Goal: Task Accomplishment & Management: Manage account settings

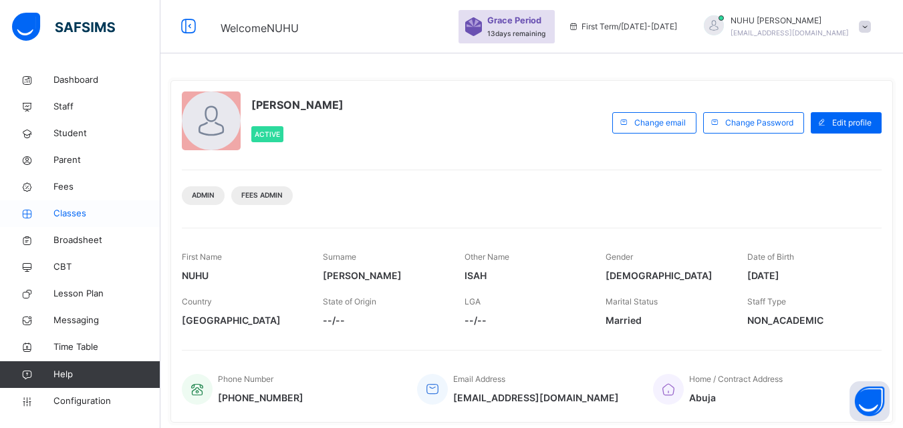
click at [64, 215] on span "Classes" at bounding box center [106, 213] width 107 height 13
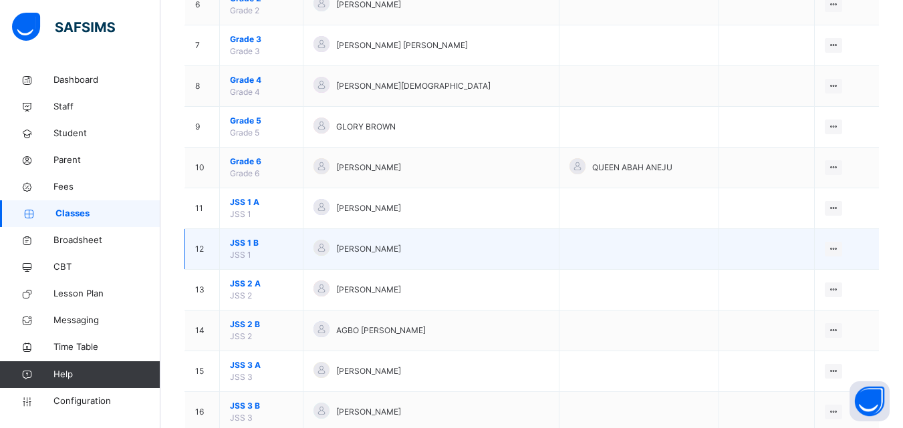
scroll to position [401, 0]
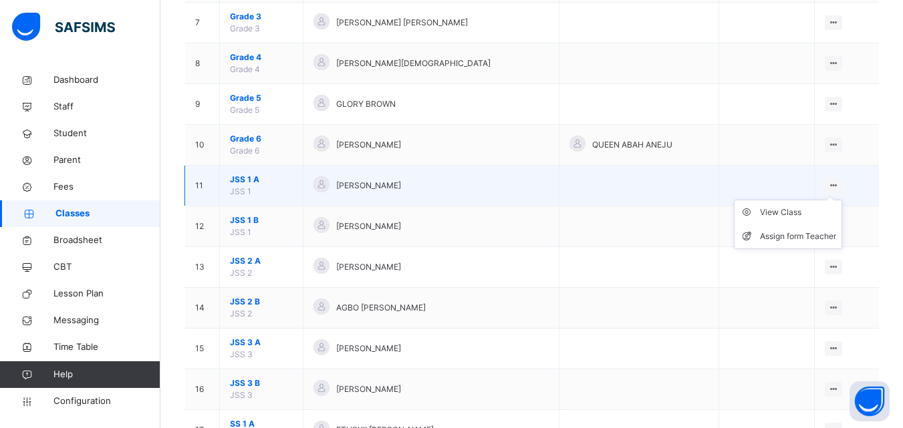
click at [843, 186] on div at bounding box center [834, 185] width 18 height 15
click at [793, 208] on div "View Class" at bounding box center [798, 212] width 76 height 13
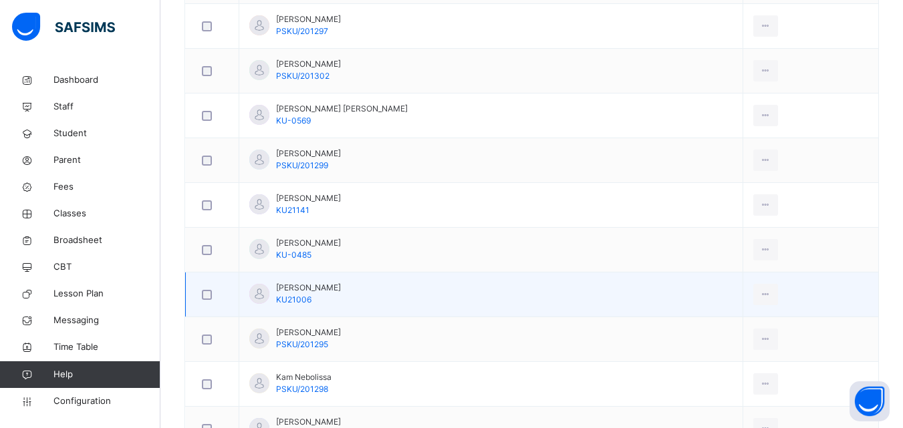
scroll to position [535, 0]
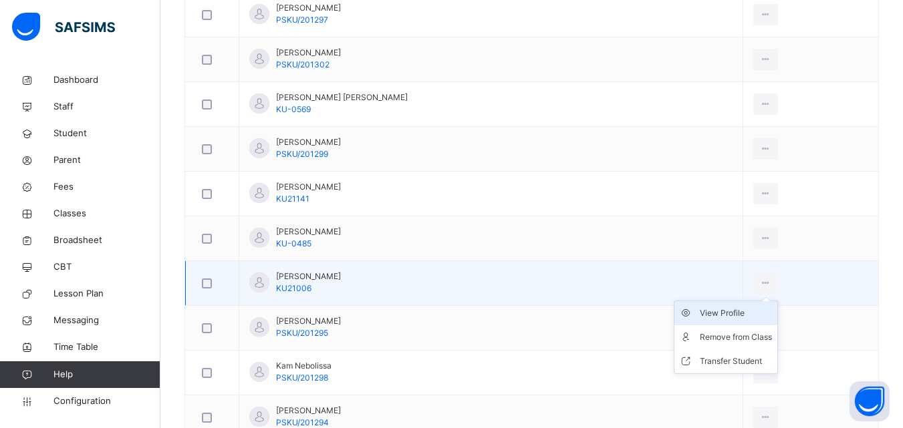
click at [745, 314] on div "View Profile" at bounding box center [736, 313] width 72 height 13
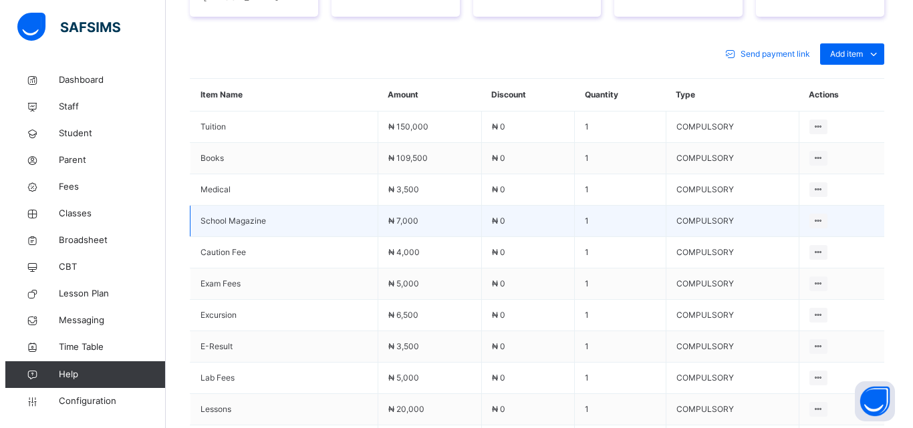
scroll to position [468, 0]
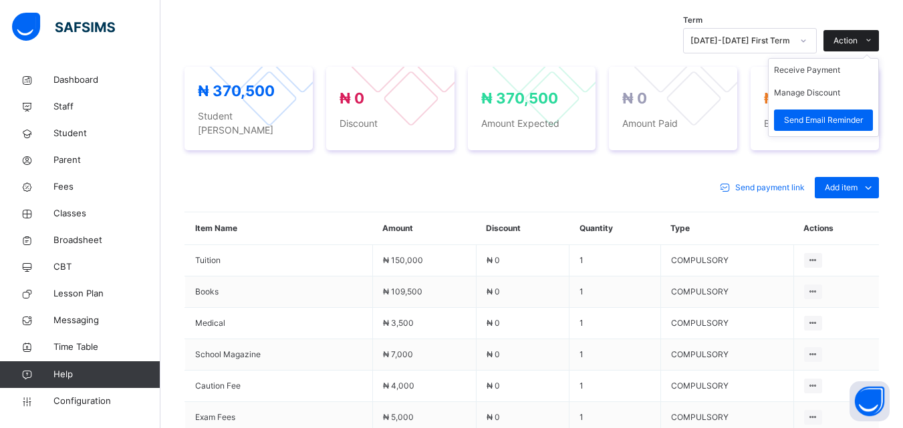
click at [853, 40] on span "Action" at bounding box center [846, 41] width 24 height 12
click at [828, 94] on button "Manage Discount" at bounding box center [807, 93] width 66 height 12
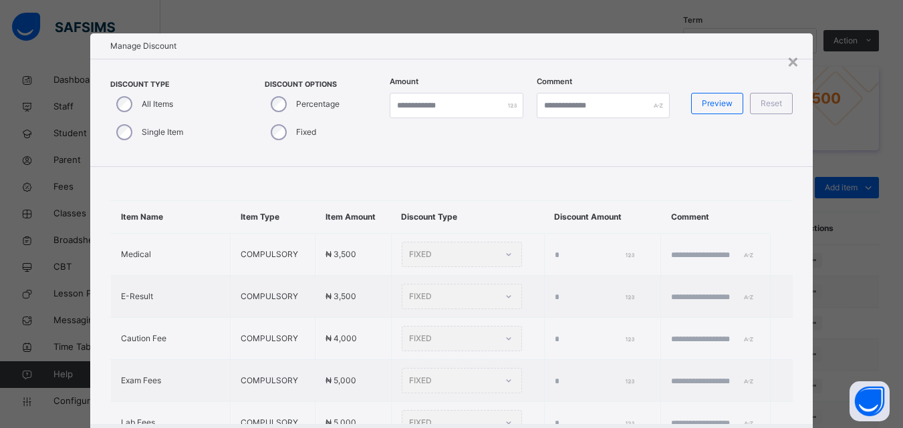
type input "*"
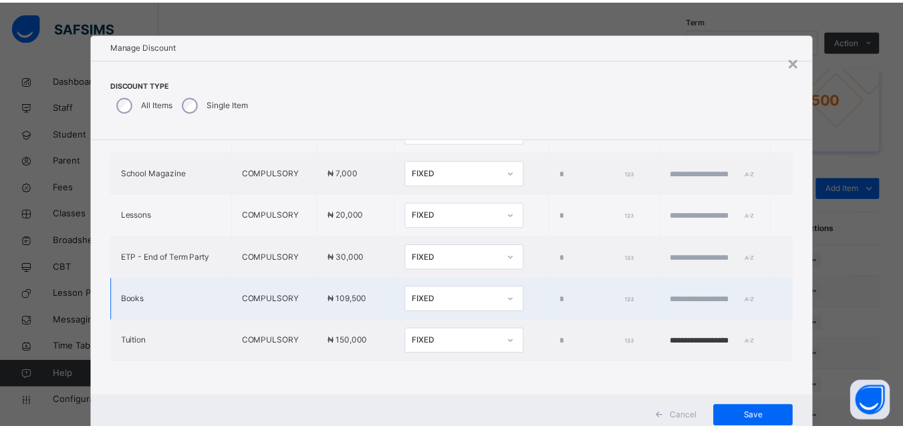
scroll to position [43, 0]
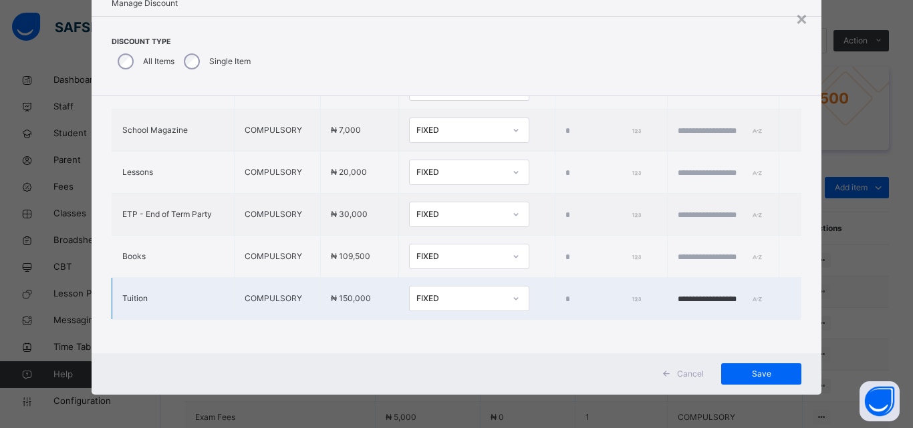
click at [465, 293] on div "FIXED" at bounding box center [460, 299] width 88 height 12
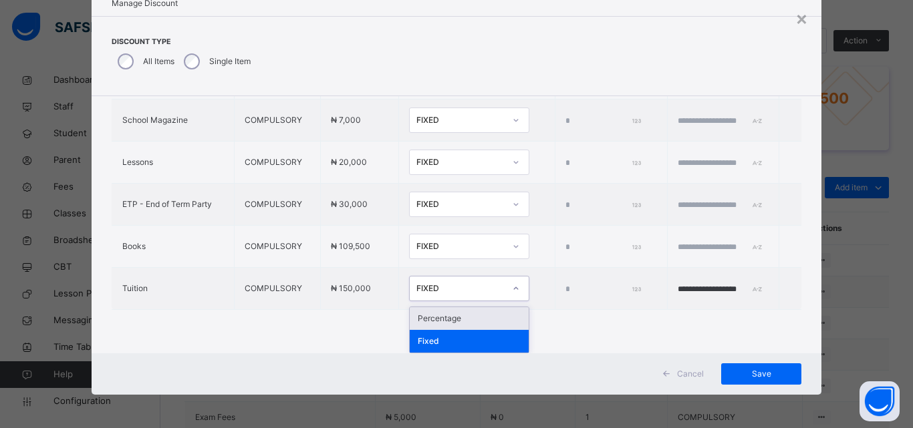
drag, startPoint x: 445, startPoint y: 318, endPoint x: 452, endPoint y: 318, distance: 7.4
click at [448, 318] on div "Percentage" at bounding box center [469, 318] width 119 height 23
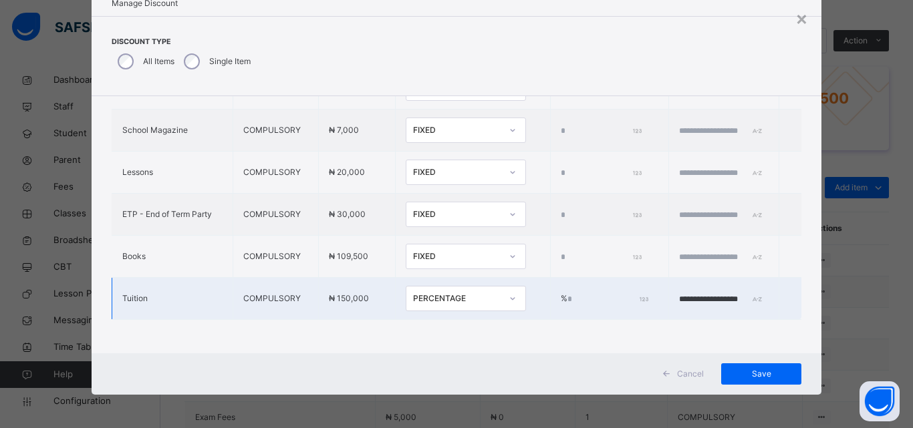
click at [550, 282] on td "% *" at bounding box center [609, 299] width 118 height 42
click at [568, 295] on input "*" at bounding box center [607, 299] width 79 height 12
type input "**"
click at [767, 378] on span "Save" at bounding box center [761, 374] width 60 height 12
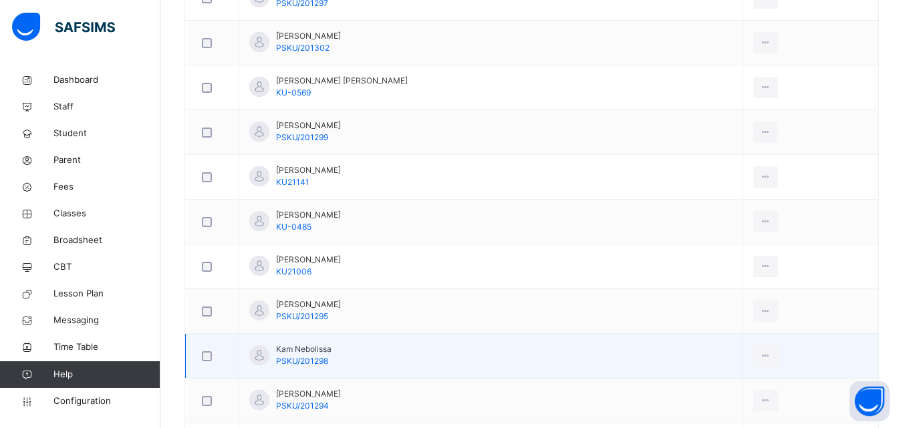
scroll to position [602, 0]
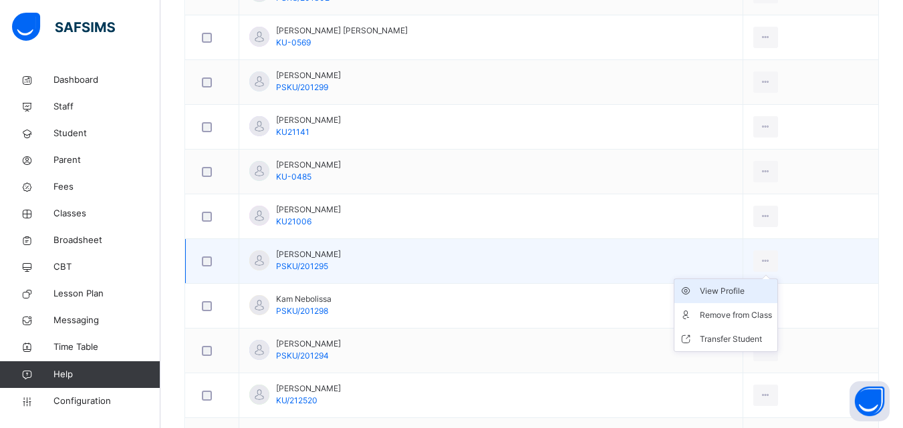
click at [739, 289] on div "View Profile" at bounding box center [736, 291] width 72 height 13
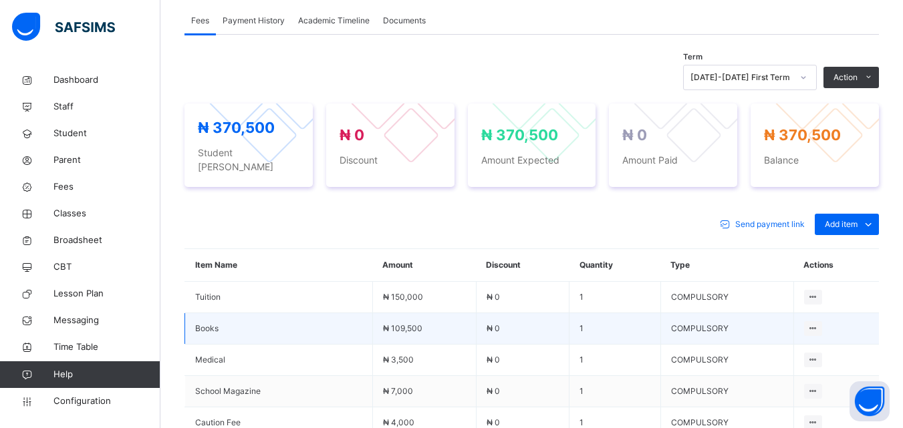
scroll to position [334, 0]
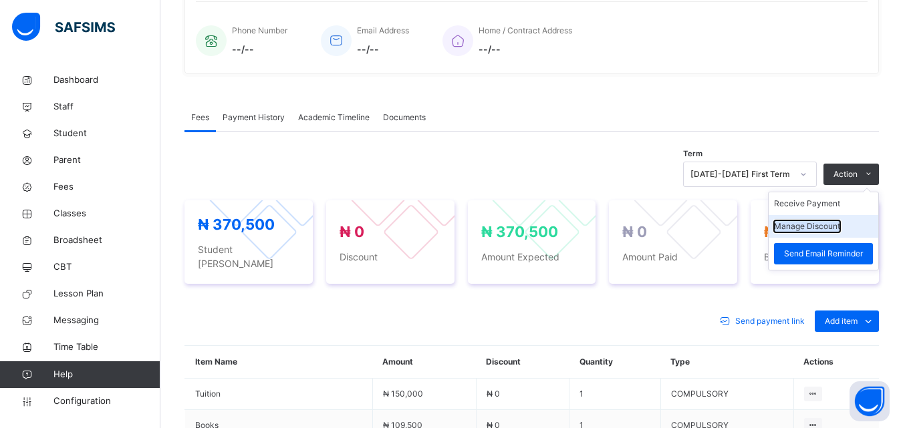
click at [819, 223] on button "Manage Discount" at bounding box center [807, 227] width 66 height 12
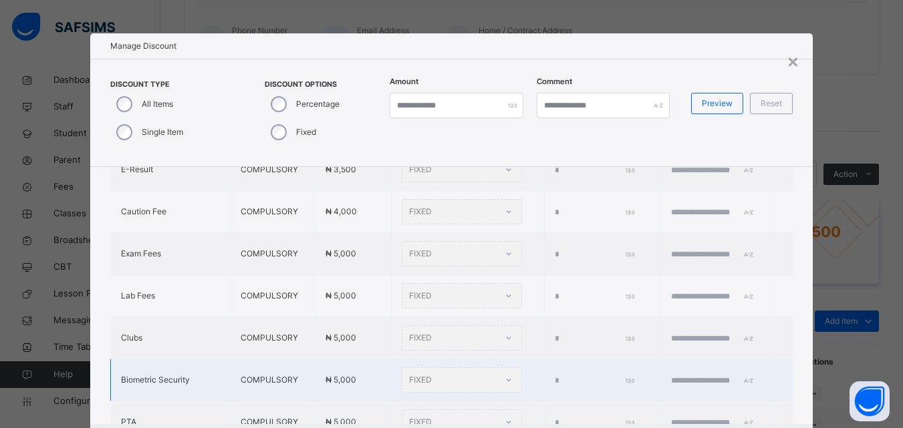
type input "*"
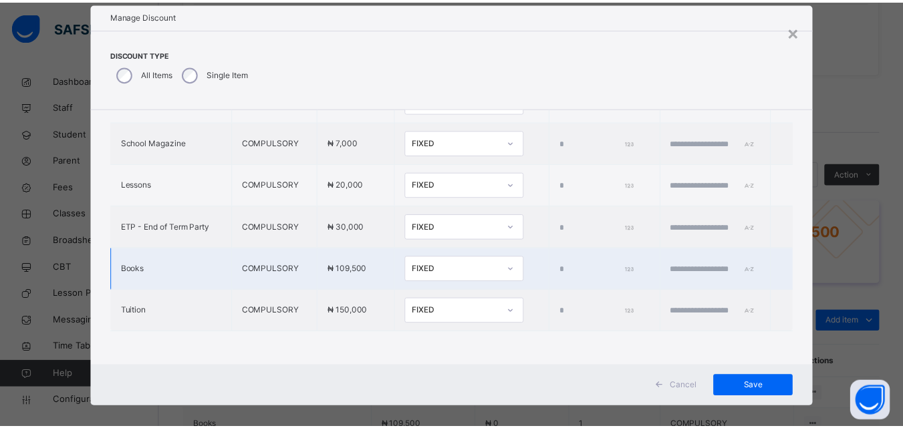
scroll to position [43, 0]
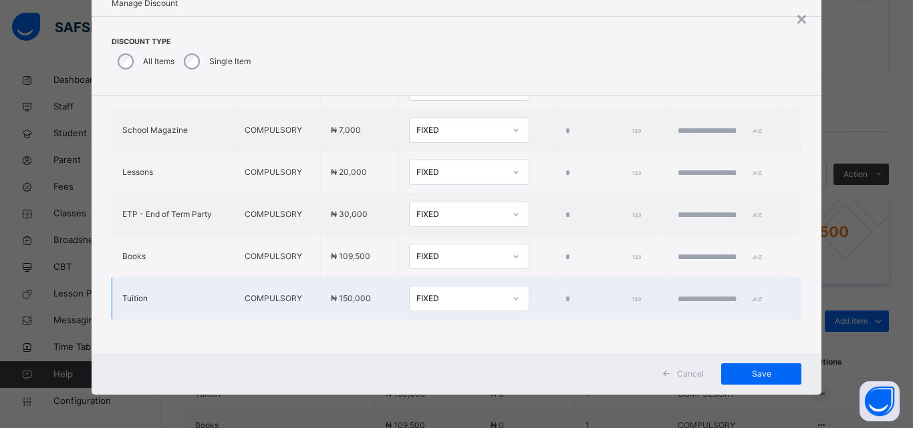
click at [440, 293] on div "FIXED" at bounding box center [460, 299] width 88 height 12
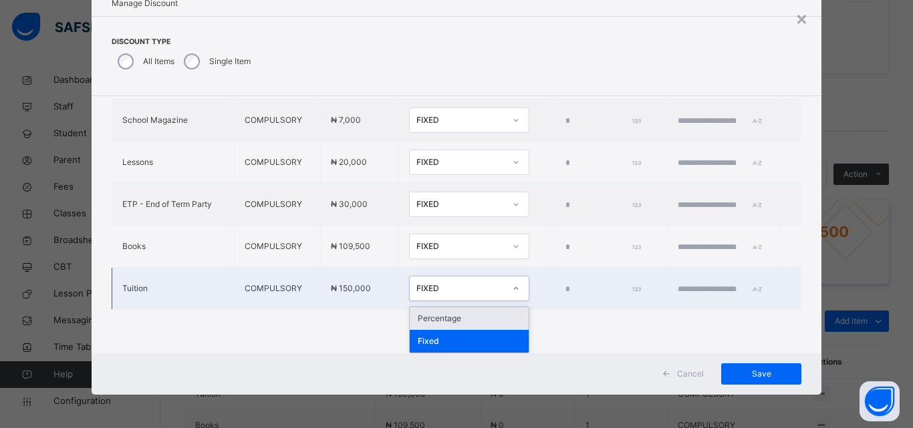
click at [419, 315] on div "Percentage" at bounding box center [469, 318] width 119 height 23
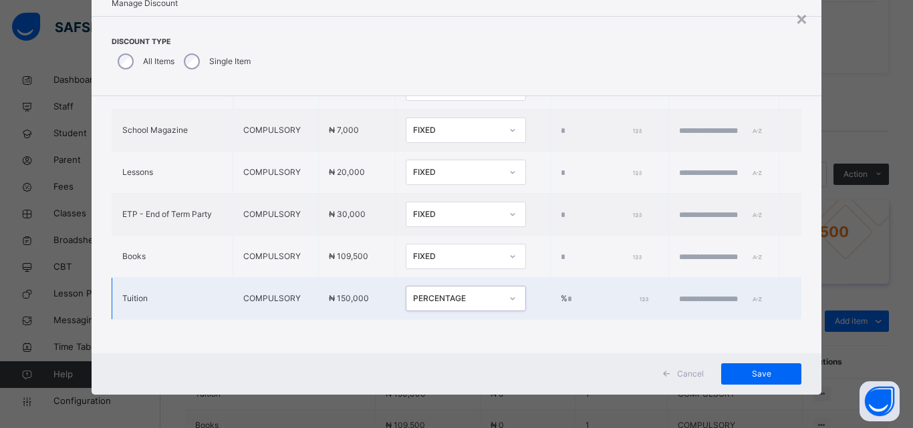
click at [568, 293] on input "*" at bounding box center [607, 299] width 79 height 12
type input "****"
click at [711, 295] on input "text" at bounding box center [719, 299] width 80 height 12
type input "**********"
click at [743, 376] on span "Save" at bounding box center [761, 374] width 60 height 12
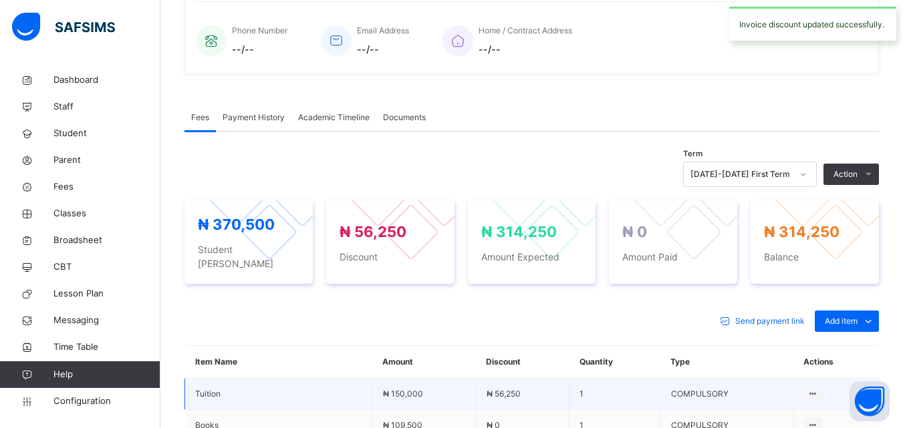
scroll to position [401, 0]
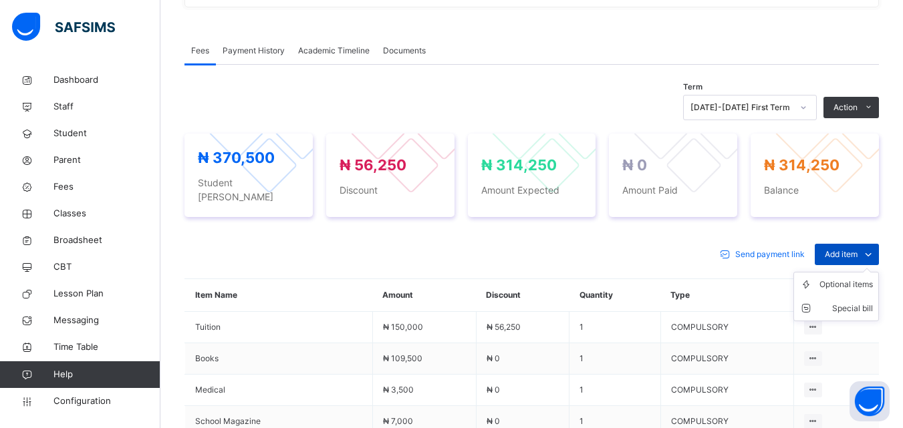
click at [856, 249] on span "Add item" at bounding box center [841, 255] width 33 height 12
click at [858, 302] on div "Special bill" at bounding box center [846, 308] width 53 height 13
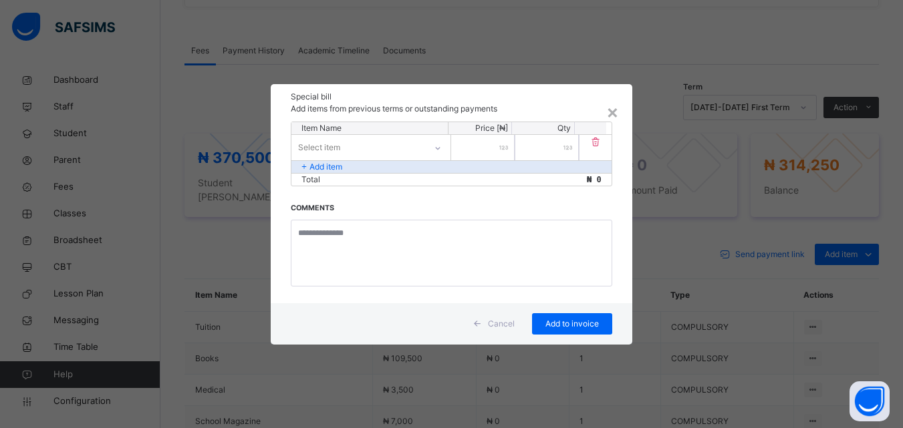
click at [392, 146] on div "Select item" at bounding box center [358, 147] width 134 height 21
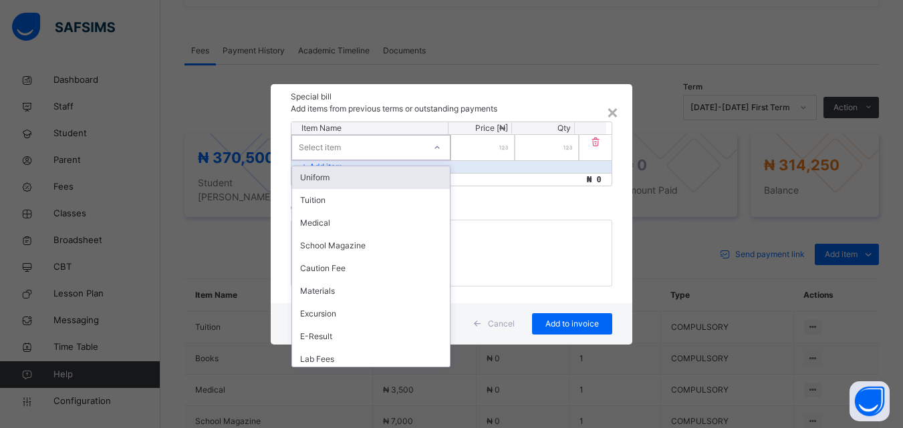
click at [378, 179] on div "Uniform" at bounding box center [371, 177] width 158 height 23
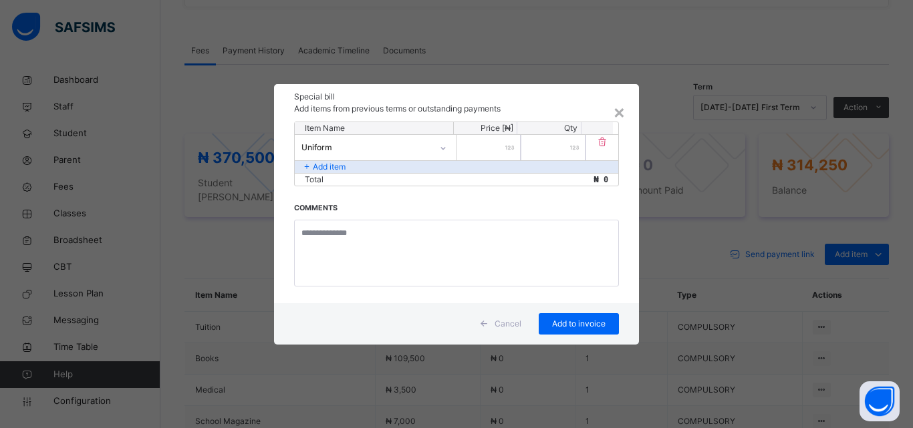
click at [503, 150] on input "number" at bounding box center [489, 147] width 64 height 25
type input "******"
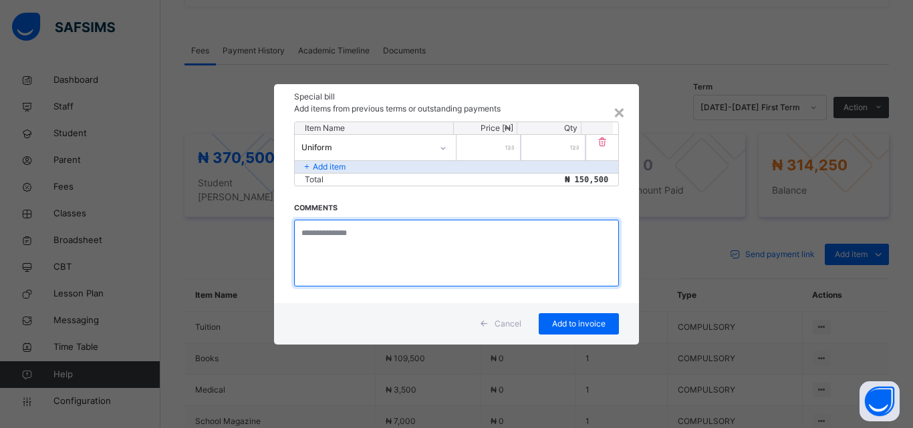
click at [359, 256] on textarea at bounding box center [456, 253] width 325 height 67
type textarea "**********"
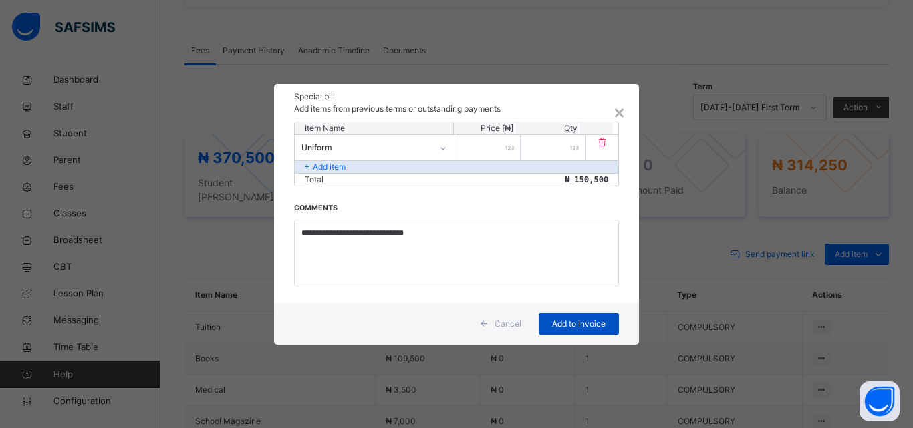
click at [579, 326] on span "Add to invoice" at bounding box center [579, 324] width 60 height 12
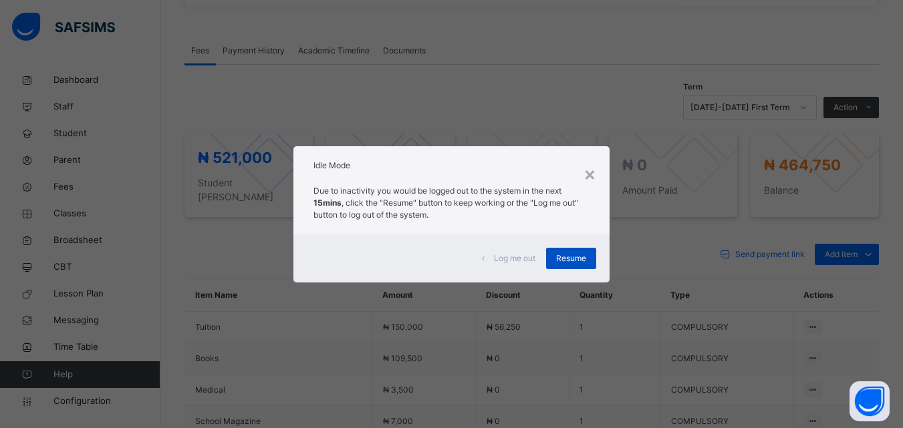
click at [584, 259] on span "Resume" at bounding box center [571, 259] width 30 height 12
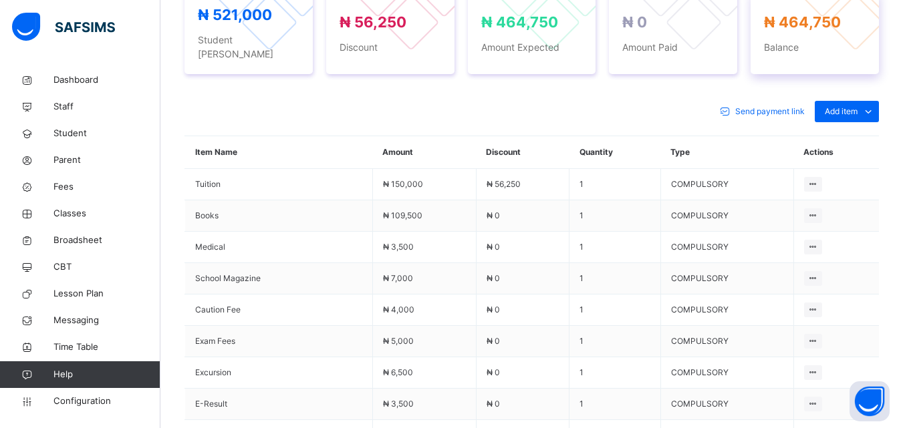
scroll to position [477, 0]
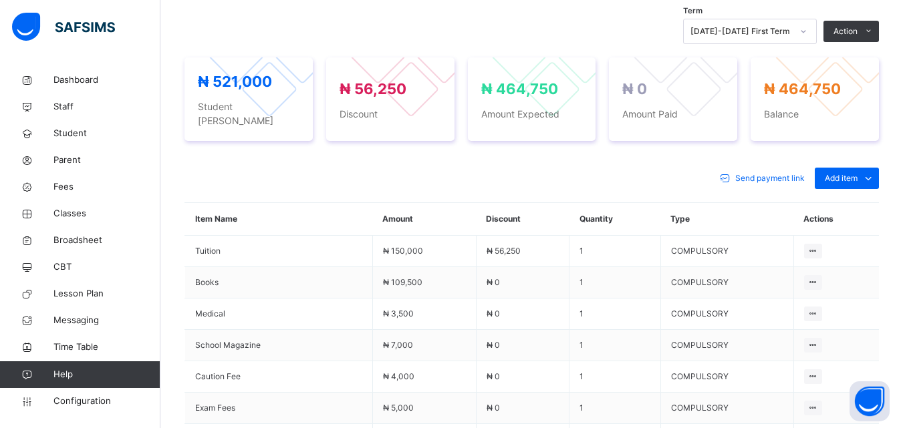
click at [0, 0] on div "Special bill" at bounding box center [0, 0] width 0 height 0
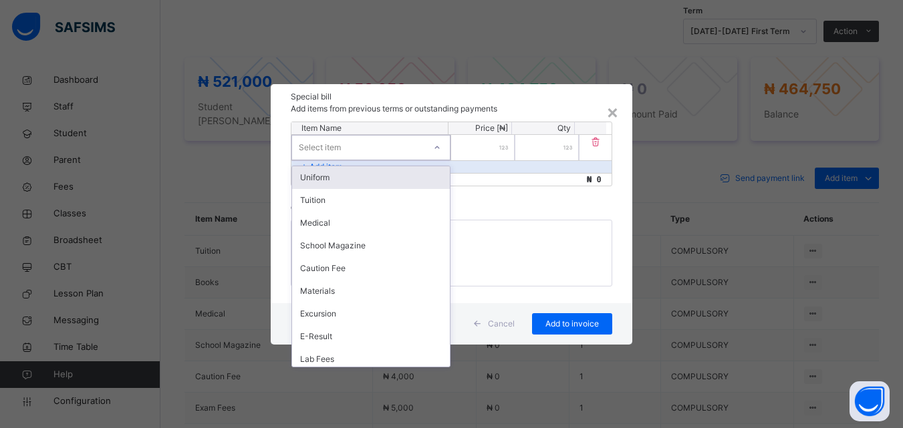
click at [391, 151] on div "Select item" at bounding box center [358, 147] width 132 height 21
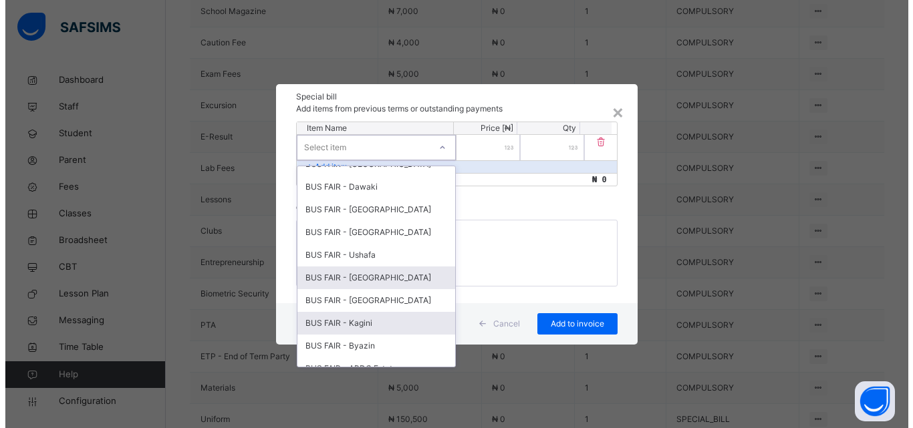
scroll to position [618, 0]
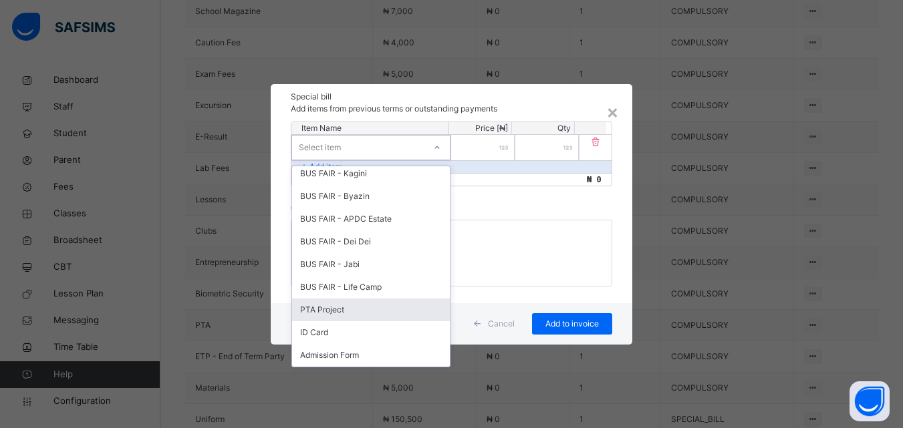
click at [341, 308] on div "PTA Project" at bounding box center [371, 310] width 158 height 23
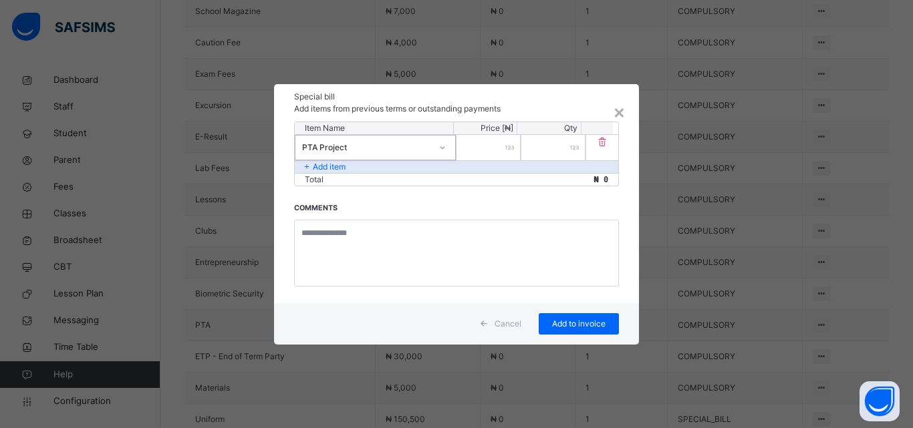
click at [503, 148] on input "number" at bounding box center [489, 147] width 64 height 25
type input "****"
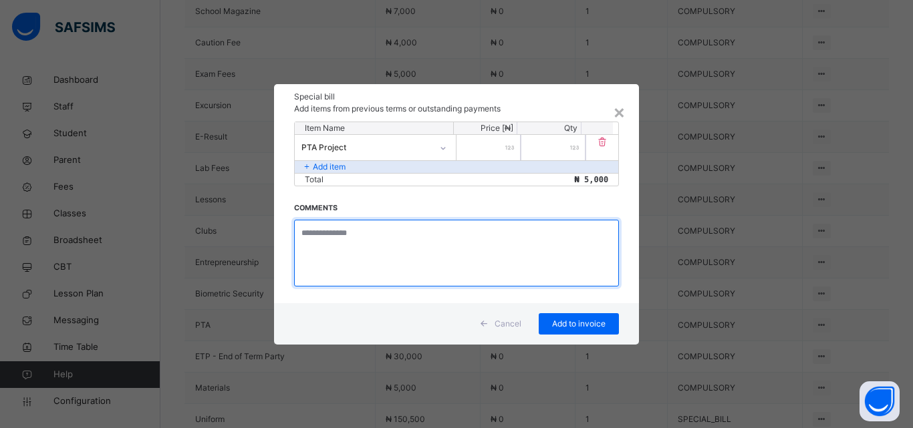
drag, startPoint x: 382, startPoint y: 236, endPoint x: 396, endPoint y: 225, distance: 17.6
click at [384, 235] on textarea at bounding box center [456, 253] width 325 height 67
type textarea "**********"
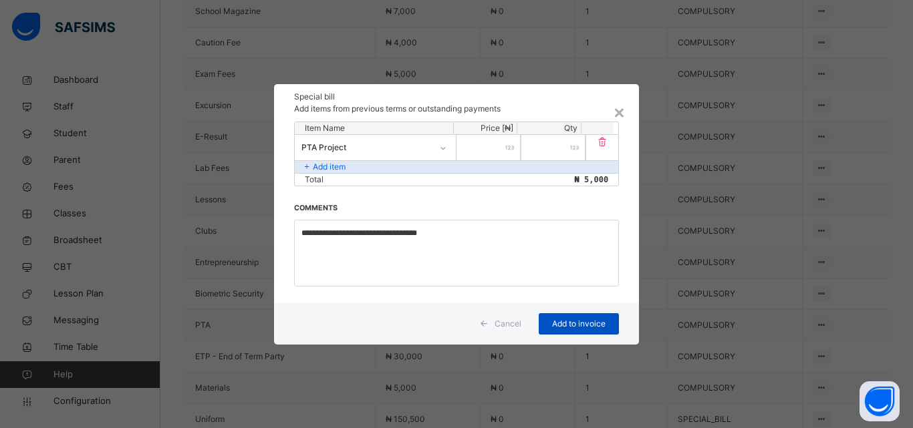
click at [574, 328] on span "Add to invoice" at bounding box center [579, 324] width 60 height 12
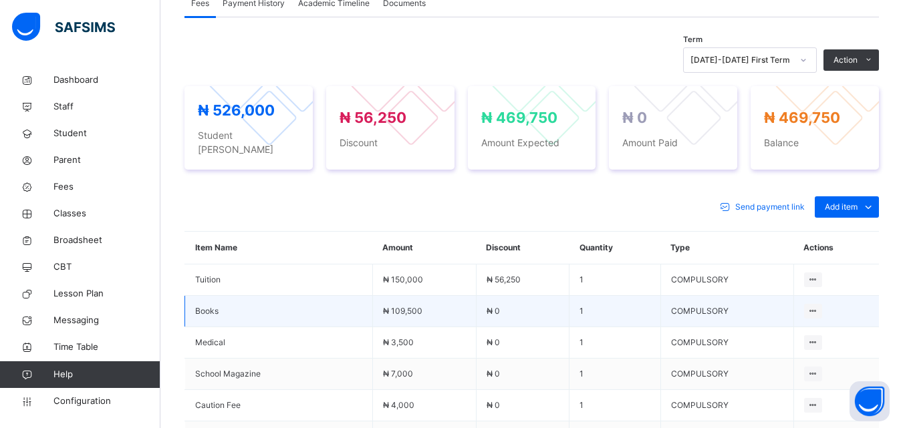
scroll to position [442, 0]
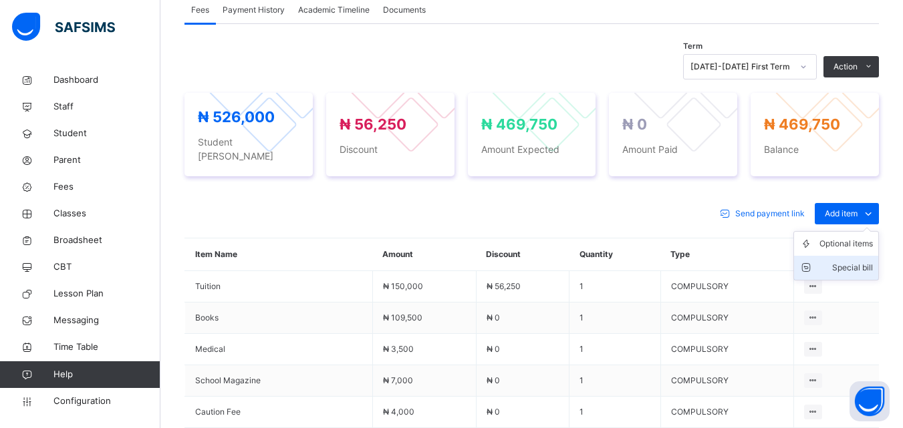
click at [855, 261] on div "Special bill" at bounding box center [846, 267] width 53 height 13
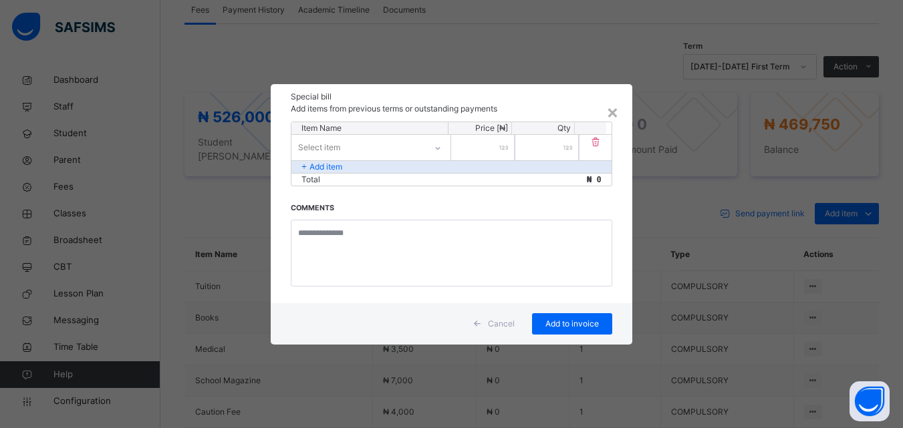
click at [443, 148] on div at bounding box center [437, 148] width 23 height 21
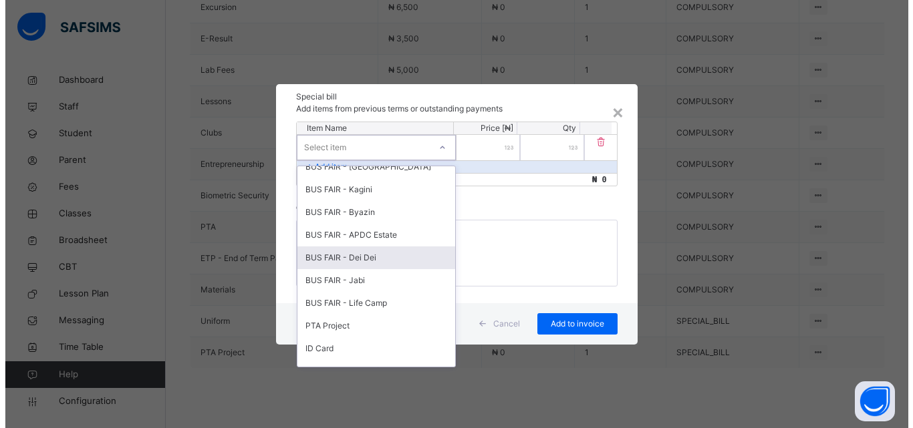
scroll to position [618, 0]
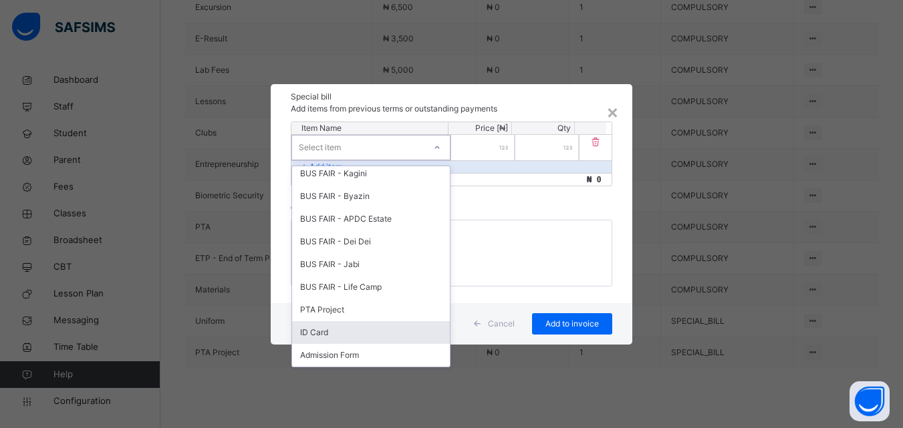
click at [330, 335] on div "ID Card" at bounding box center [371, 333] width 158 height 23
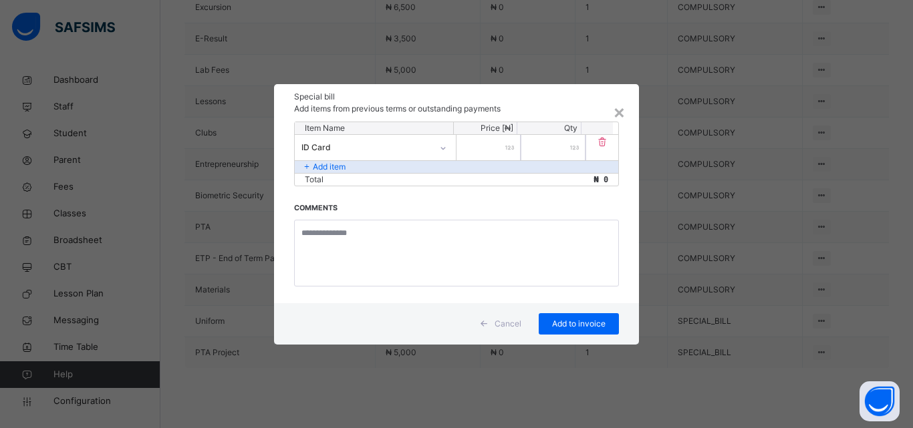
click at [487, 143] on input "number" at bounding box center [489, 147] width 64 height 25
type input "****"
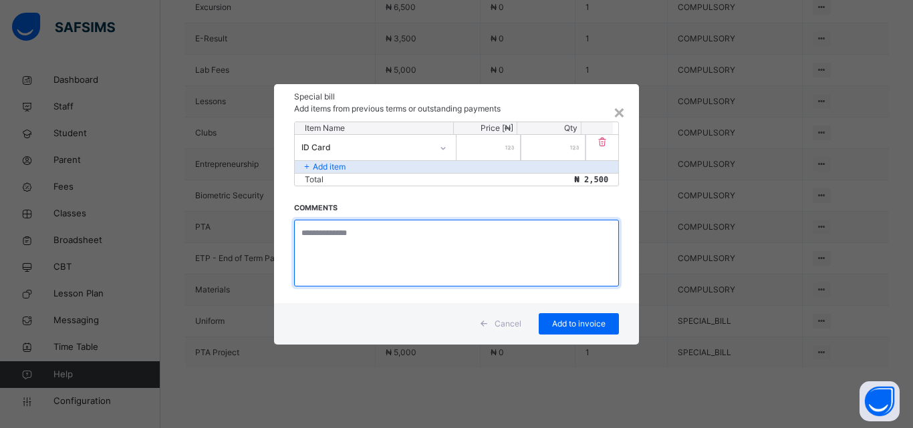
drag, startPoint x: 377, startPoint y: 241, endPoint x: 374, endPoint y: 229, distance: 12.5
click at [377, 240] on textarea at bounding box center [456, 253] width 325 height 67
type textarea "**********"
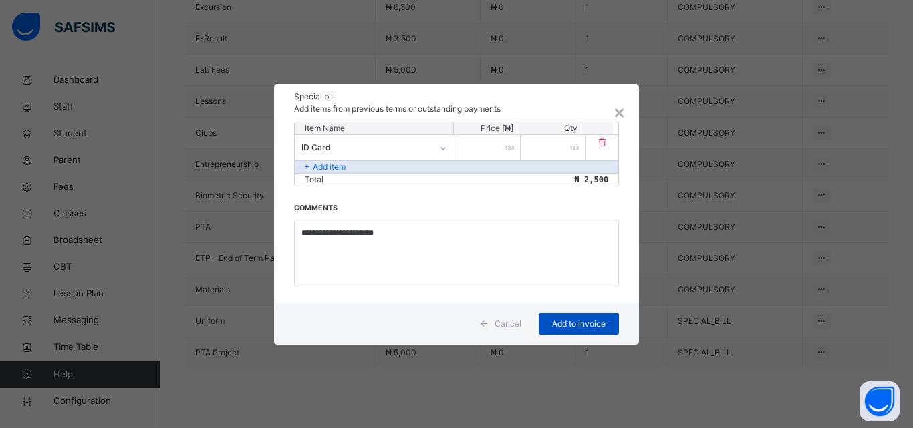
click at [555, 314] on div "Add to invoice" at bounding box center [579, 324] width 80 height 21
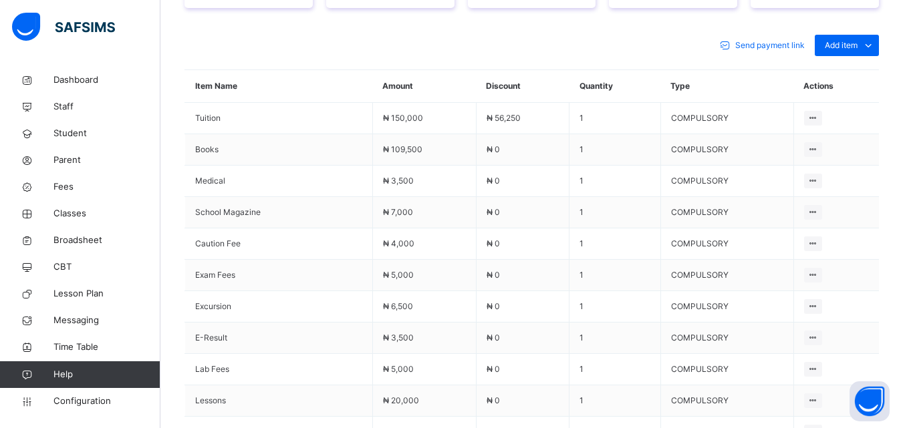
scroll to position [607, 0]
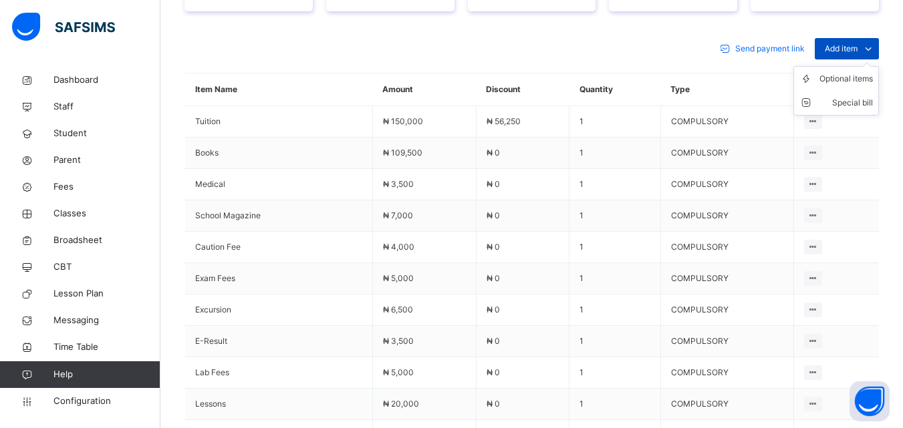
click at [855, 43] on span "Add item" at bounding box center [841, 49] width 33 height 12
click at [848, 96] on div "Special bill" at bounding box center [846, 102] width 53 height 13
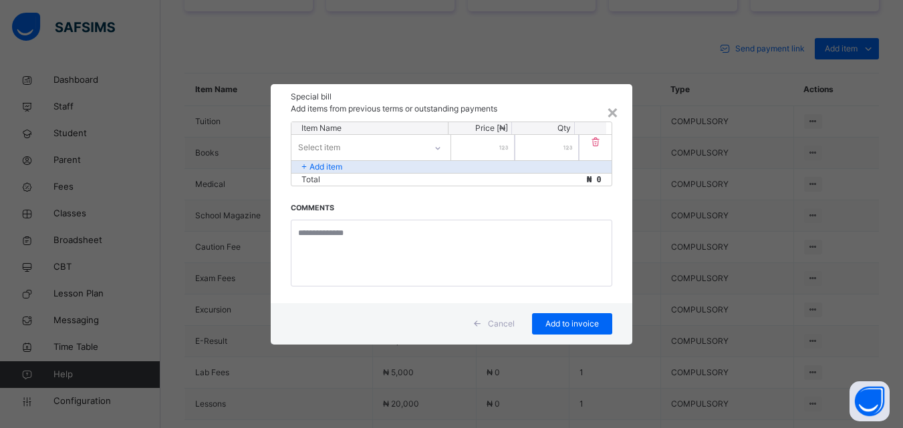
click at [368, 149] on div "Select item" at bounding box center [358, 147] width 134 height 21
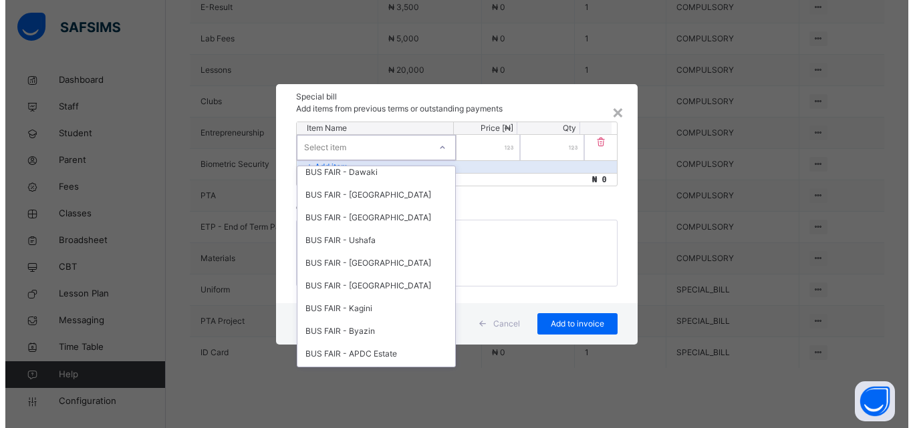
scroll to position [618, 0]
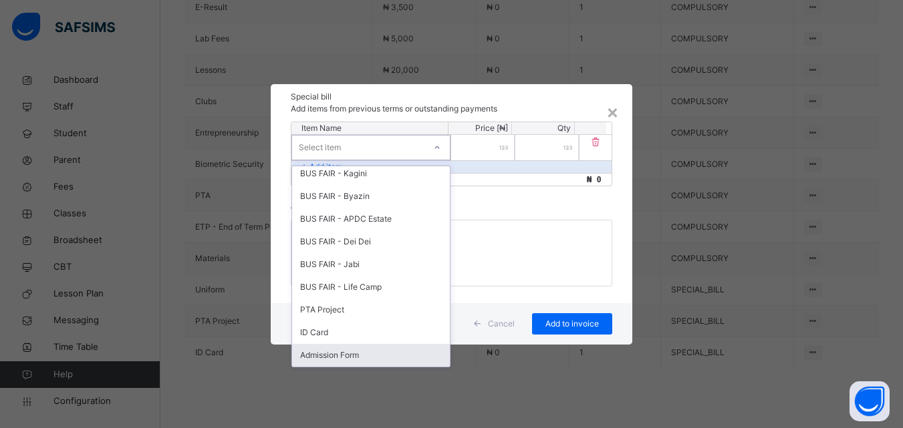
click at [348, 356] on div "Admission Form" at bounding box center [371, 355] width 158 height 23
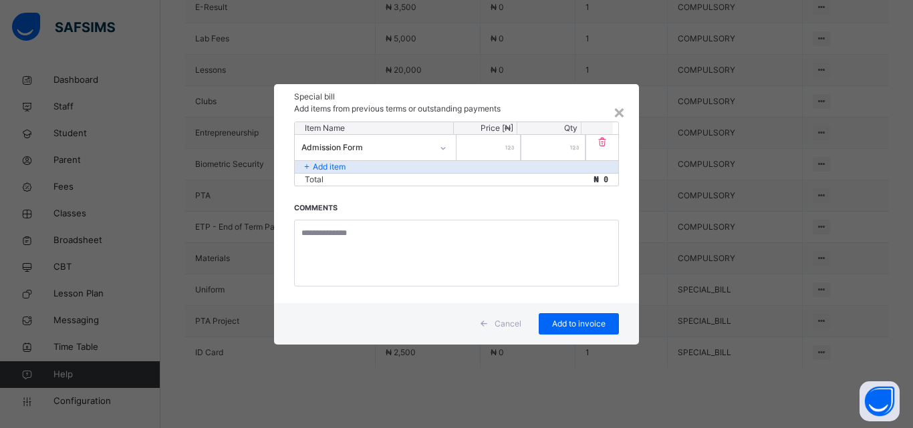
click at [497, 143] on input "number" at bounding box center [489, 147] width 64 height 25
type input "****"
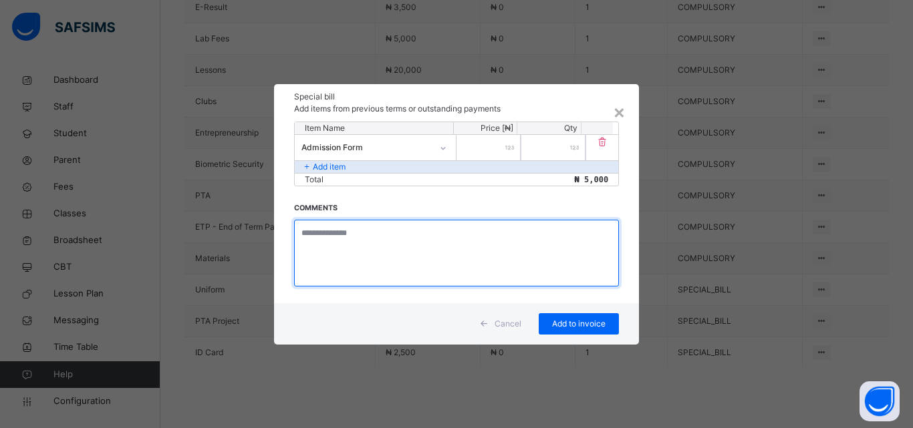
click at [374, 234] on textarea at bounding box center [456, 253] width 325 height 67
type textarea "**********"
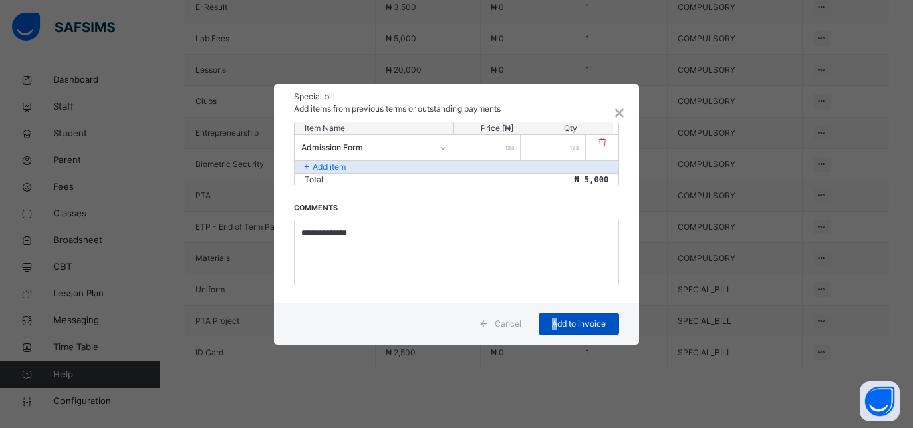
click at [555, 324] on span "Add to invoice" at bounding box center [579, 324] width 60 height 12
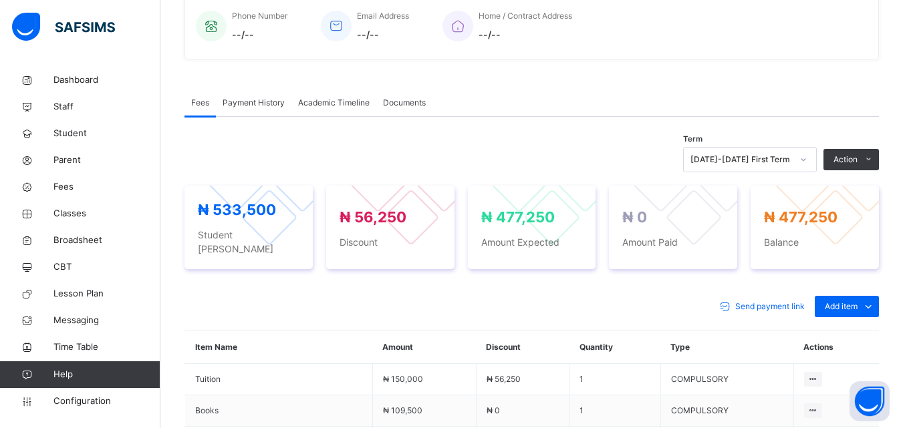
scroll to position [273, 0]
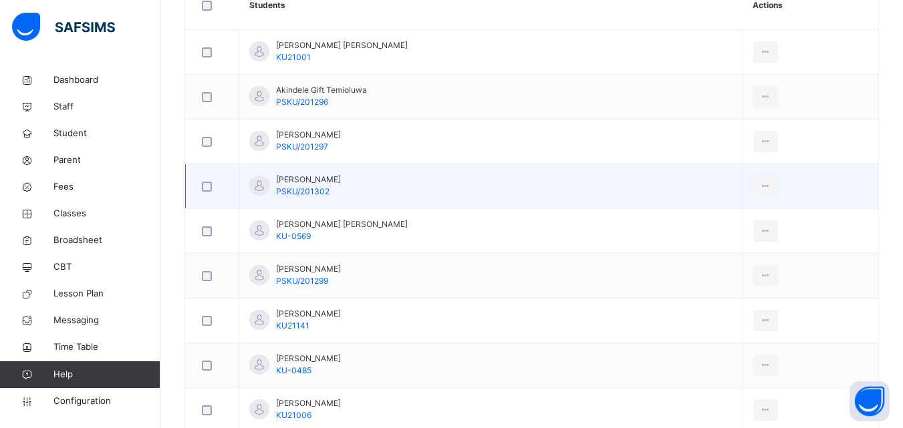
scroll to position [401, 0]
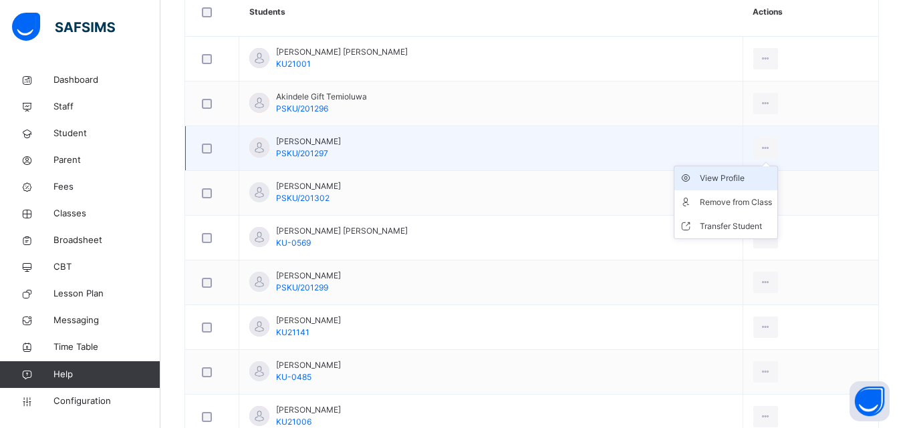
click at [735, 179] on div "View Profile" at bounding box center [736, 178] width 72 height 13
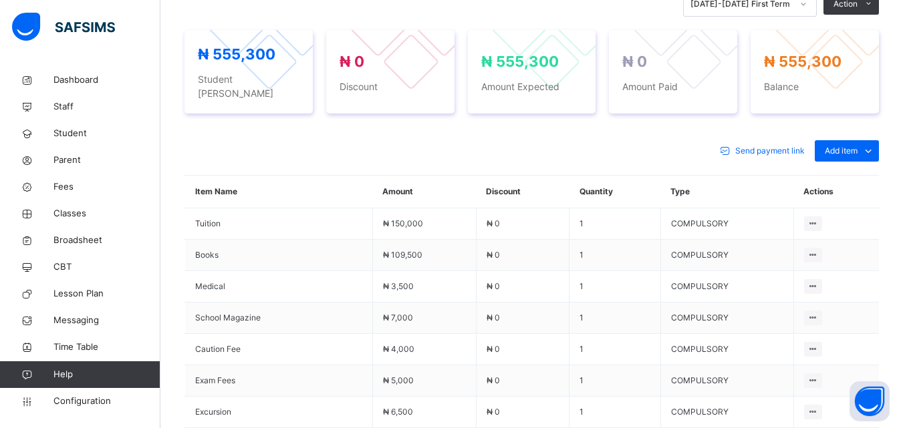
scroll to position [438, 0]
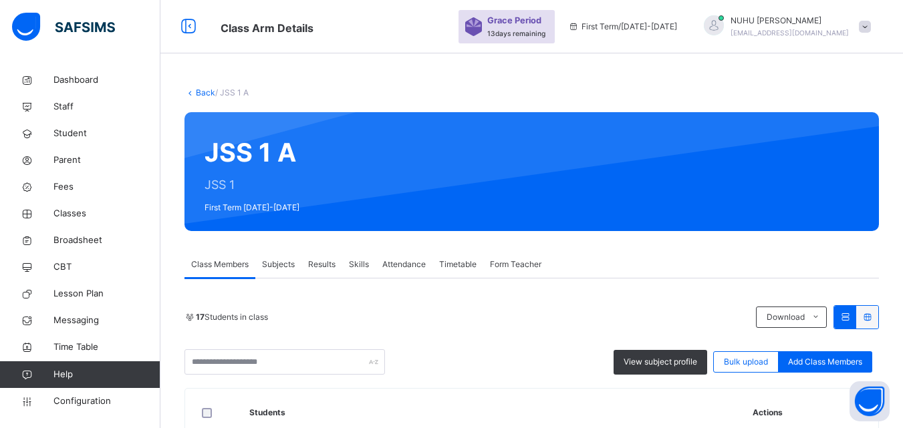
scroll to position [401, 0]
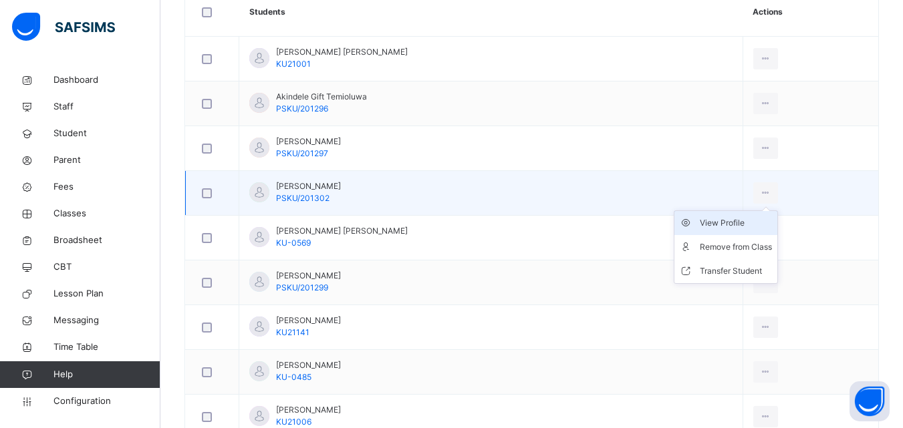
click at [732, 223] on div "View Profile" at bounding box center [736, 223] width 72 height 13
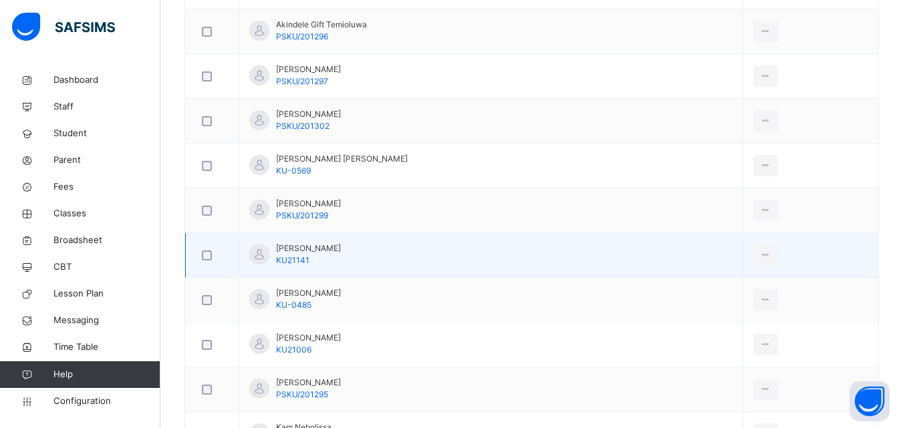
scroll to position [468, 0]
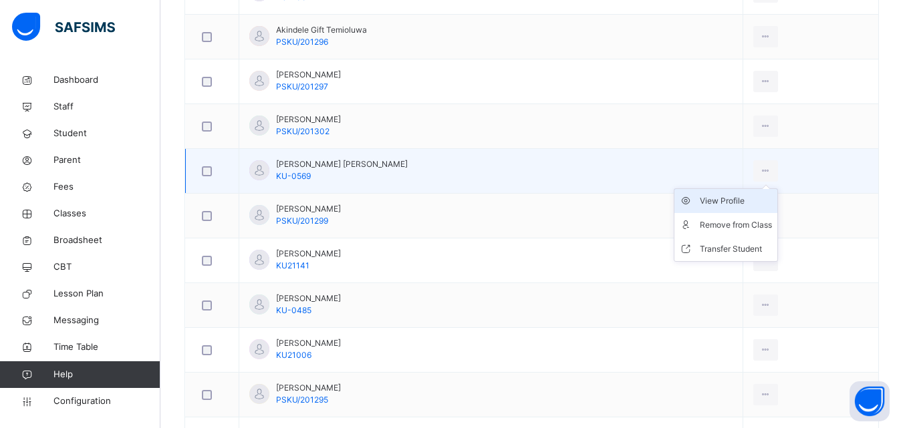
click at [725, 201] on div "View Profile" at bounding box center [736, 201] width 72 height 13
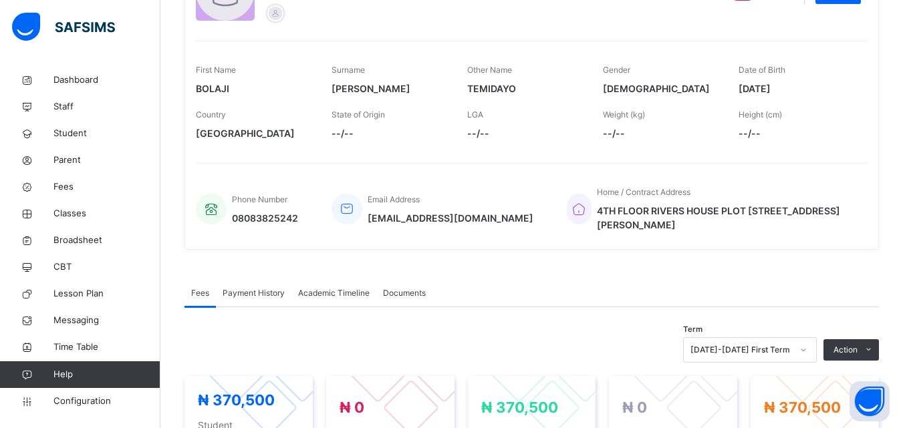
scroll to position [126, 0]
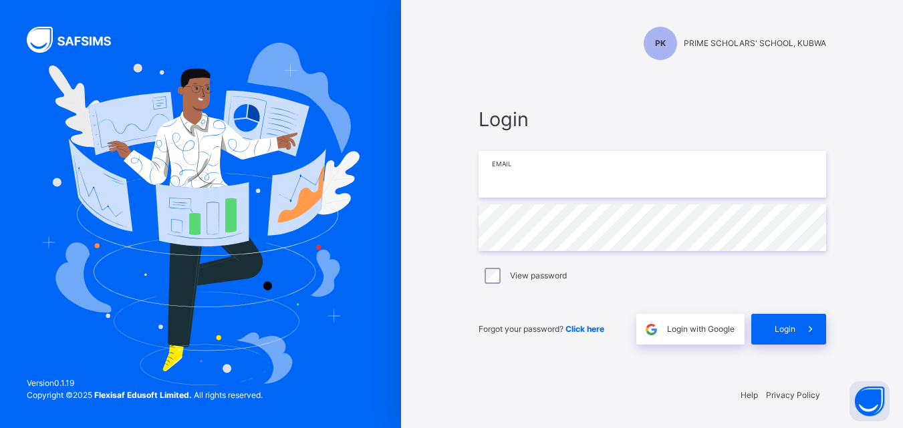
type input "**********"
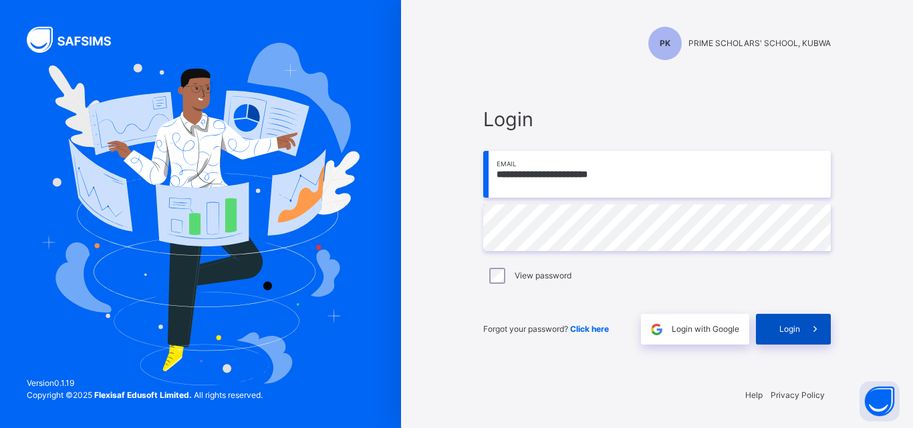
click at [777, 332] on div "Login" at bounding box center [793, 329] width 75 height 31
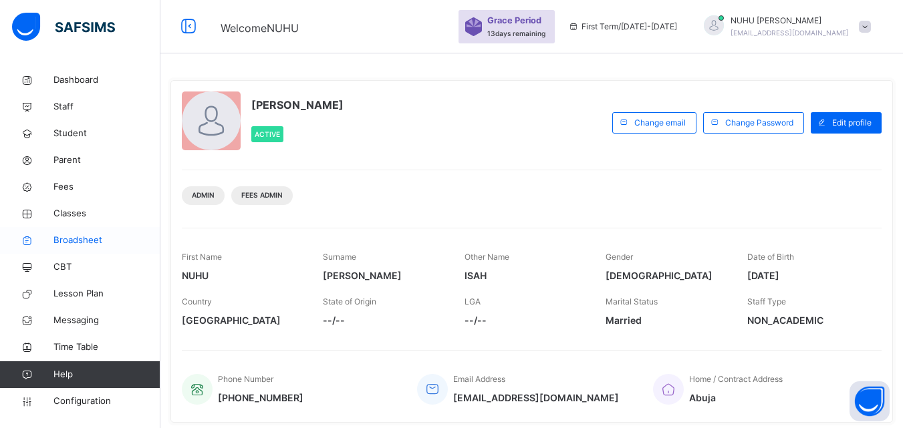
scroll to position [67, 0]
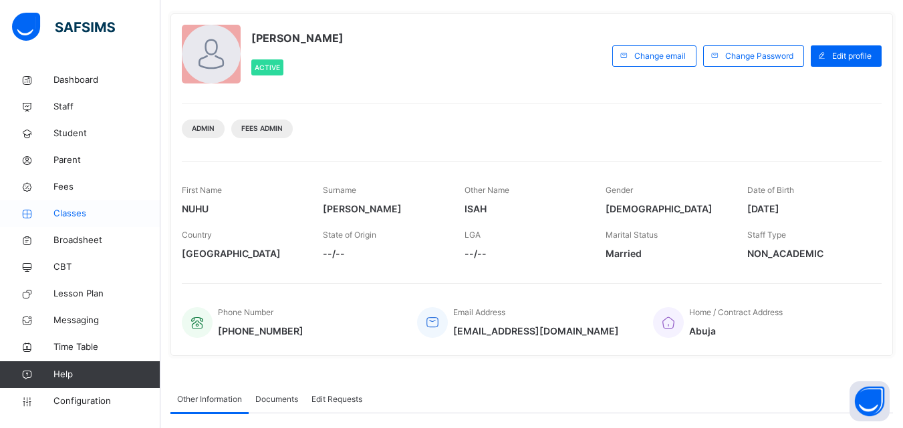
drag, startPoint x: 74, startPoint y: 213, endPoint x: 138, endPoint y: 223, distance: 65.6
click at [74, 213] on span "Classes" at bounding box center [106, 213] width 107 height 13
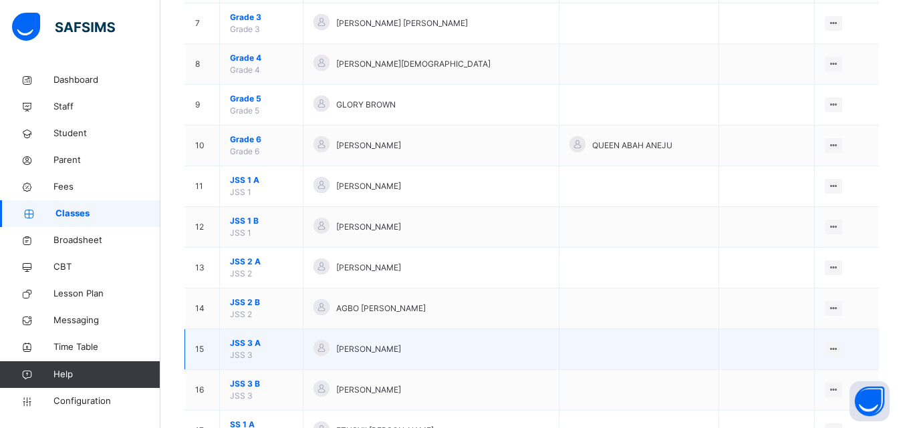
scroll to position [401, 0]
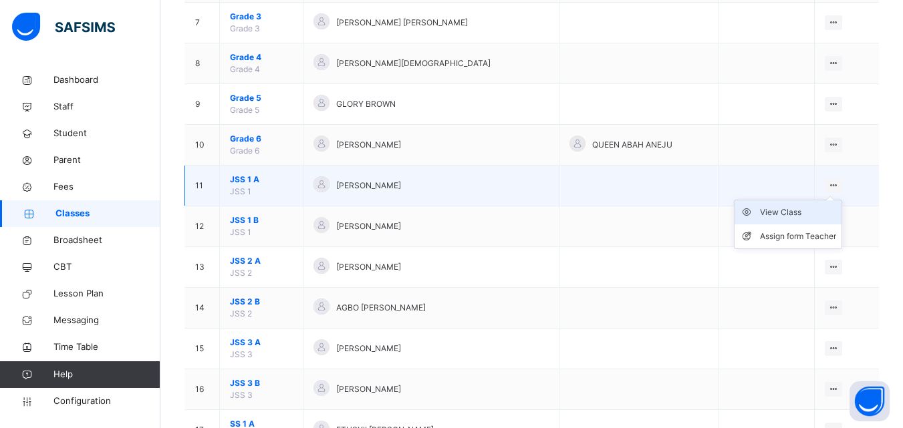
click at [812, 209] on div "View Class" at bounding box center [798, 212] width 76 height 13
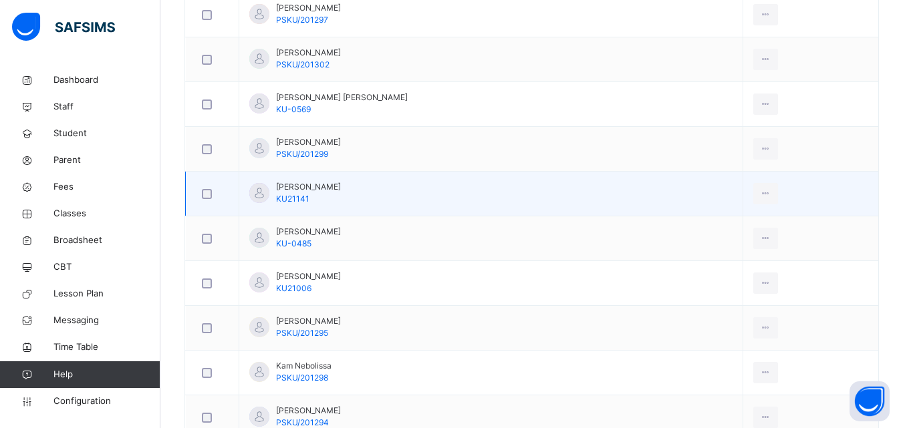
scroll to position [602, 0]
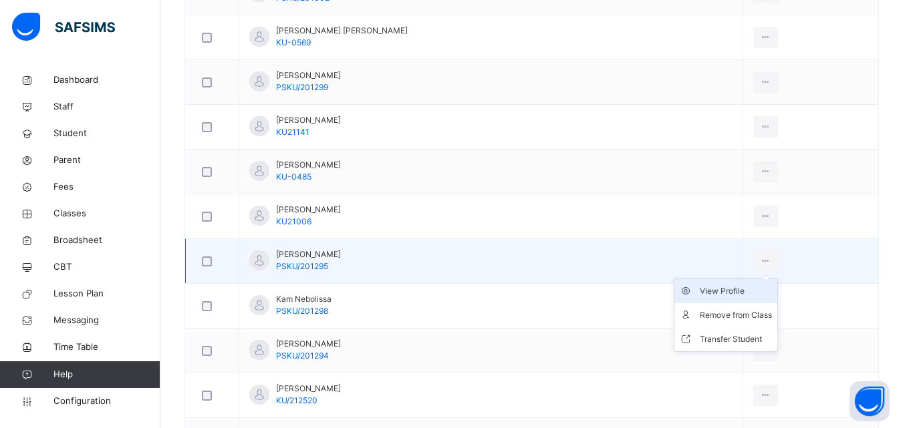
click at [745, 289] on div "View Profile" at bounding box center [736, 291] width 72 height 13
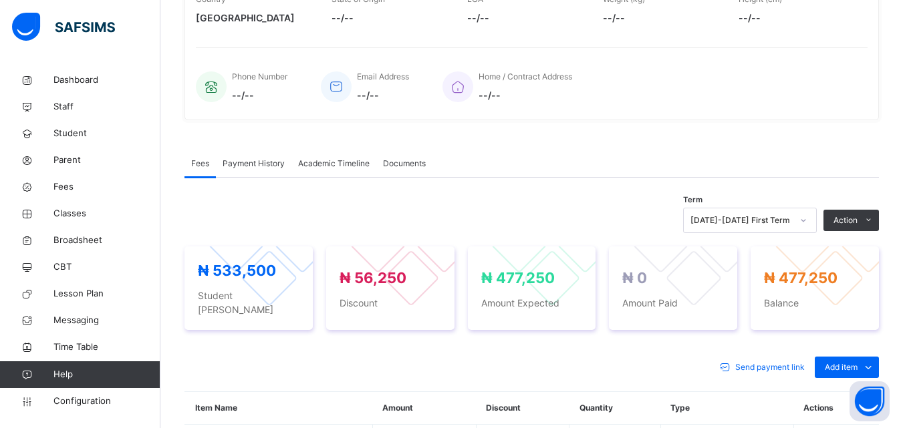
scroll to position [201, 0]
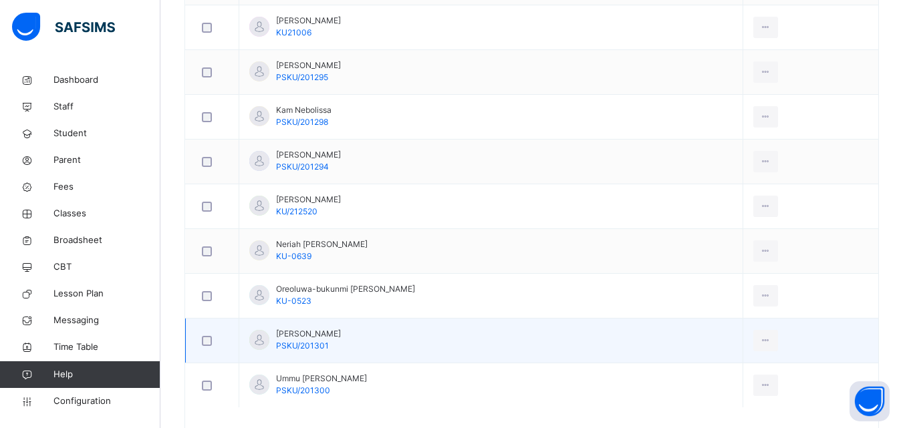
scroll to position [802, 0]
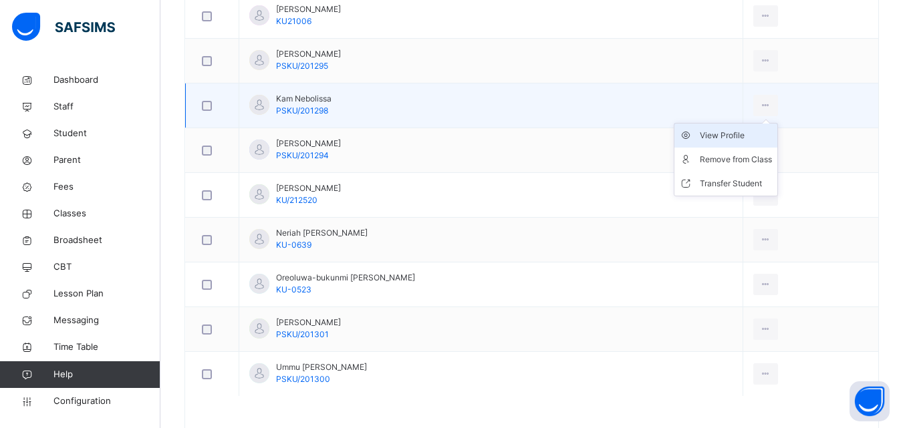
click at [732, 131] on div "View Profile" at bounding box center [736, 135] width 72 height 13
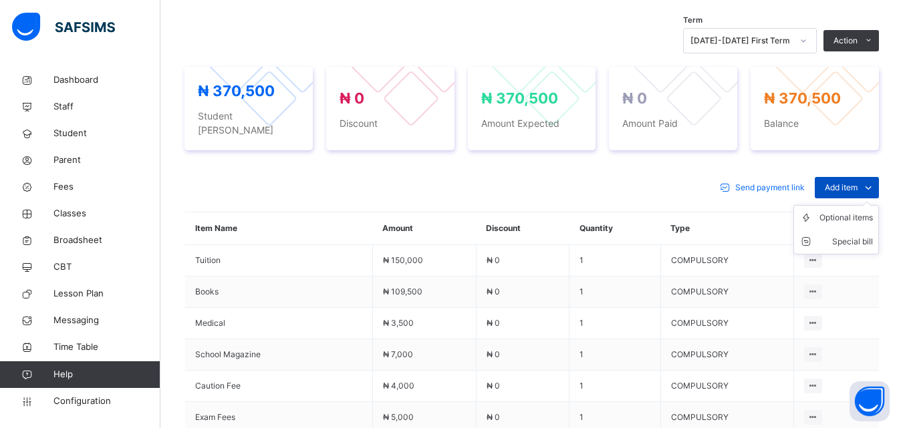
scroll to position [535, 0]
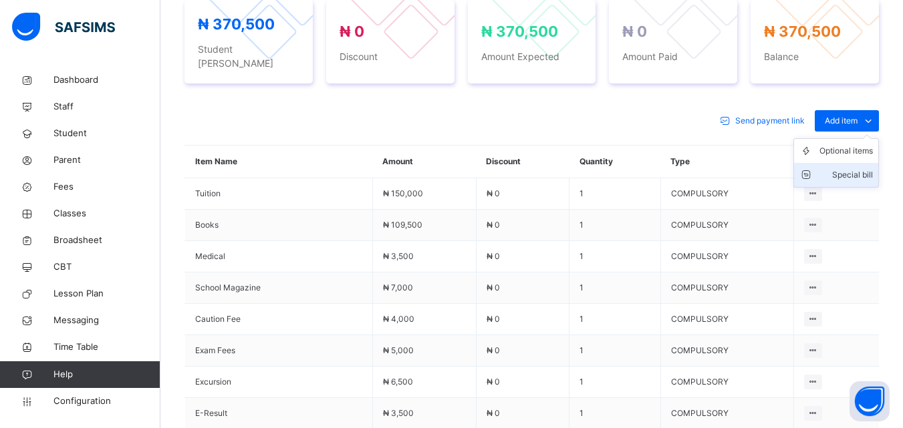
click at [854, 168] on div "Special bill" at bounding box center [846, 174] width 53 height 13
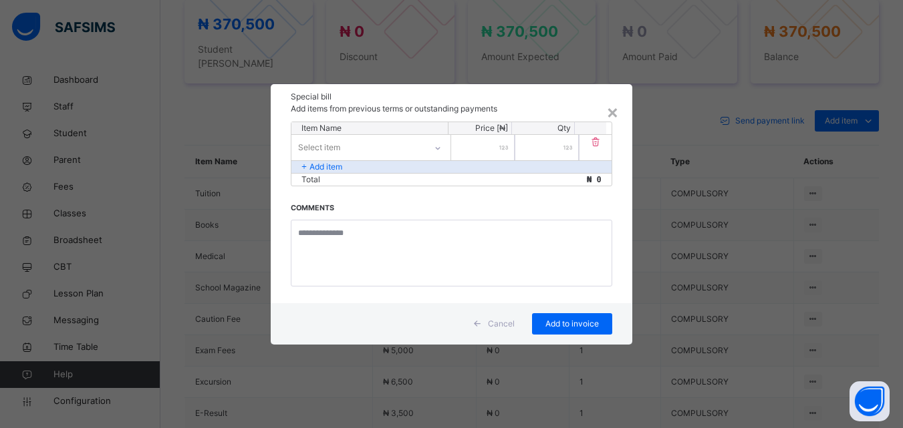
click at [405, 146] on div "Select item" at bounding box center [358, 147] width 134 height 21
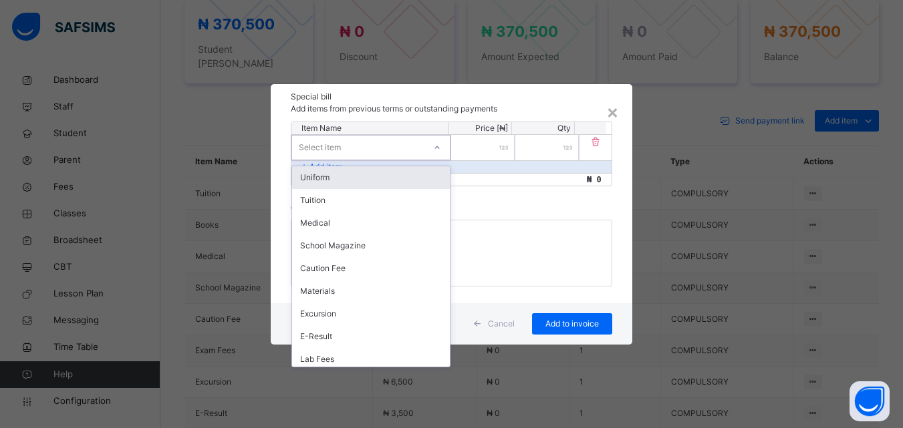
click at [367, 174] on div "Uniform" at bounding box center [371, 177] width 158 height 23
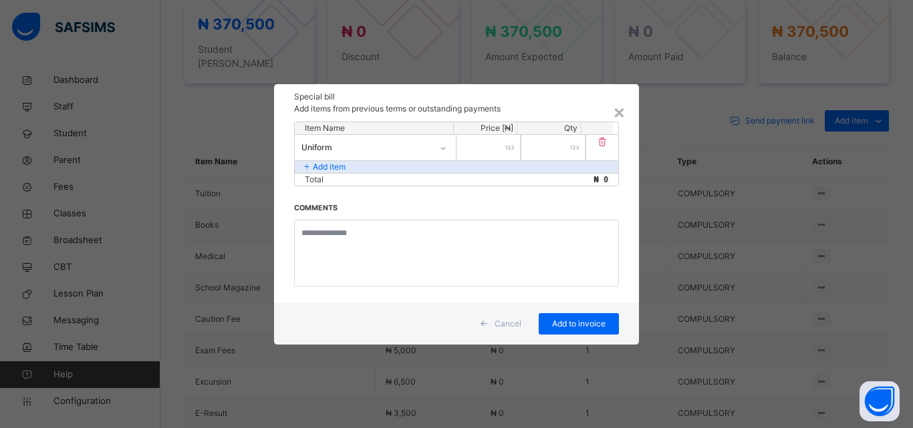
click at [501, 153] on input "number" at bounding box center [489, 147] width 64 height 25
click at [623, 106] on div "×" at bounding box center [619, 112] width 13 height 28
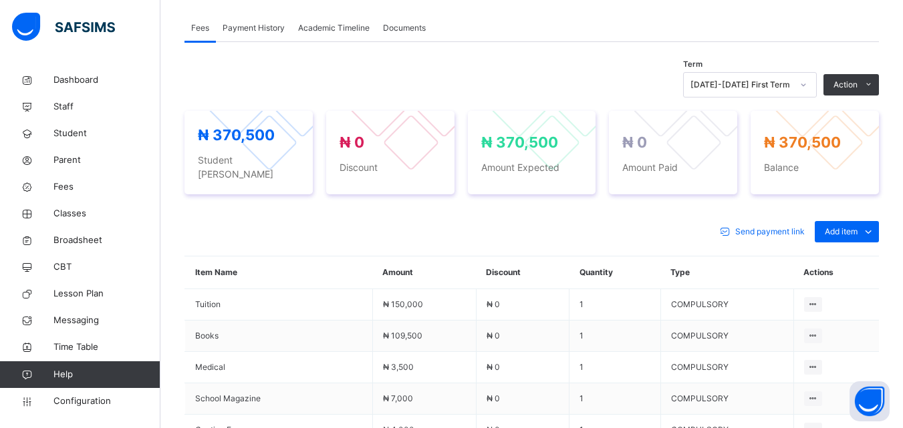
scroll to position [468, 0]
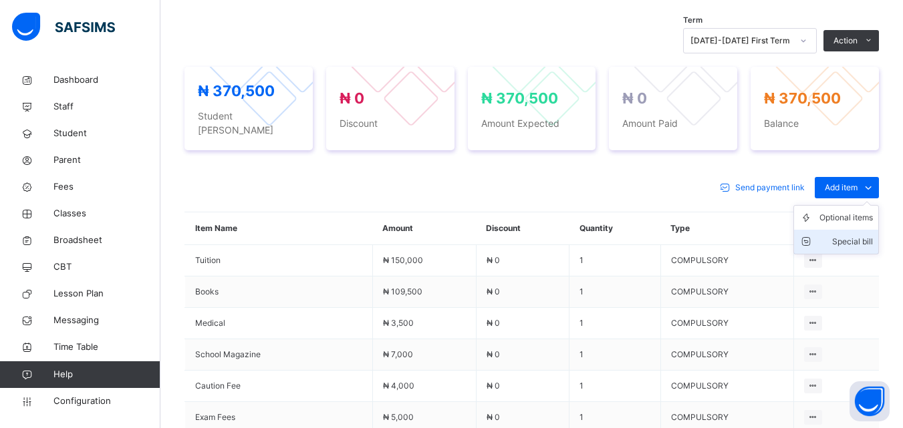
click at [864, 230] on li "Special bill" at bounding box center [836, 242] width 84 height 24
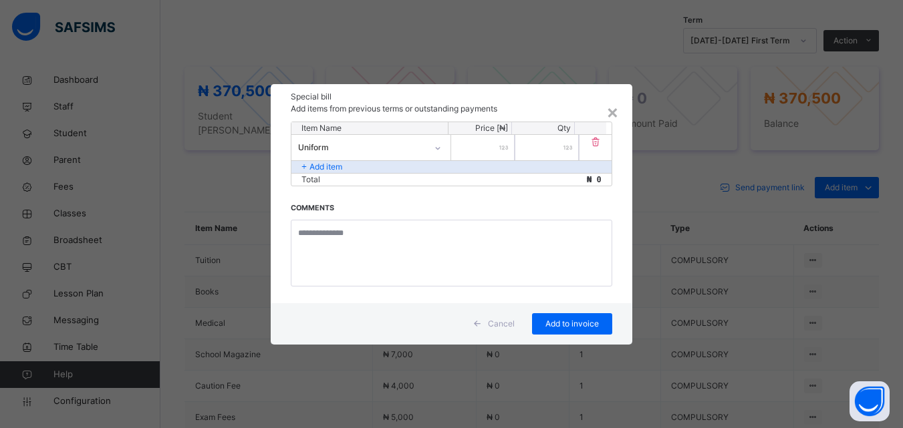
click at [495, 144] on input "number" at bounding box center [483, 147] width 64 height 25
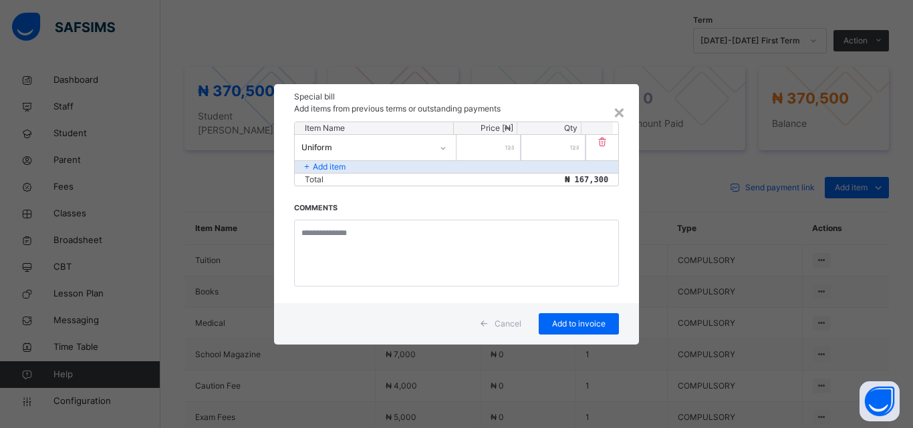
type input "******"
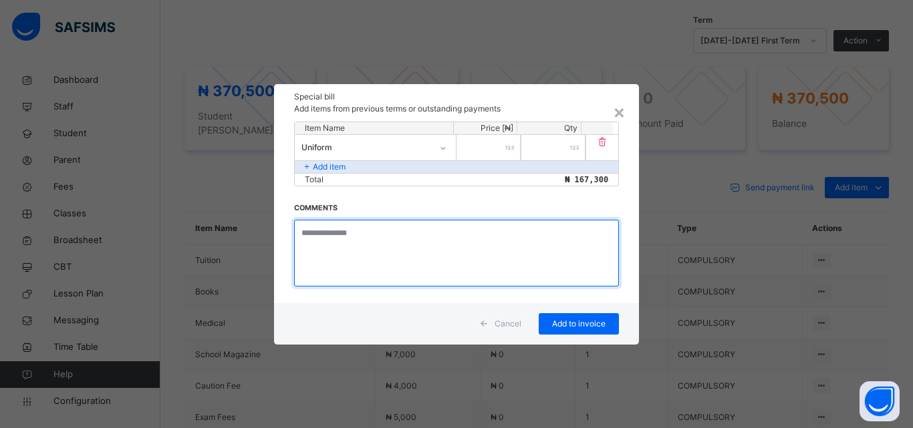
click at [386, 235] on textarea at bounding box center [456, 253] width 325 height 67
type textarea "**********"
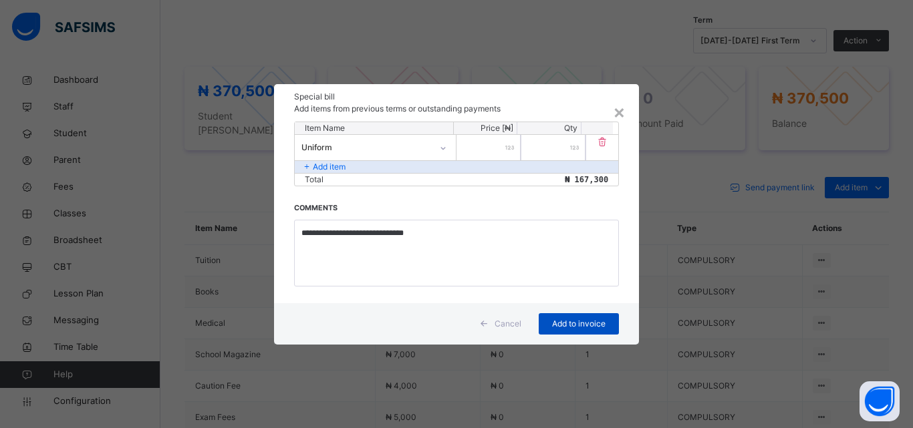
click at [560, 325] on span "Add to invoice" at bounding box center [579, 324] width 60 height 12
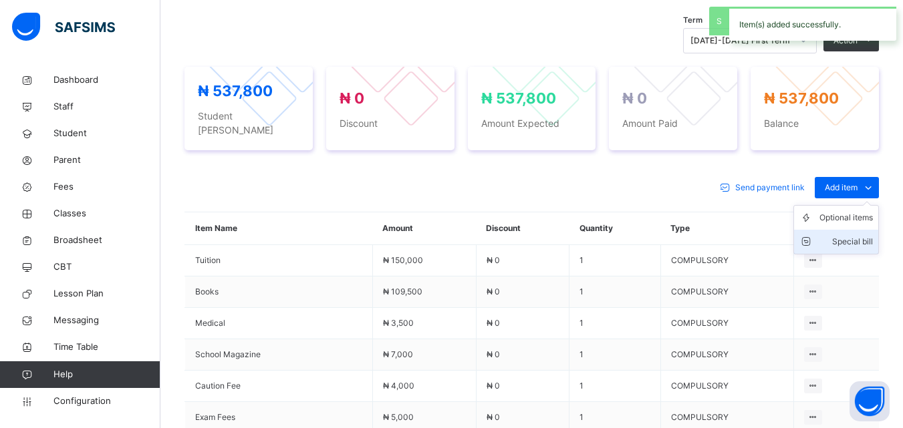
click at [873, 235] on div "Special bill" at bounding box center [846, 241] width 53 height 13
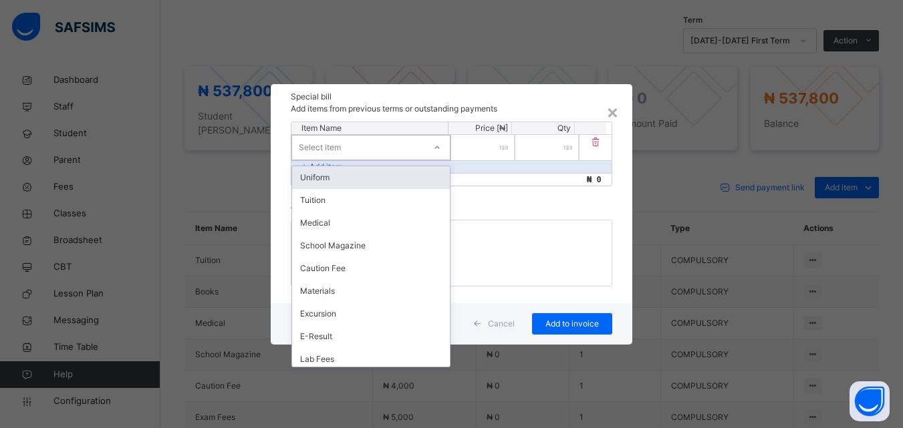
click at [432, 148] on div at bounding box center [437, 147] width 23 height 21
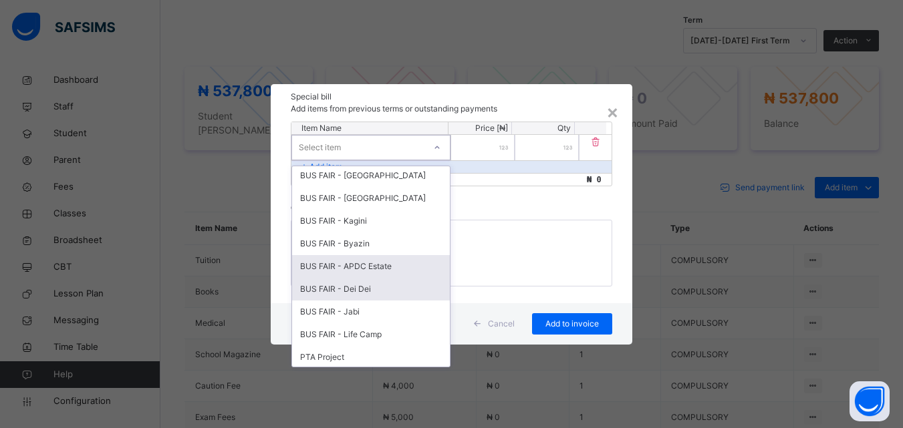
scroll to position [618, 0]
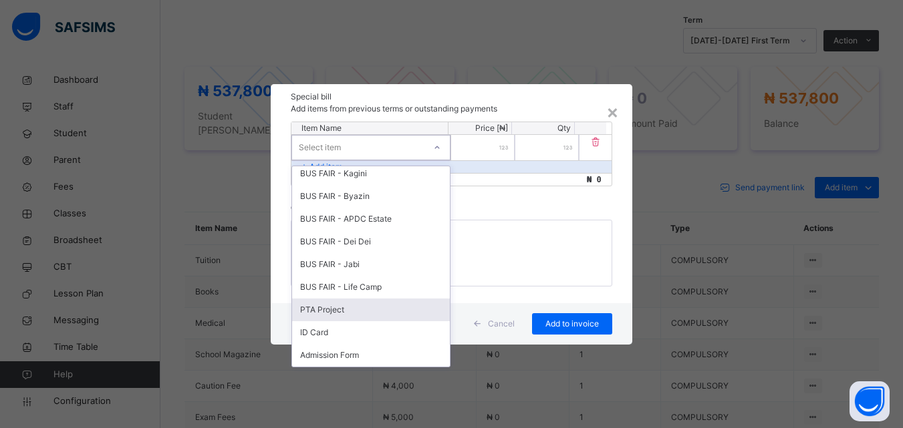
click at [370, 312] on div "PTA Project" at bounding box center [371, 310] width 158 height 23
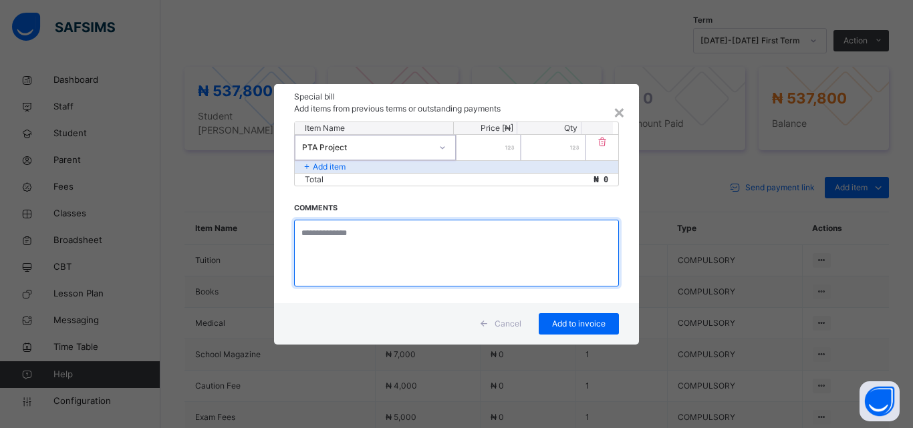
click at [388, 235] on textarea at bounding box center [456, 253] width 325 height 67
type textarea "**********"
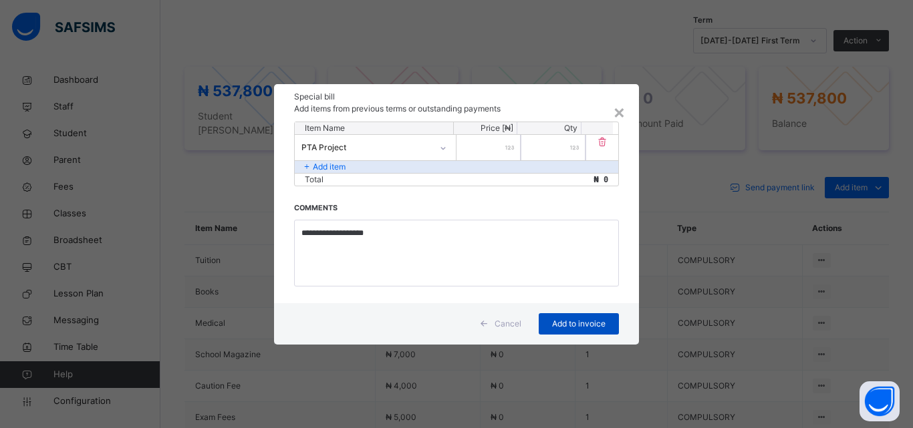
click at [576, 319] on span "Add to invoice" at bounding box center [579, 324] width 60 height 12
click at [579, 324] on span "Add to invoice" at bounding box center [579, 324] width 60 height 12
drag, startPoint x: 513, startPoint y: 140, endPoint x: 513, endPoint y: 154, distance: 13.4
click at [513, 153] on div at bounding box center [489, 147] width 64 height 25
type input "****"
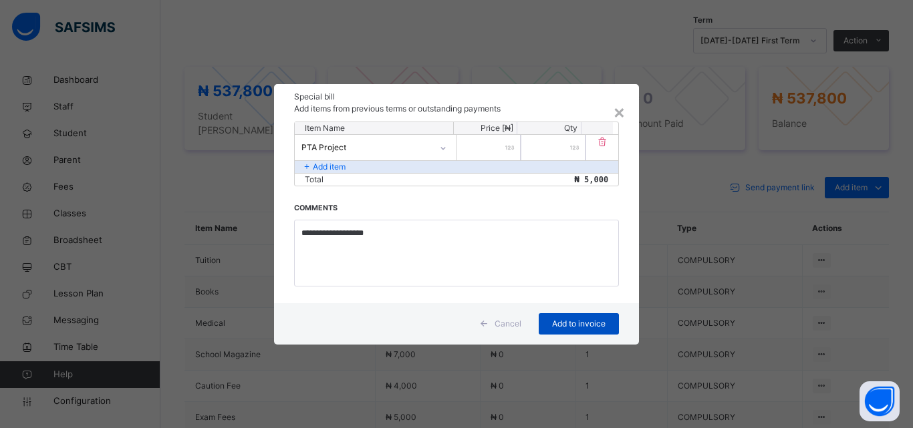
click at [552, 325] on span "Add to invoice" at bounding box center [579, 324] width 60 height 12
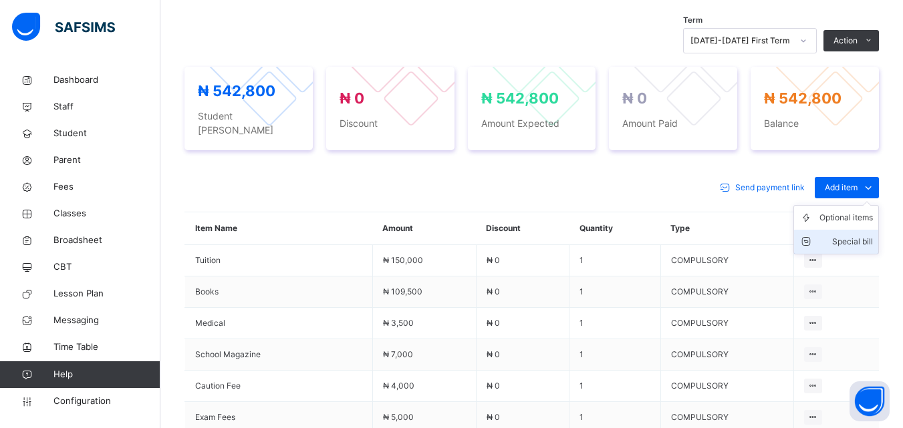
click at [853, 235] on div "Special bill" at bounding box center [846, 241] width 53 height 13
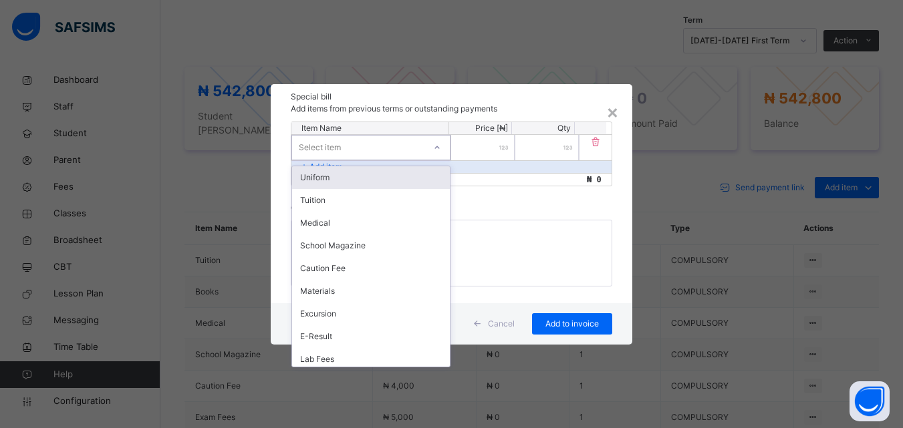
click at [360, 144] on div "Select item" at bounding box center [358, 147] width 132 height 21
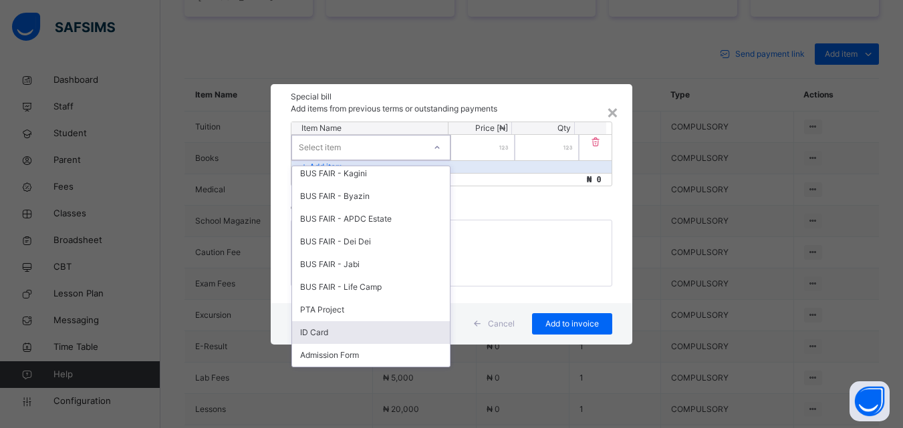
click at [328, 334] on div "ID Card" at bounding box center [371, 333] width 158 height 23
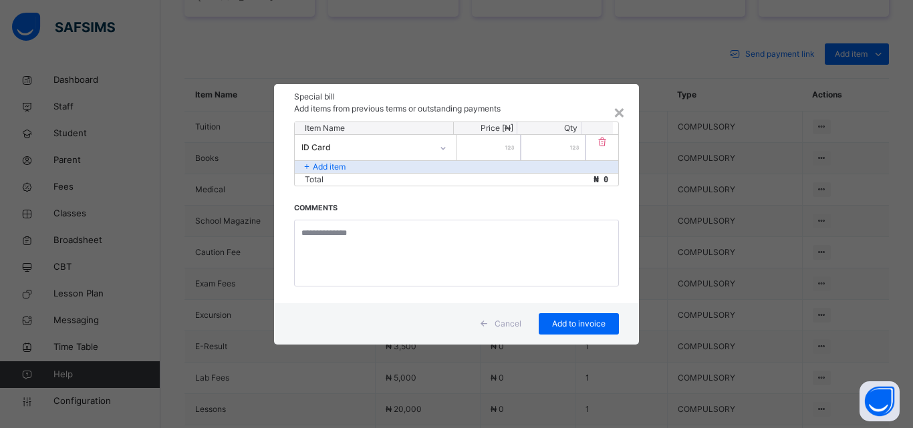
click at [489, 152] on input "number" at bounding box center [489, 147] width 64 height 25
type input "****"
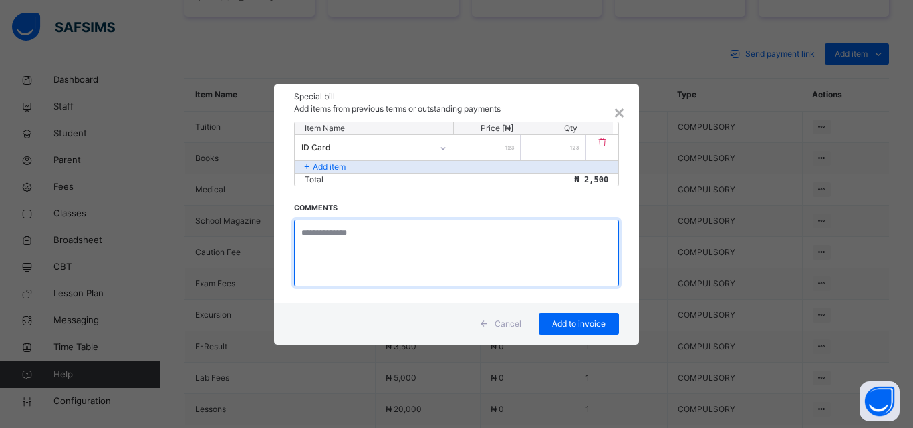
click at [358, 253] on textarea at bounding box center [456, 253] width 325 height 67
type textarea "**********"
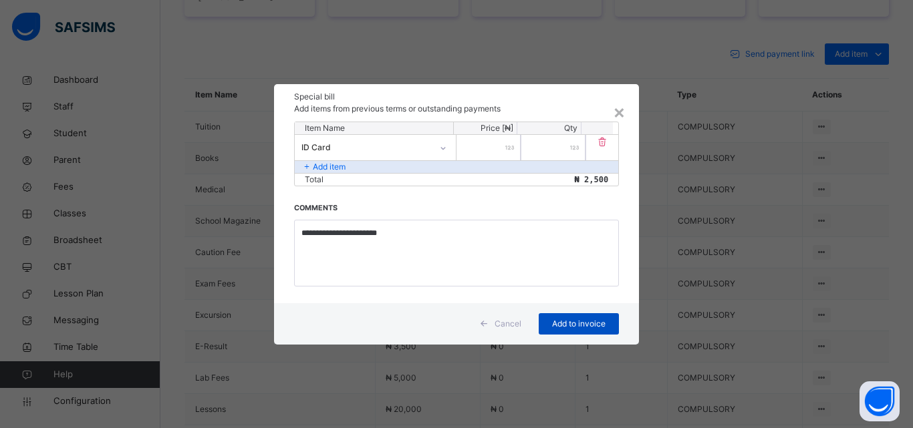
click at [572, 324] on span "Add to invoice" at bounding box center [579, 324] width 60 height 12
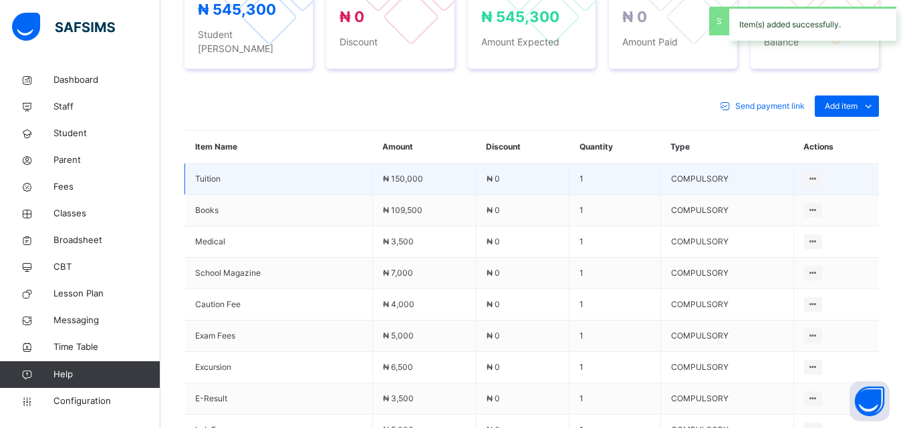
scroll to position [468, 0]
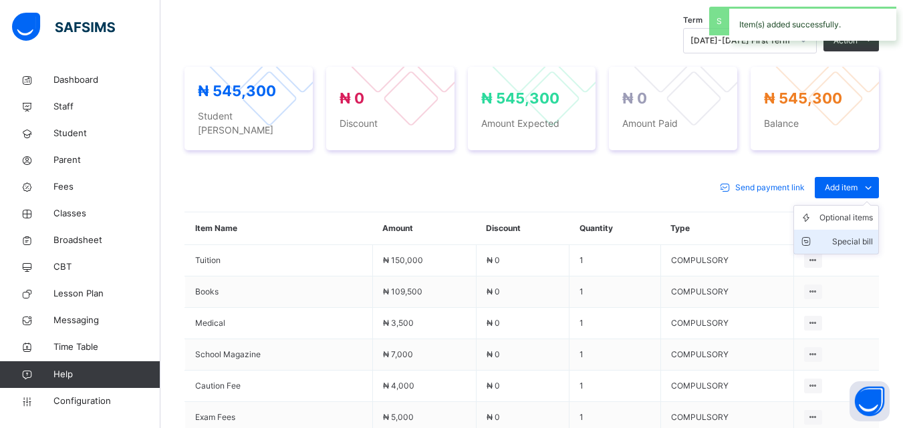
click at [863, 235] on div "Special bill" at bounding box center [846, 241] width 53 height 13
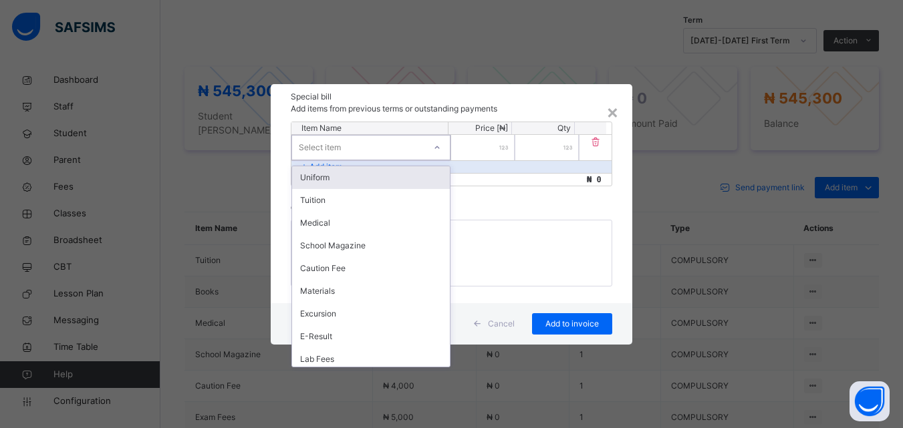
click at [368, 144] on div "Select item" at bounding box center [358, 147] width 132 height 21
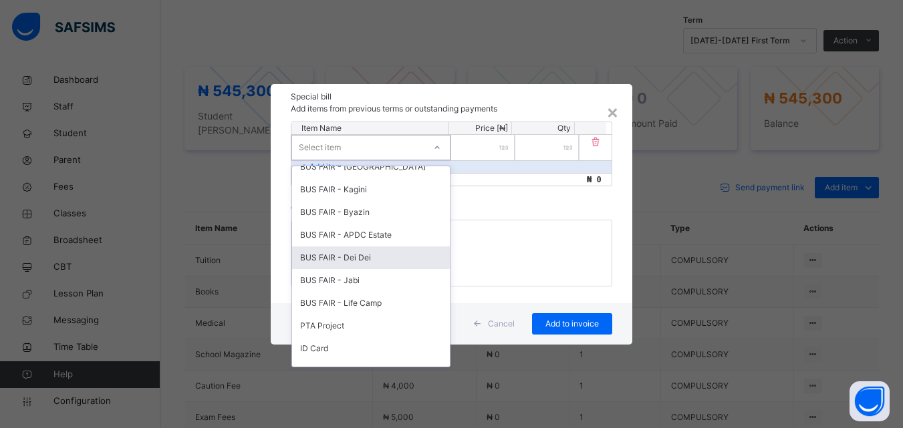
scroll to position [618, 0]
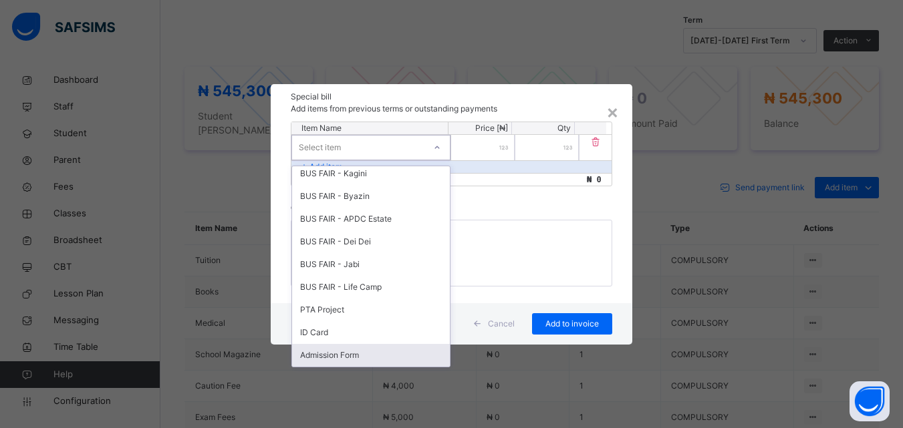
click at [375, 353] on div "Admission Form" at bounding box center [371, 355] width 158 height 23
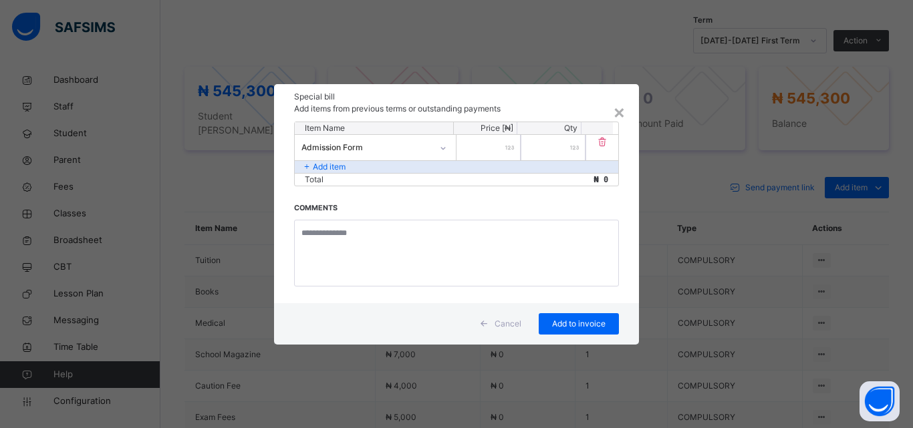
click at [501, 148] on input "number" at bounding box center [489, 147] width 64 height 25
type input "****"
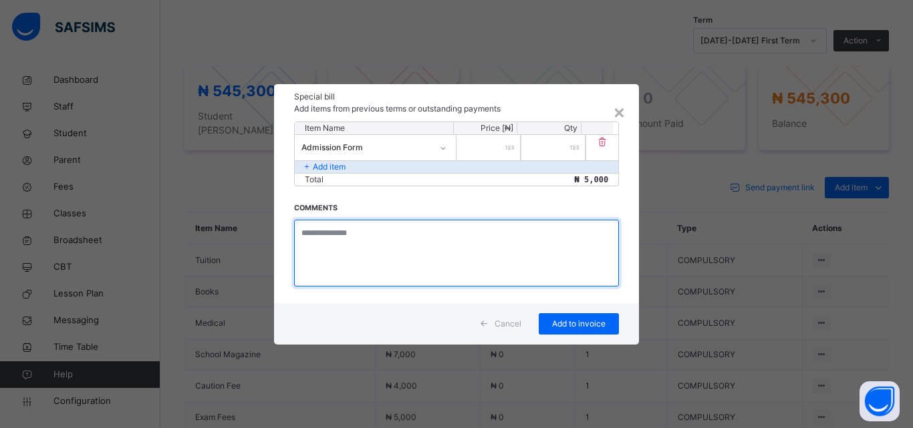
click at [381, 249] on textarea at bounding box center [456, 253] width 325 height 67
type textarea "**********"
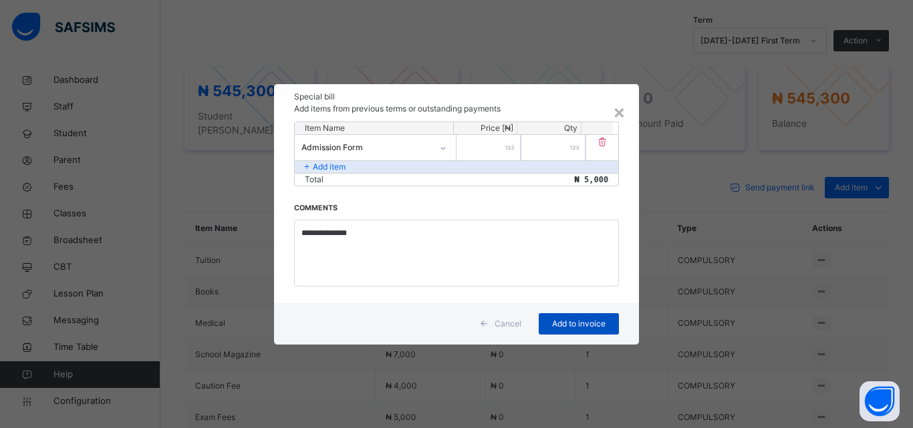
click at [568, 322] on span "Add to invoice" at bounding box center [579, 324] width 60 height 12
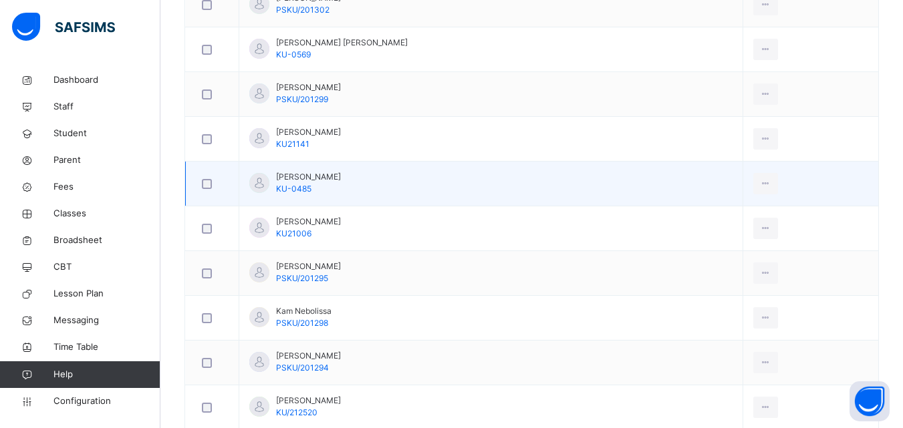
scroll to position [602, 0]
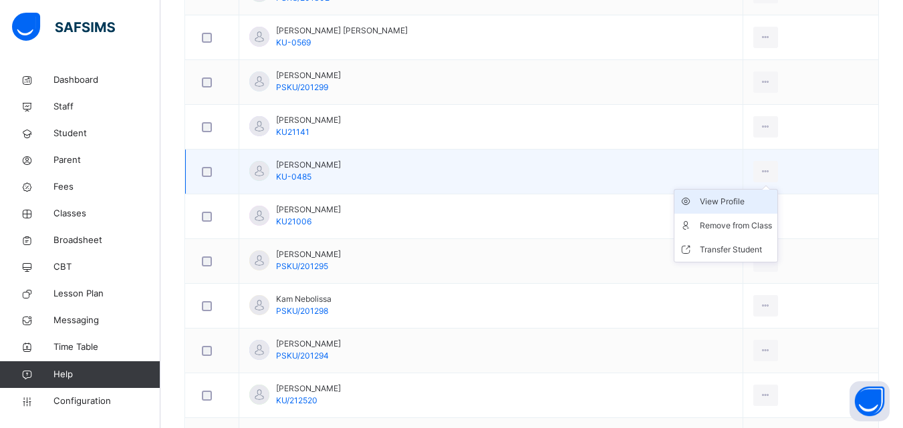
click at [744, 199] on div "View Profile" at bounding box center [736, 201] width 72 height 13
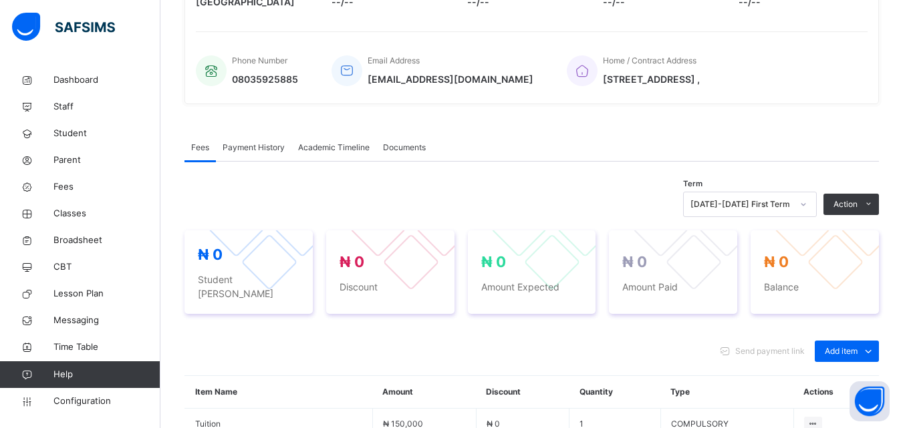
scroll to position [602, 0]
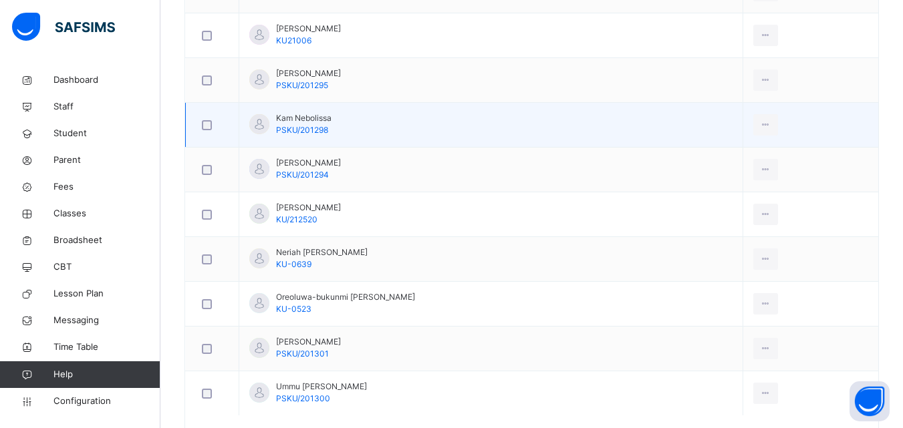
scroll to position [844, 0]
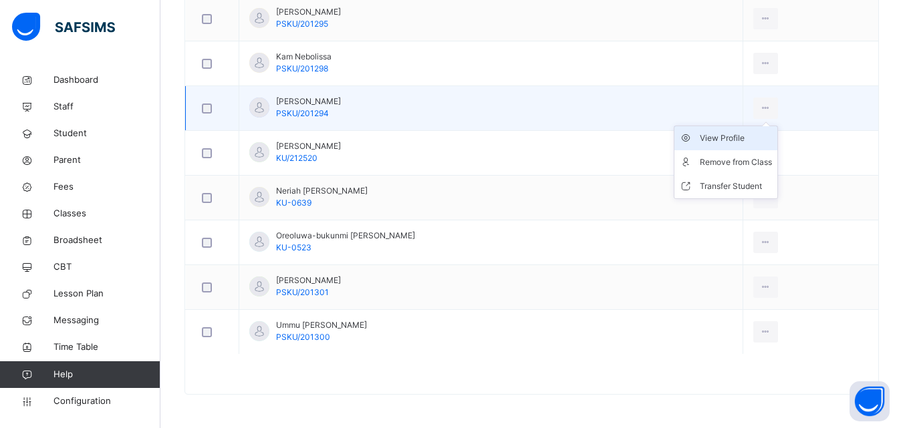
click at [740, 140] on div "View Profile" at bounding box center [736, 138] width 72 height 13
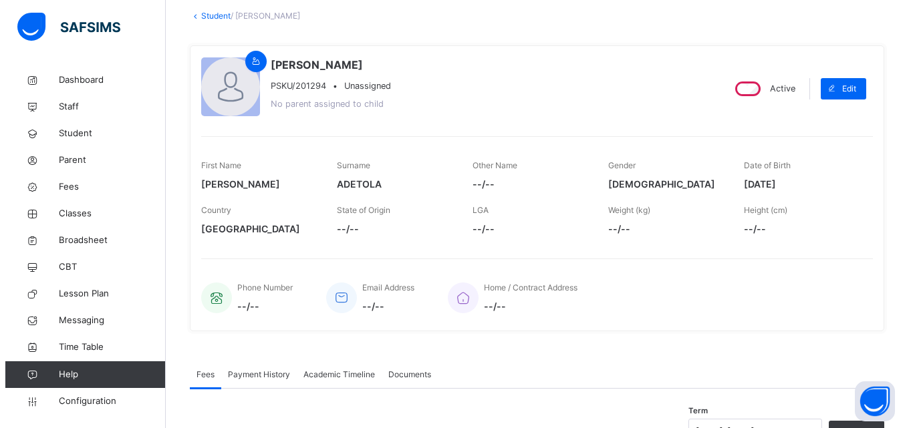
scroll to position [201, 0]
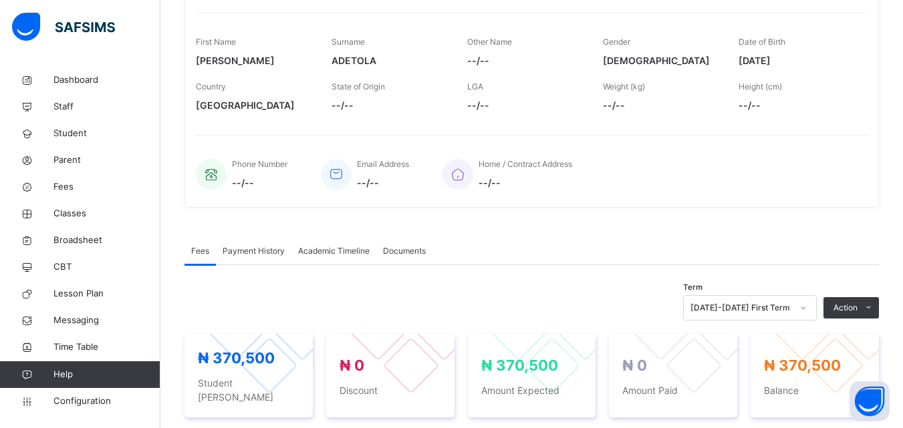
drag, startPoint x: 816, startPoint y: 360, endPoint x: 808, endPoint y: 356, distance: 9.0
click at [0, 0] on button "Manage Discount" at bounding box center [0, 0] width 0 height 0
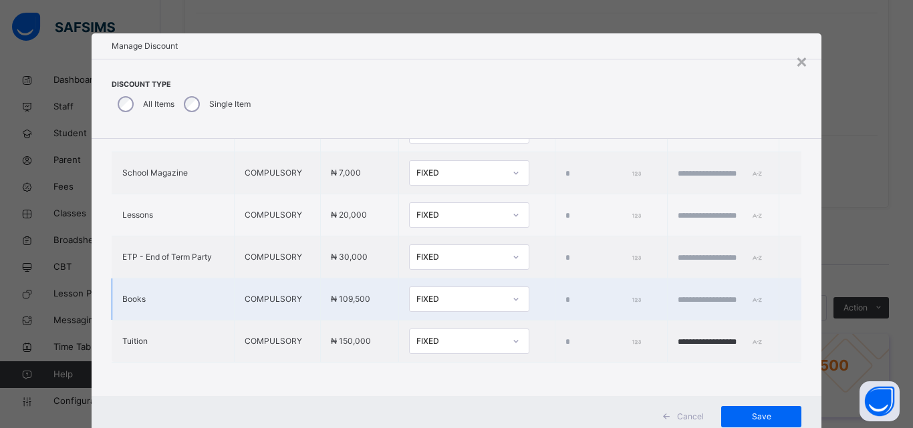
type input "*"
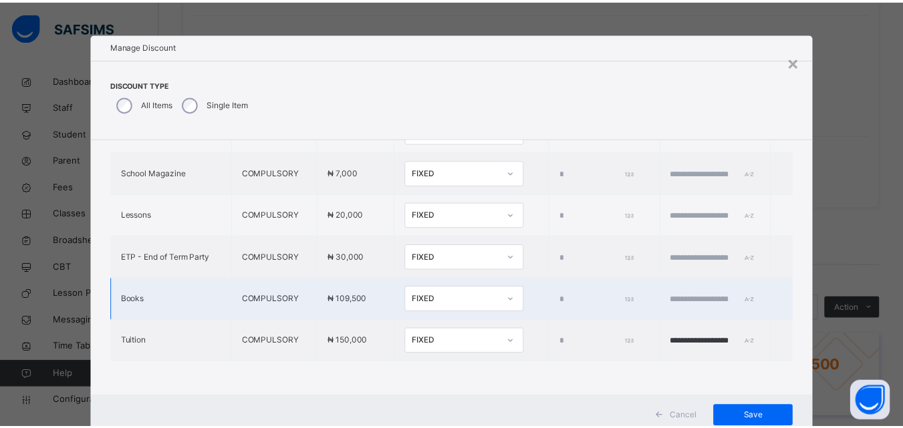
scroll to position [539, 0]
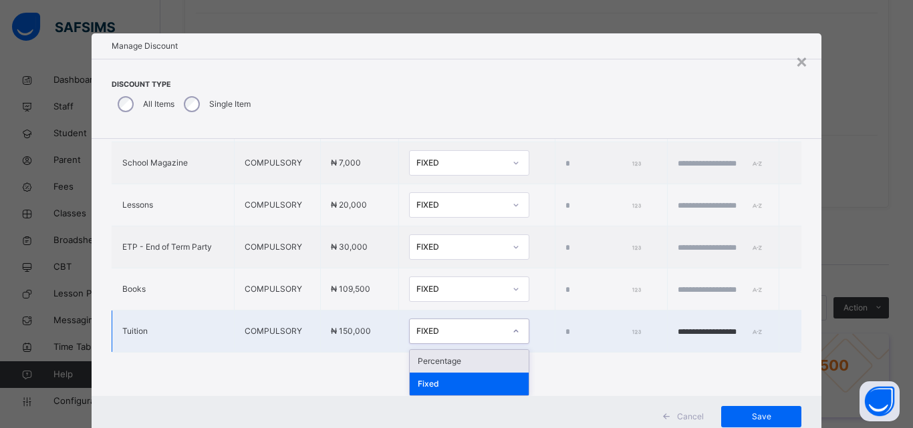
click at [434, 330] on div "FIXED" at bounding box center [460, 332] width 88 height 12
drag, startPoint x: 430, startPoint y: 361, endPoint x: 467, endPoint y: 357, distance: 36.3
click at [441, 361] on div "Percentage" at bounding box center [469, 361] width 119 height 23
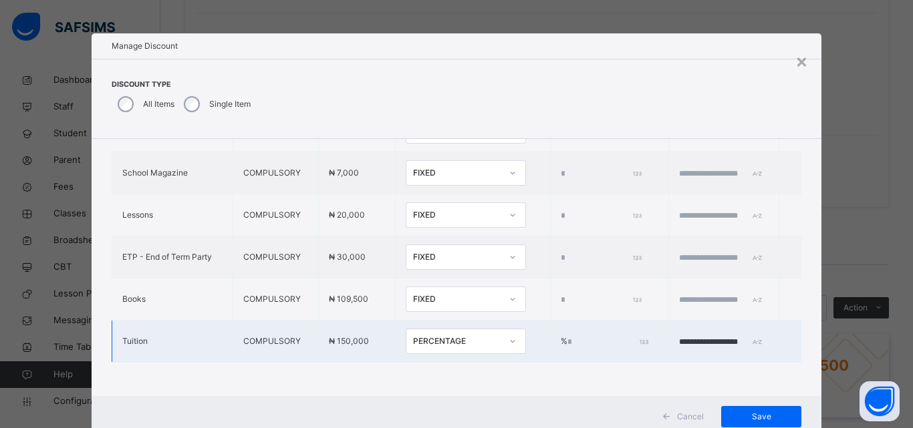
click at [568, 336] on input "*" at bounding box center [607, 342] width 79 height 12
type input "***"
click at [706, 336] on input "**********" at bounding box center [719, 342] width 80 height 12
type input "**********"
click at [753, 416] on span "Save" at bounding box center [761, 417] width 60 height 12
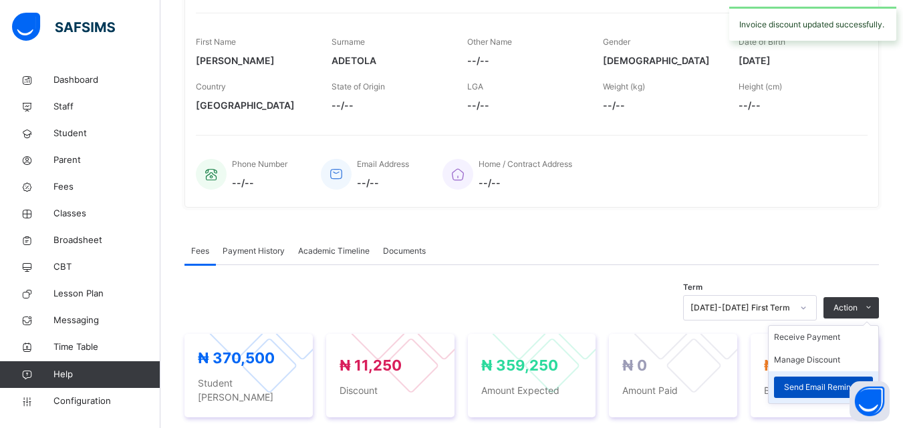
scroll to position [401, 0]
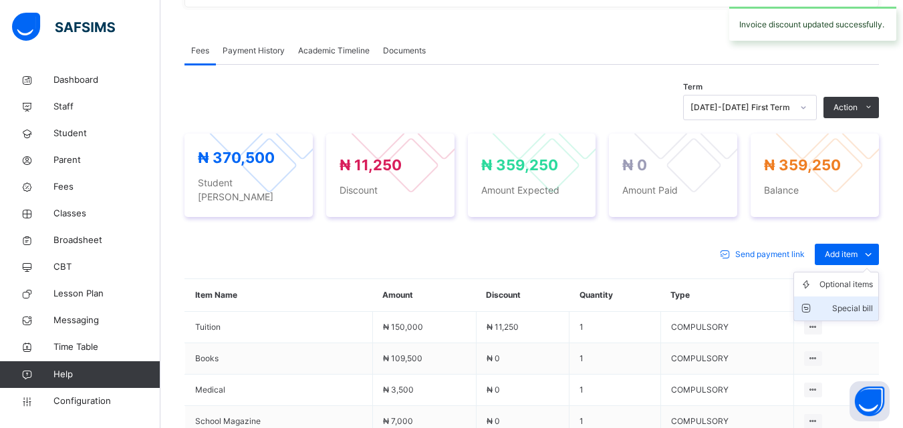
click at [861, 302] on div "Special bill" at bounding box center [846, 308] width 53 height 13
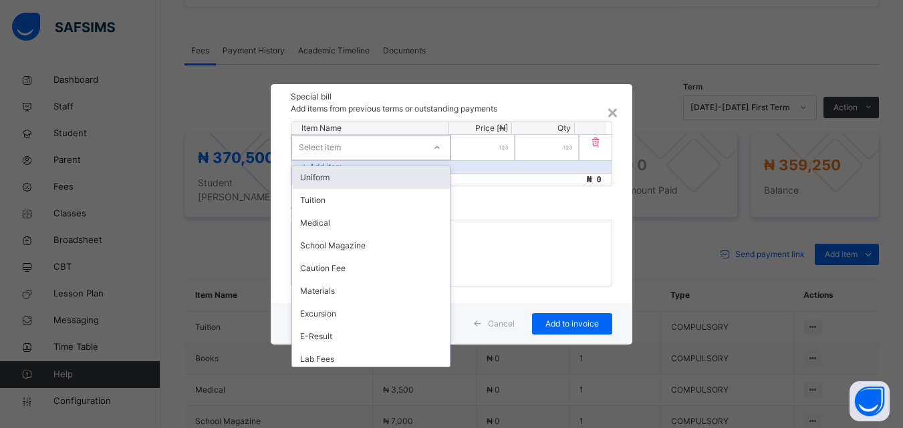
click at [439, 147] on icon at bounding box center [437, 147] width 8 height 13
click at [393, 176] on div "Uniform" at bounding box center [371, 177] width 158 height 23
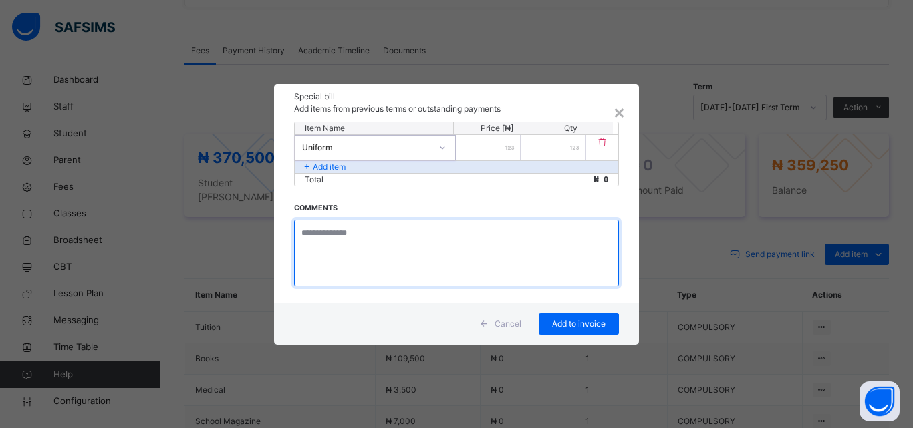
click at [362, 236] on textarea at bounding box center [456, 253] width 325 height 67
type textarea "**********"
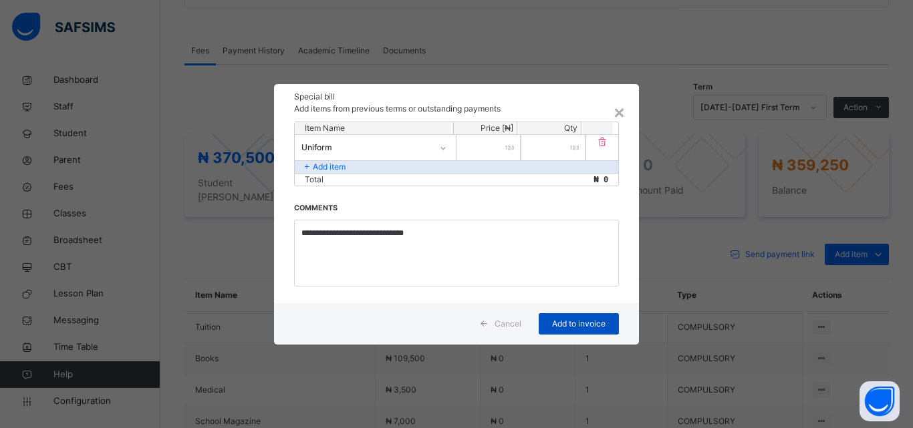
click at [570, 324] on span "Add to invoice" at bounding box center [579, 324] width 60 height 12
click at [497, 150] on input "number" at bounding box center [489, 147] width 64 height 25
type input "******"
click at [573, 320] on span "Add to invoice" at bounding box center [579, 324] width 60 height 12
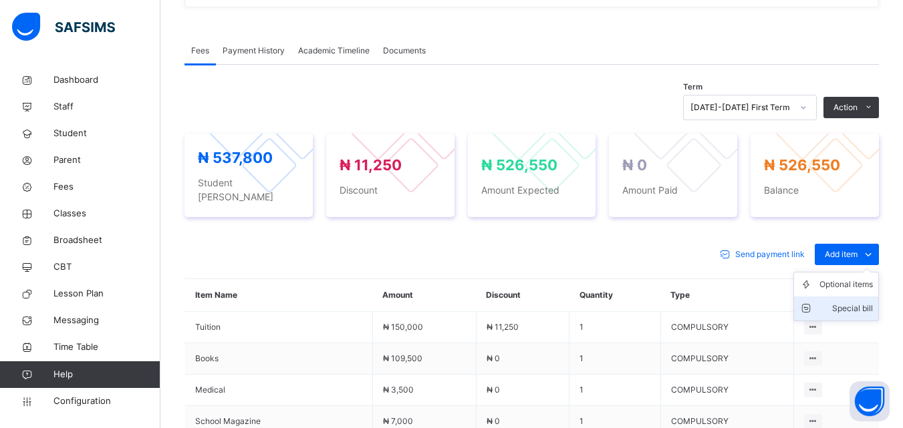
click at [866, 302] on div "Special bill" at bounding box center [846, 308] width 53 height 13
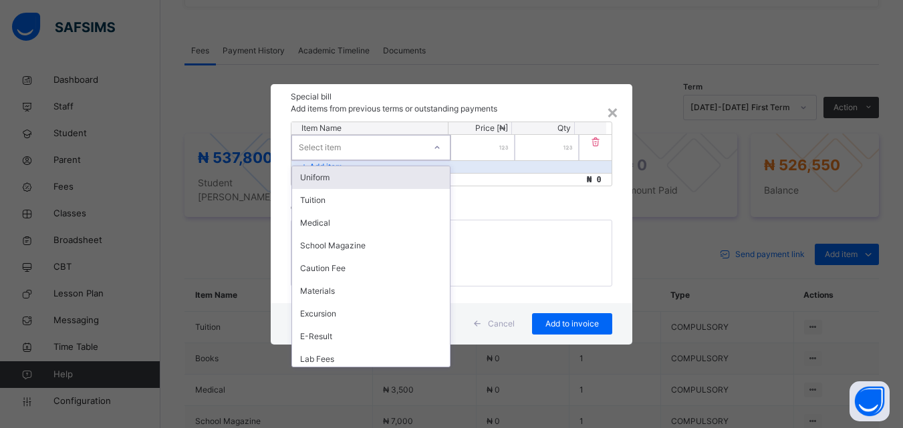
click at [388, 144] on div "Select item" at bounding box center [358, 147] width 132 height 21
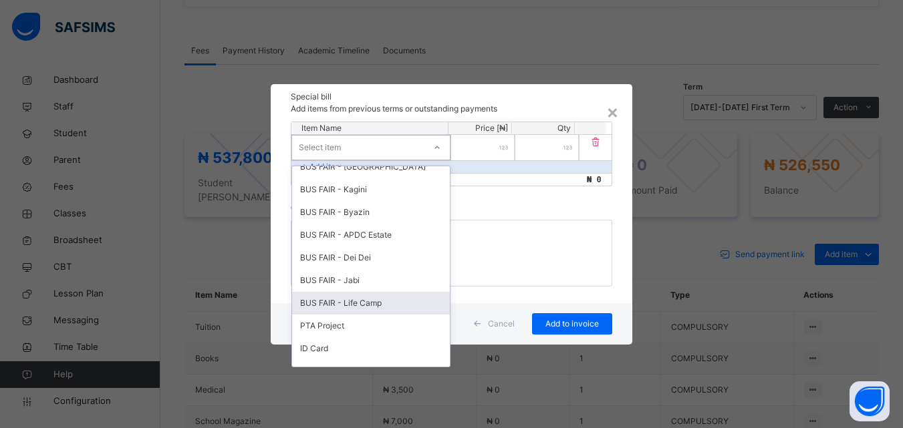
scroll to position [618, 0]
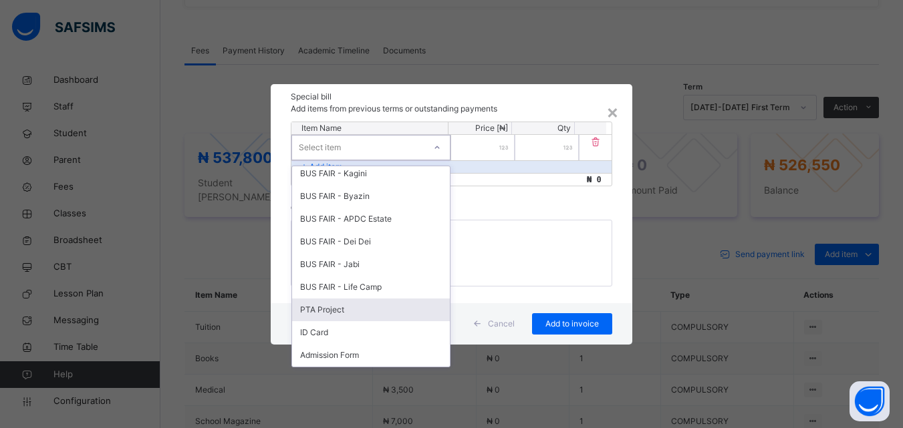
click at [358, 314] on div "PTA Project" at bounding box center [371, 310] width 158 height 23
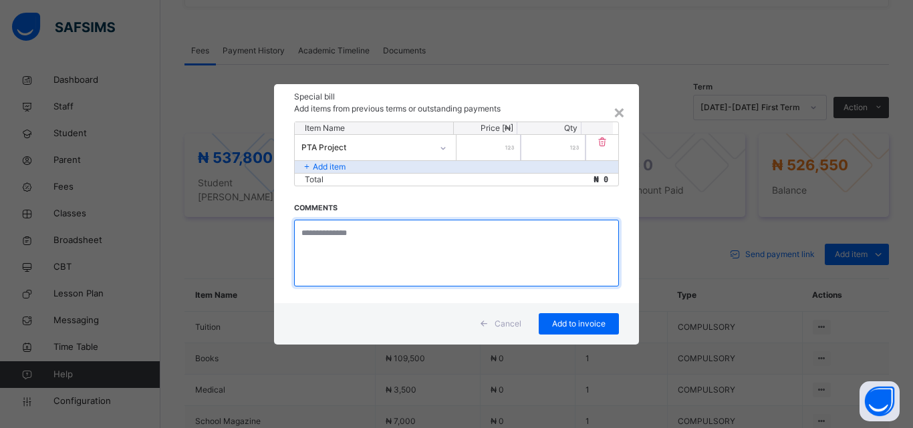
click at [370, 233] on textarea at bounding box center [456, 253] width 325 height 67
type textarea "**********"
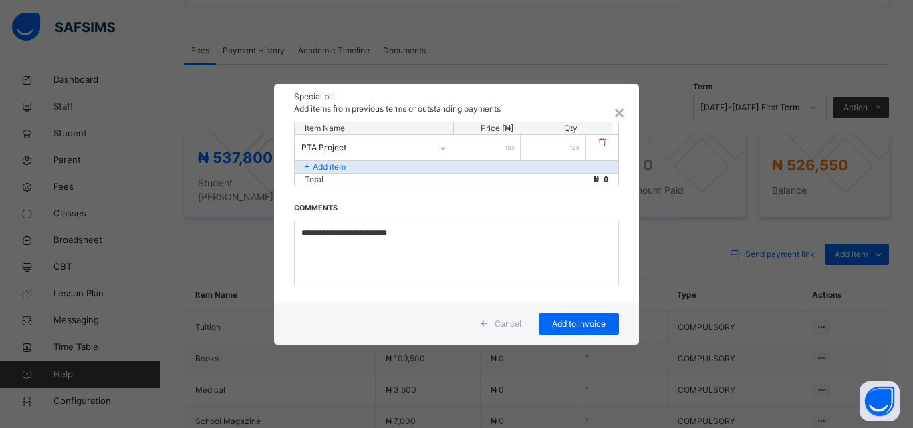
click at [495, 150] on input "number" at bounding box center [489, 147] width 64 height 25
type input "****"
click at [565, 329] on span "Add to invoice" at bounding box center [579, 324] width 60 height 12
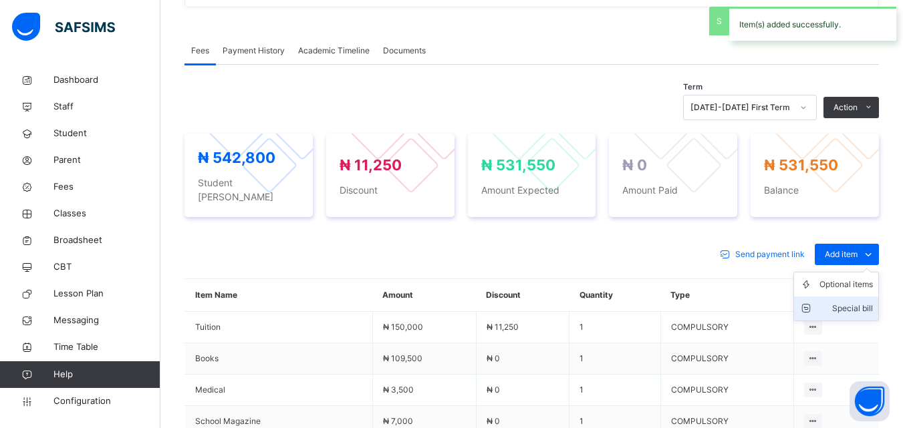
click at [868, 302] on div "Special bill" at bounding box center [846, 308] width 53 height 13
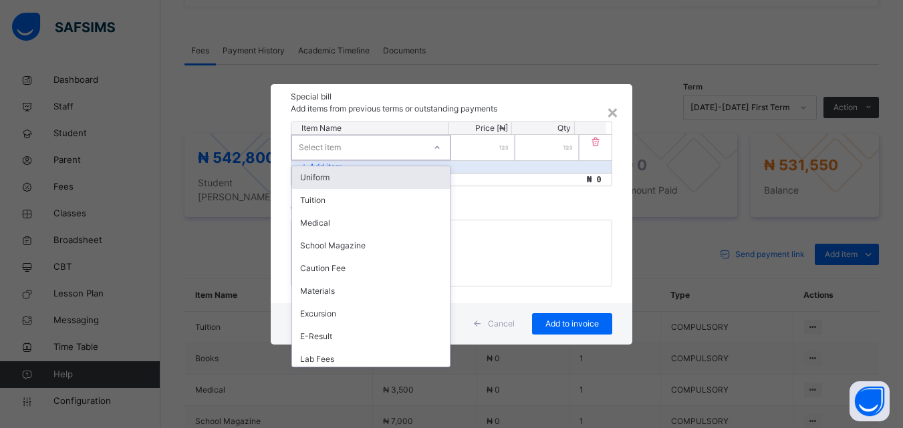
click at [371, 148] on div "Select item" at bounding box center [358, 147] width 132 height 21
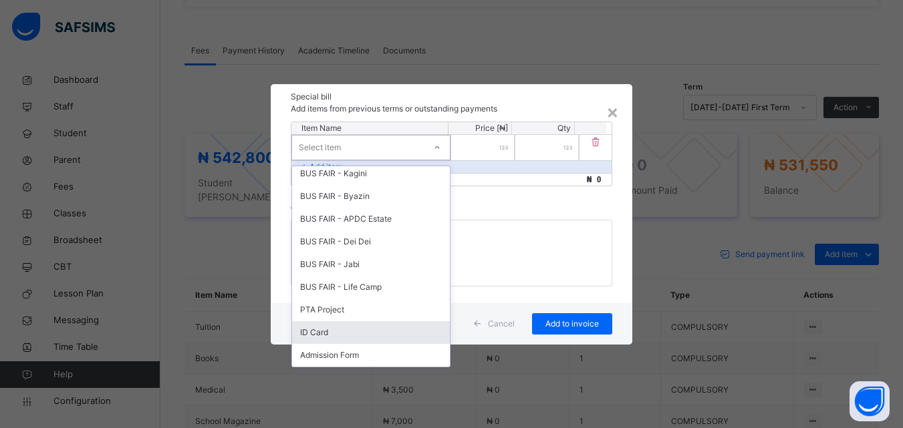
click at [352, 332] on div "ID Card" at bounding box center [371, 333] width 158 height 23
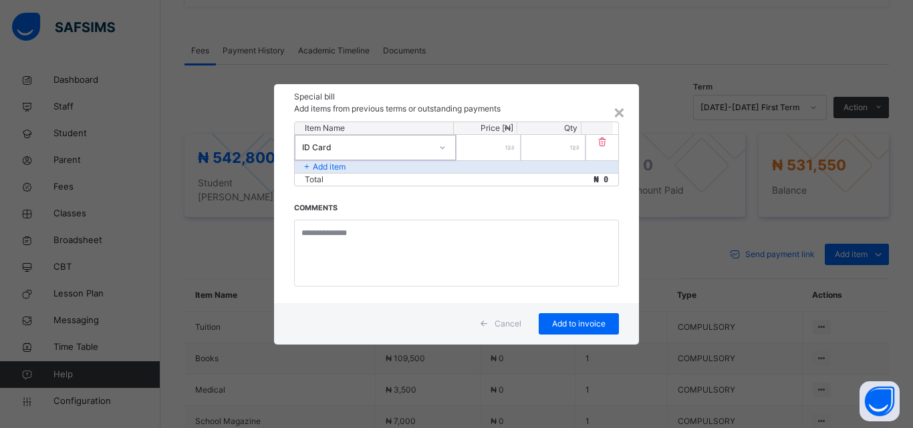
click at [503, 148] on input "number" at bounding box center [489, 147] width 64 height 25
type input "****"
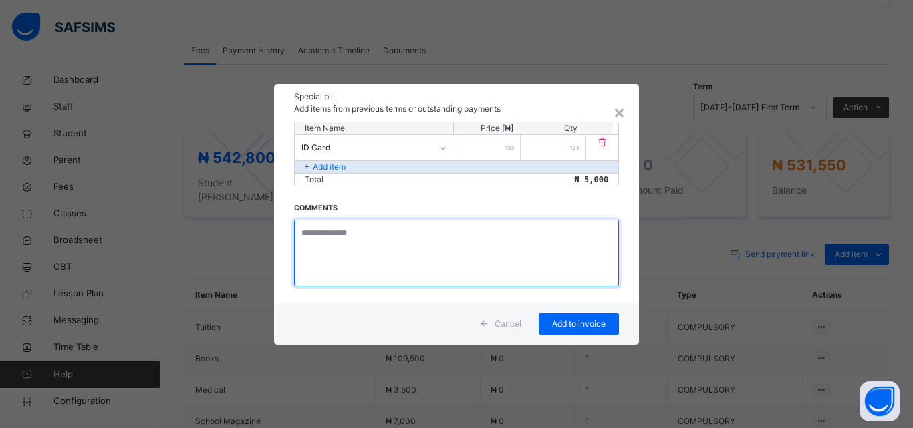
click at [373, 233] on textarea at bounding box center [456, 253] width 325 height 67
type textarea "**********"
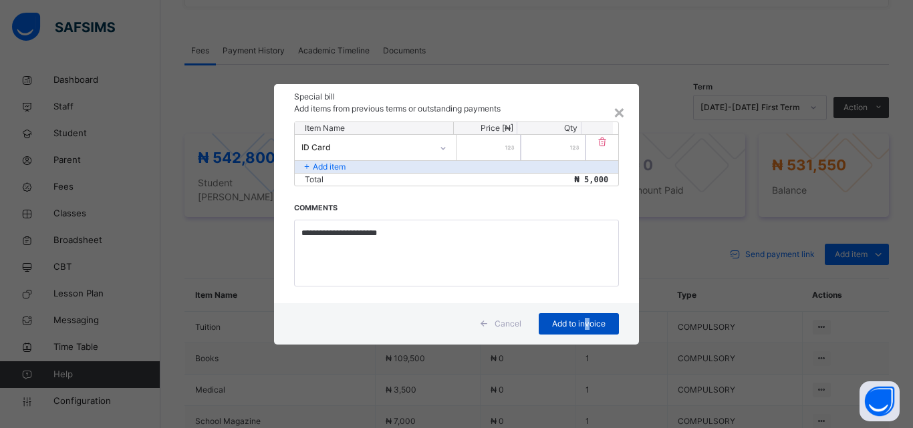
click at [587, 320] on div "Add to invoice" at bounding box center [579, 324] width 80 height 21
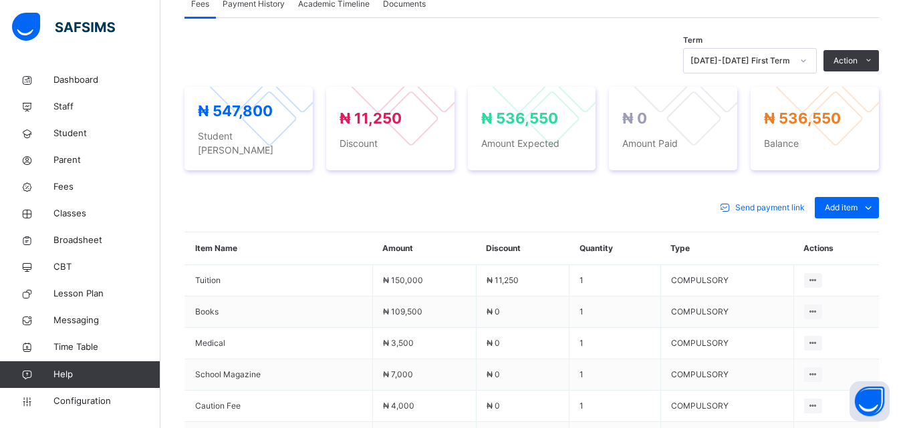
scroll to position [406, 0]
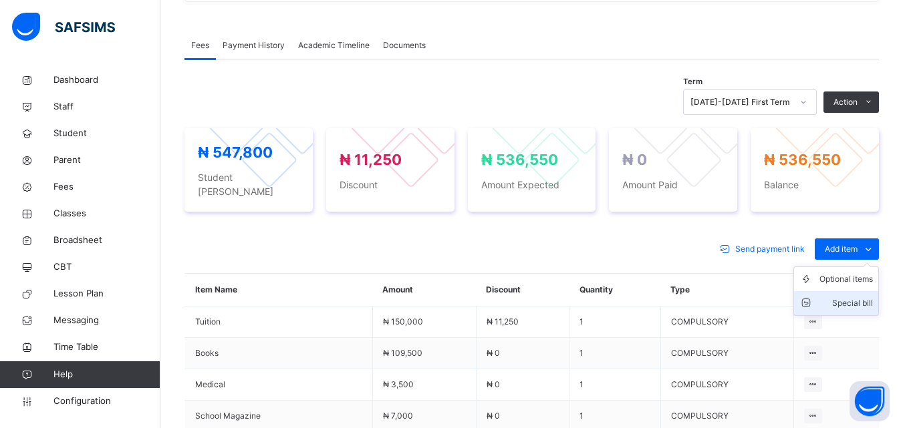
click at [854, 297] on div "Special bill" at bounding box center [846, 303] width 53 height 13
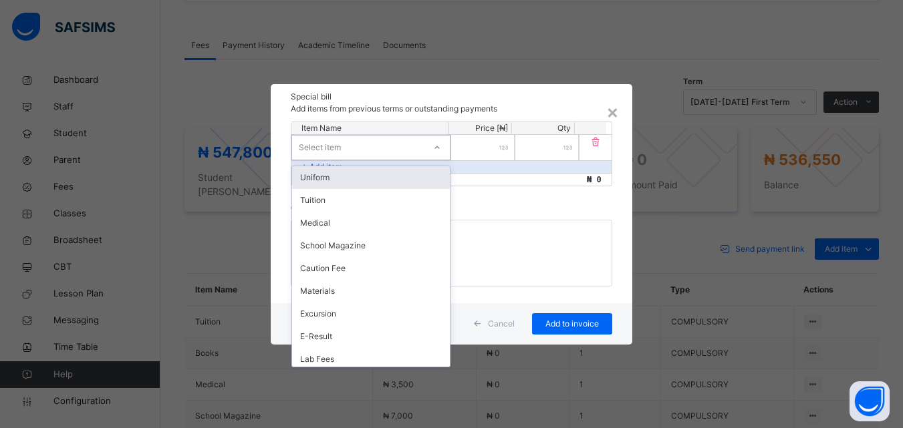
click at [369, 153] on div "Select item" at bounding box center [358, 147] width 132 height 21
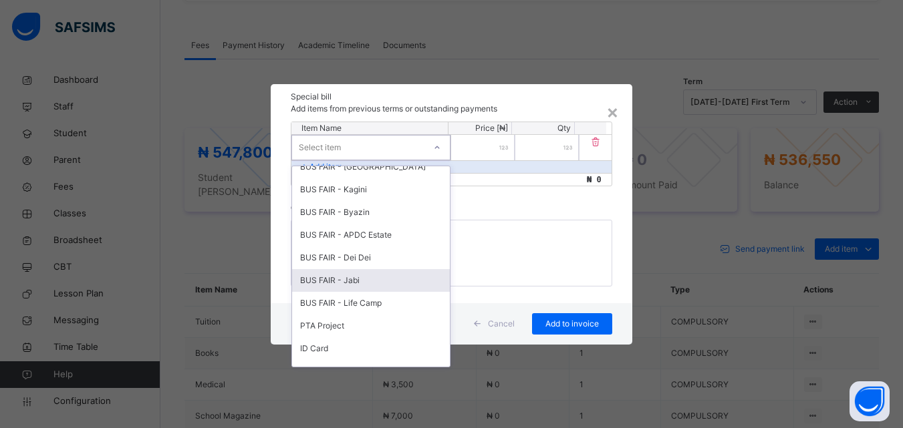
scroll to position [618, 0]
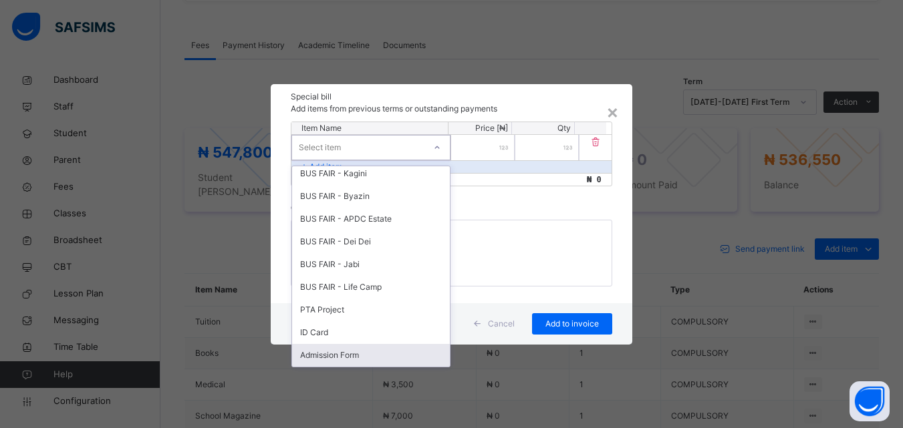
click at [369, 346] on div "Admission Form" at bounding box center [371, 355] width 158 height 23
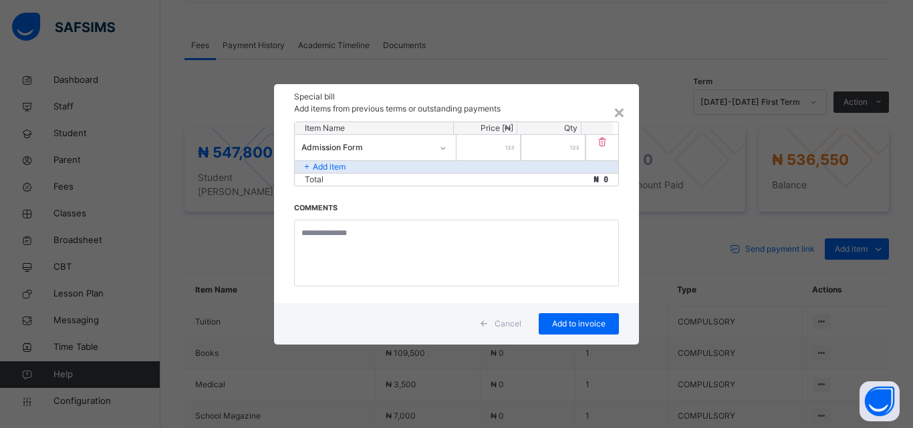
click at [497, 148] on input "number" at bounding box center [489, 147] width 64 height 25
type input "*****"
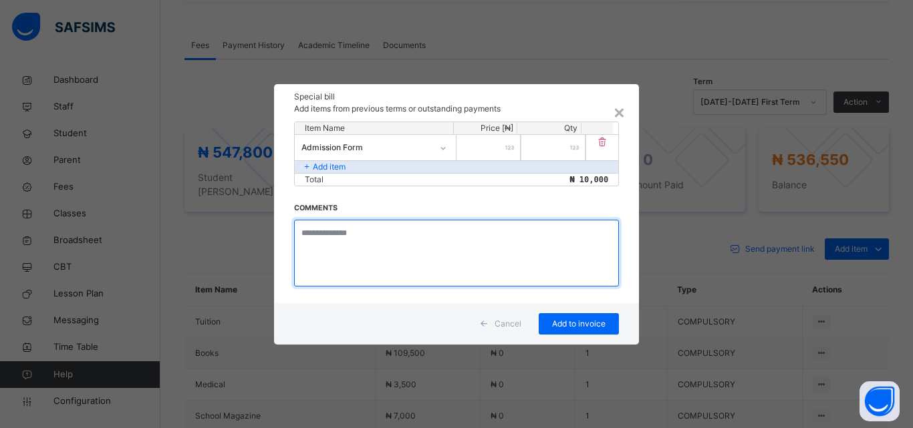
drag, startPoint x: 403, startPoint y: 237, endPoint x: 410, endPoint y: 234, distance: 7.5
click at [405, 237] on textarea at bounding box center [456, 253] width 325 height 67
type textarea "**********"
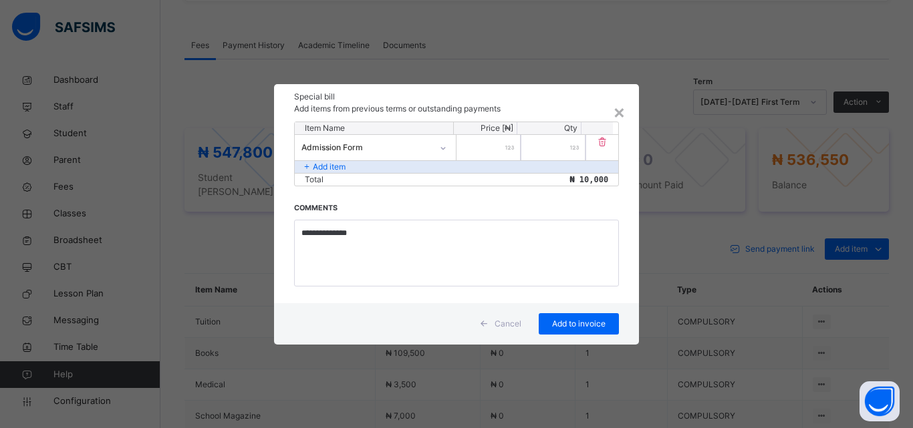
click at [581, 314] on div "Add to invoice" at bounding box center [579, 324] width 80 height 21
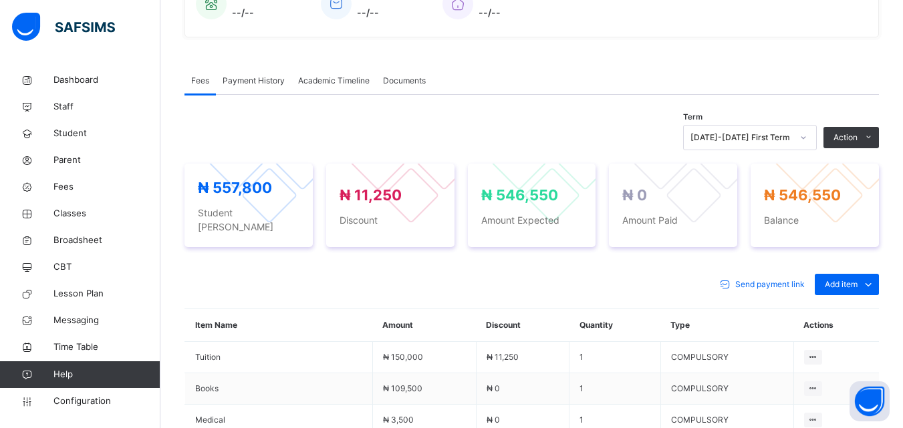
scroll to position [304, 0]
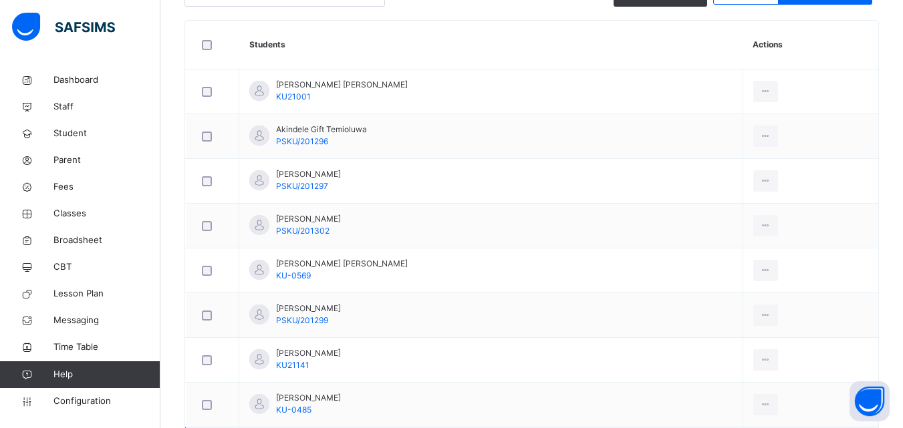
scroll to position [401, 0]
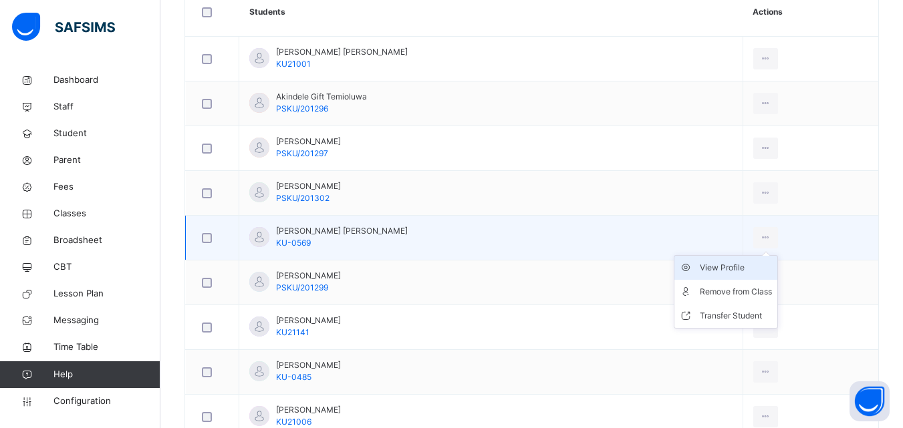
click at [728, 267] on div "View Profile" at bounding box center [736, 267] width 72 height 13
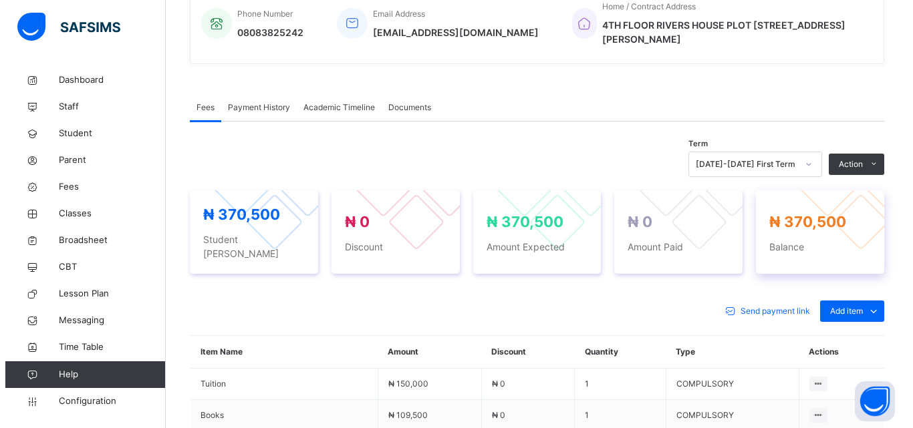
scroll to position [401, 0]
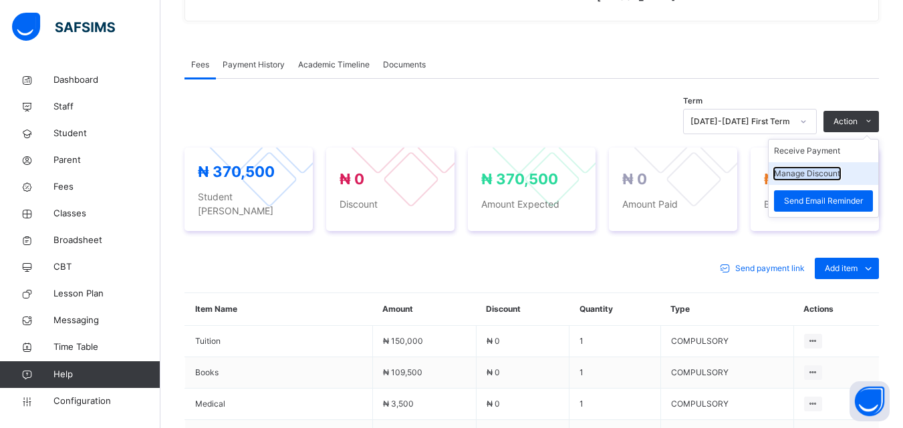
click at [840, 172] on button "Manage Discount" at bounding box center [807, 174] width 66 height 12
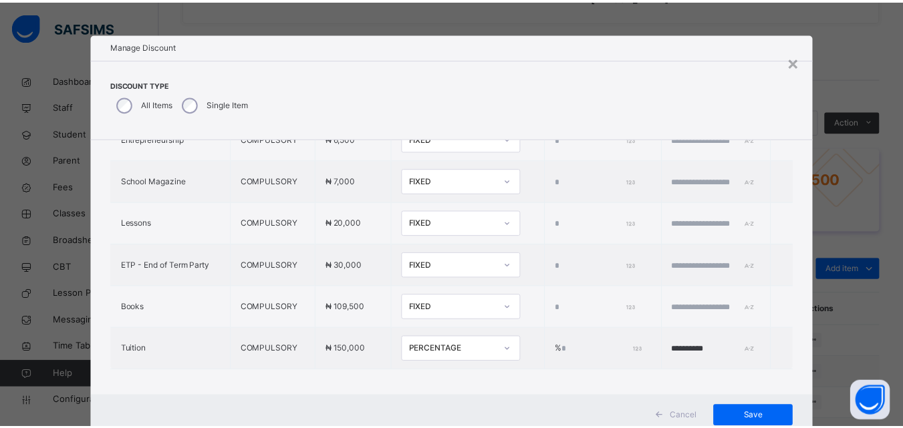
scroll to position [539, 0]
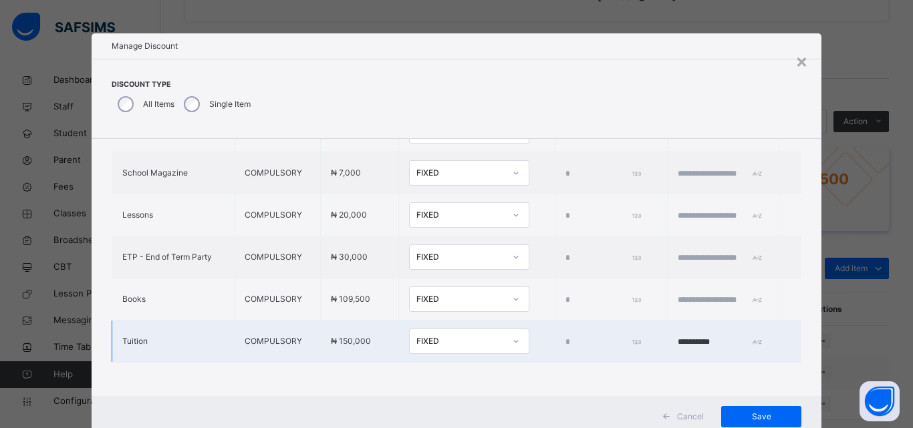
type input "*"
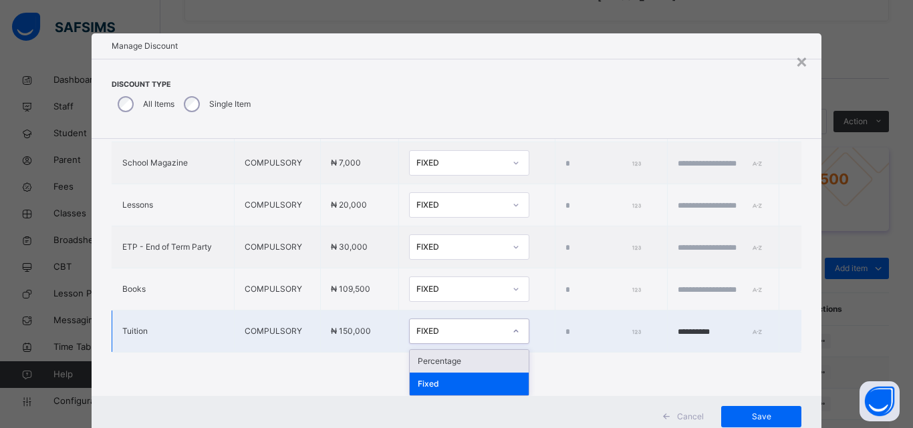
click at [452, 330] on div "FIXED" at bounding box center [460, 332] width 88 height 12
click at [445, 361] on div "Percentage" at bounding box center [469, 361] width 119 height 23
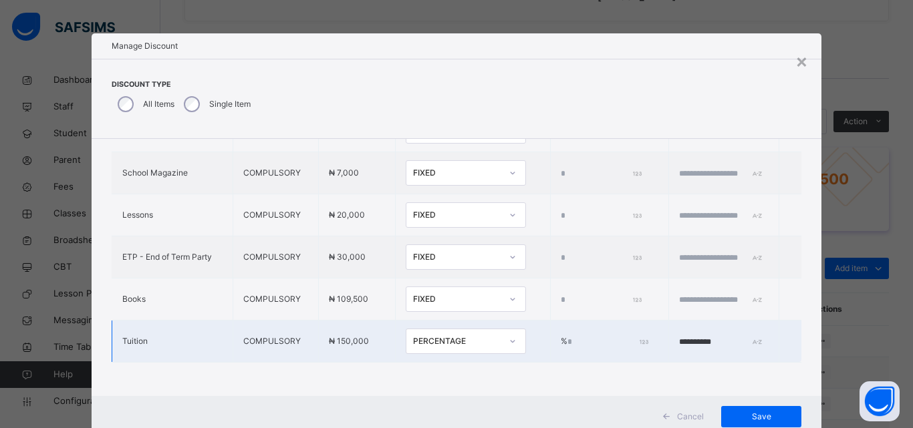
click at [568, 336] on input "*" at bounding box center [607, 342] width 79 height 12
type input "***"
click at [711, 336] on input "**********" at bounding box center [719, 342] width 80 height 12
type input "**********"
click at [733, 406] on div "Save" at bounding box center [761, 416] width 80 height 21
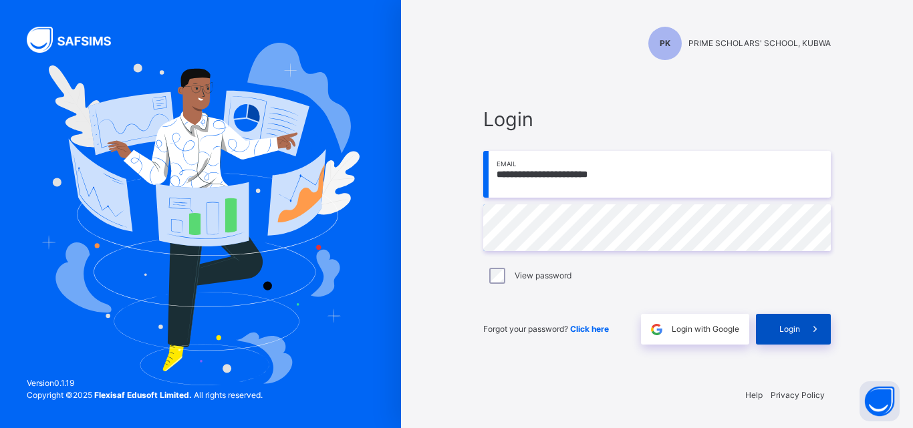
drag, startPoint x: 797, startPoint y: 312, endPoint x: 801, endPoint y: 332, distance: 21.1
click at [801, 332] on div "Forgot your password? Click here Login with Google Login" at bounding box center [657, 323] width 348 height 44
click at [795, 327] on span "Login" at bounding box center [789, 330] width 21 height 12
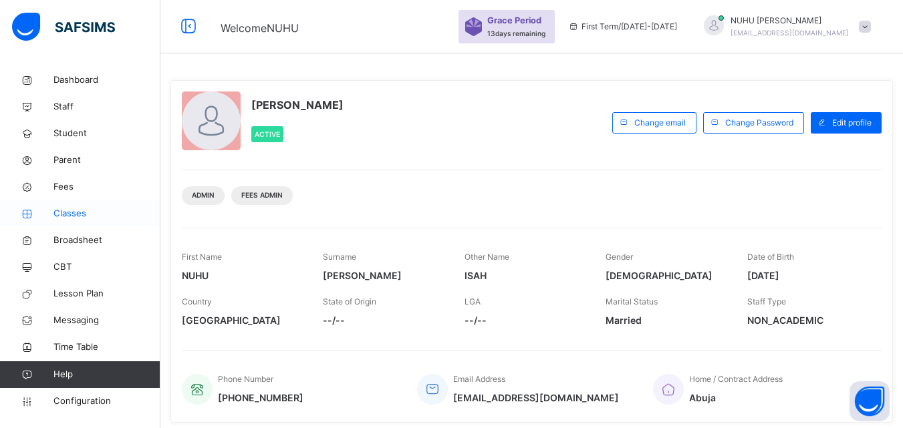
click at [76, 218] on span "Classes" at bounding box center [106, 213] width 107 height 13
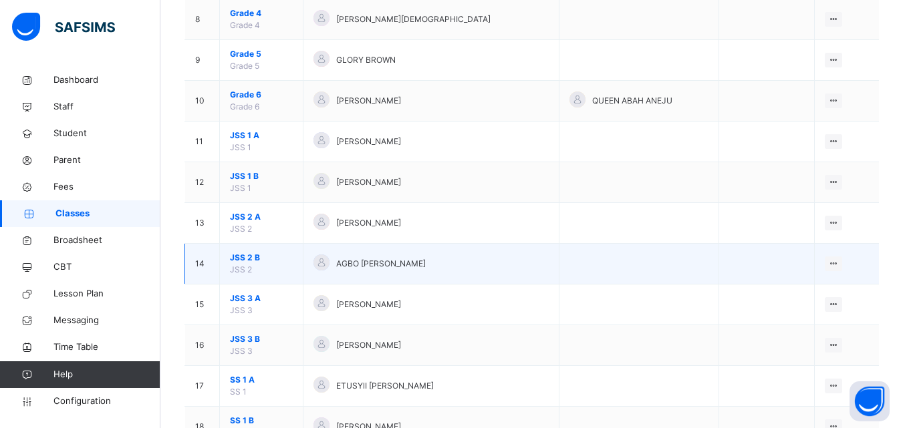
scroll to position [468, 0]
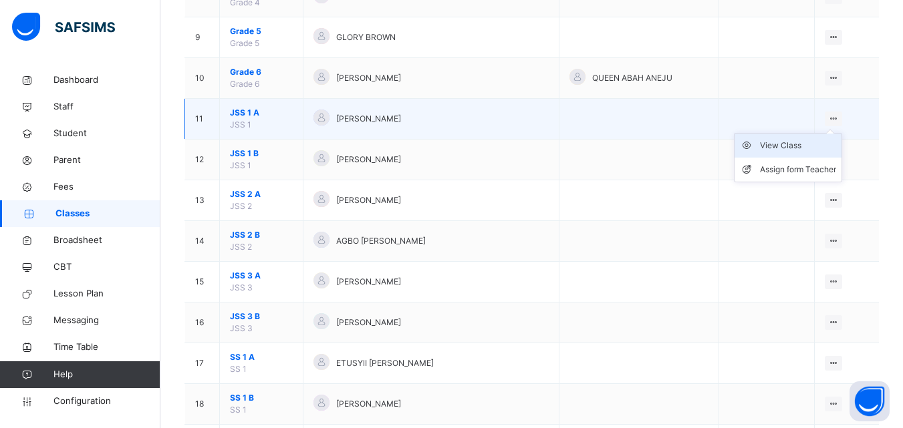
click at [796, 142] on div "View Class" at bounding box center [798, 145] width 76 height 13
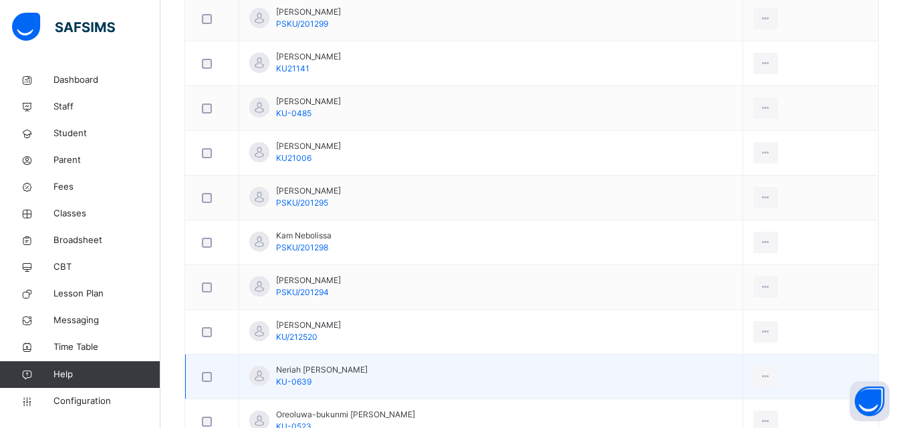
scroll to position [802, 0]
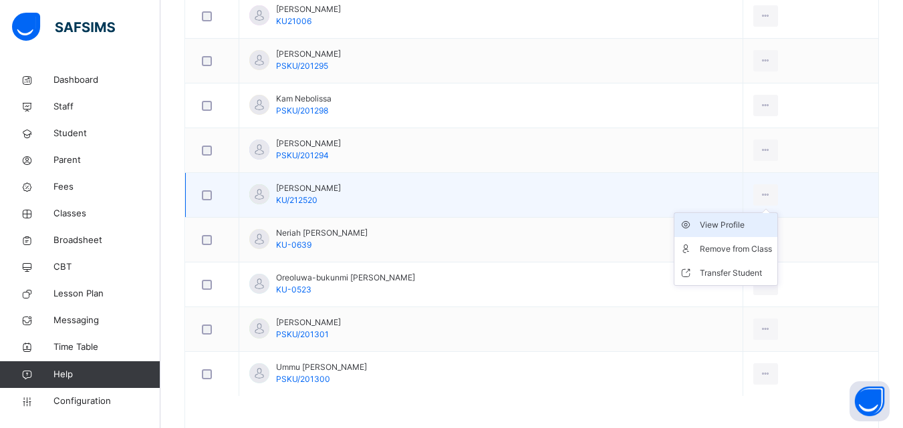
click at [741, 225] on div "View Profile" at bounding box center [736, 225] width 72 height 13
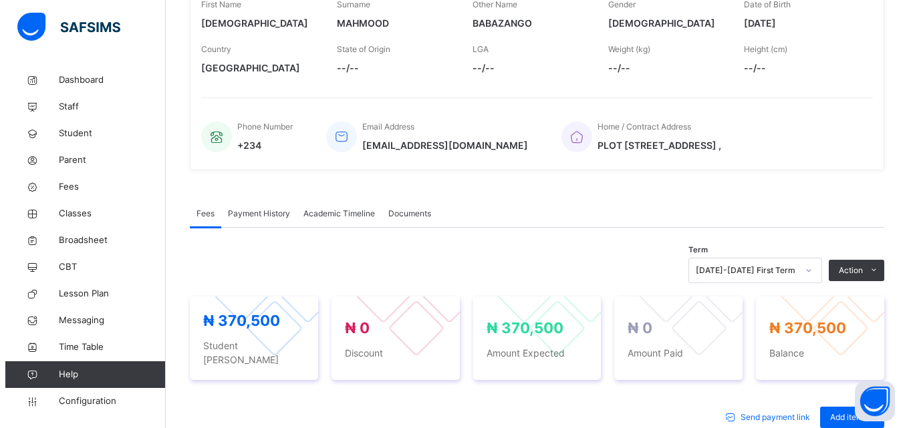
scroll to position [334, 0]
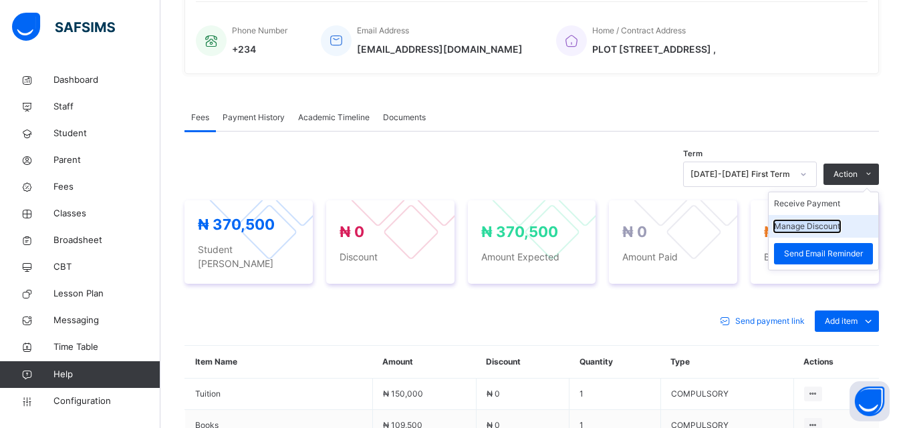
click at [838, 224] on button "Manage Discount" at bounding box center [807, 227] width 66 height 12
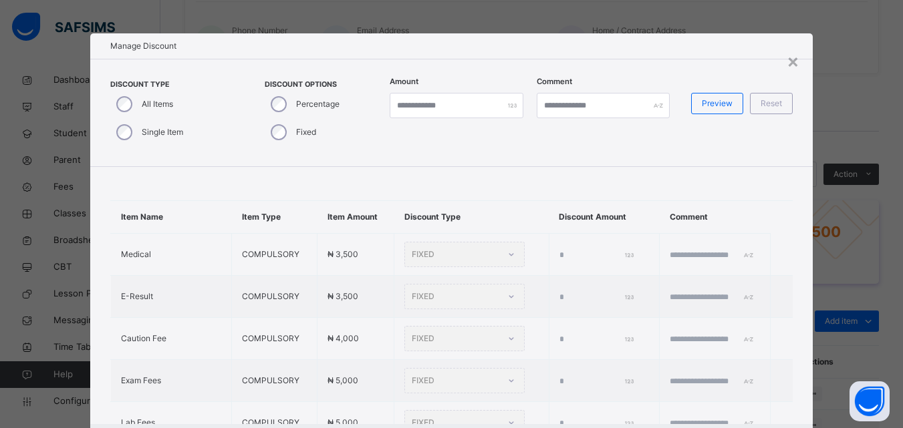
type input "*"
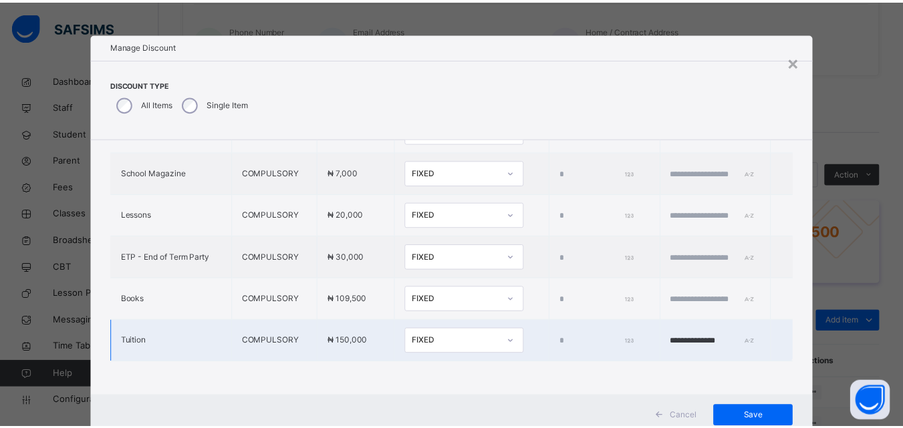
scroll to position [43, 0]
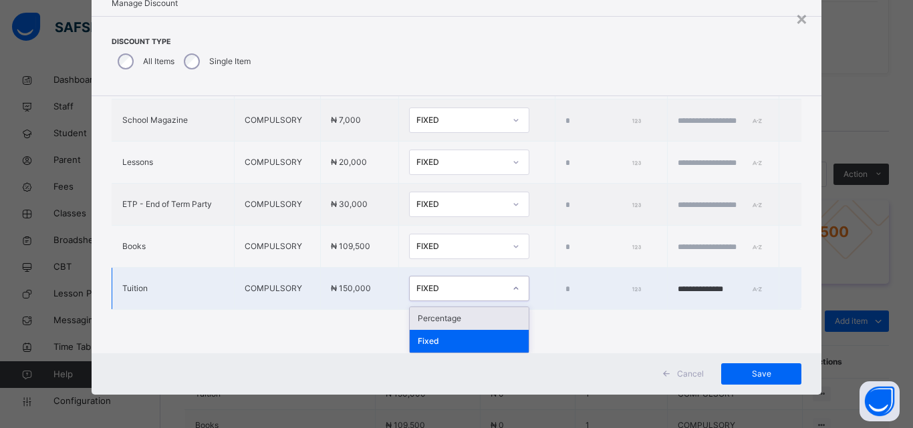
click at [422, 296] on div "FIXED" at bounding box center [457, 289] width 94 height 21
click at [419, 314] on div "Percentage" at bounding box center [469, 318] width 119 height 23
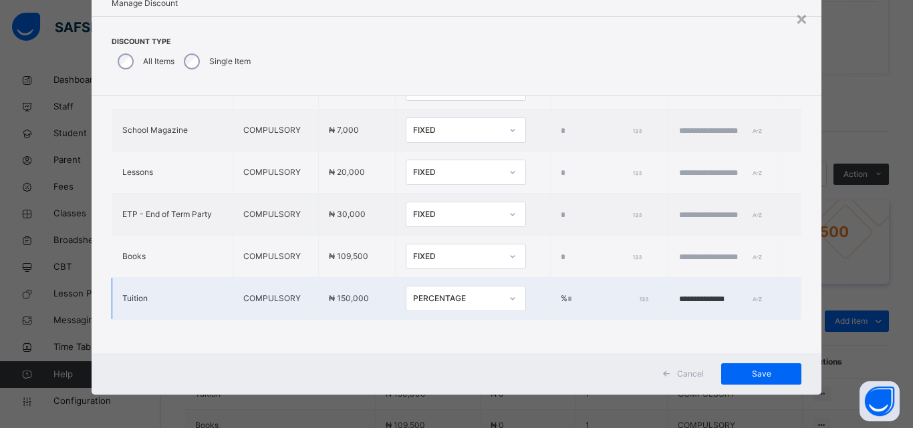
click at [550, 279] on td "% *" at bounding box center [609, 299] width 118 height 42
click at [568, 293] on input "*" at bounding box center [607, 299] width 79 height 12
type input "****"
click at [679, 293] on input "**********" at bounding box center [719, 299] width 80 height 12
type input "**********"
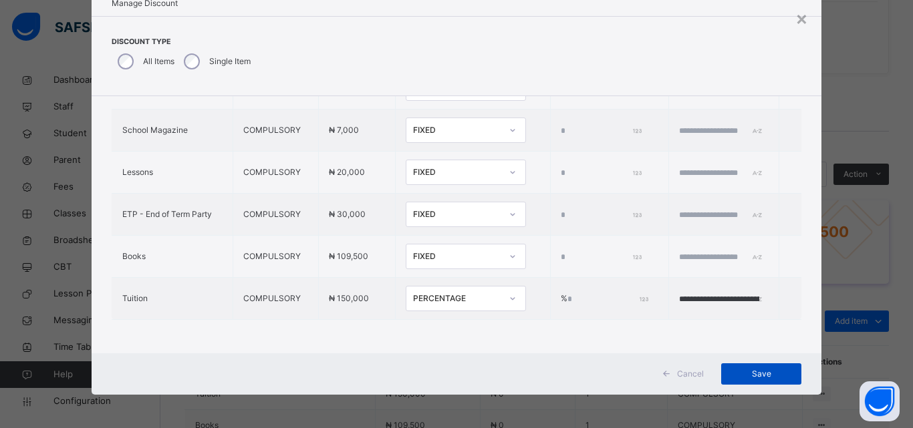
click at [749, 375] on span "Save" at bounding box center [761, 374] width 60 height 12
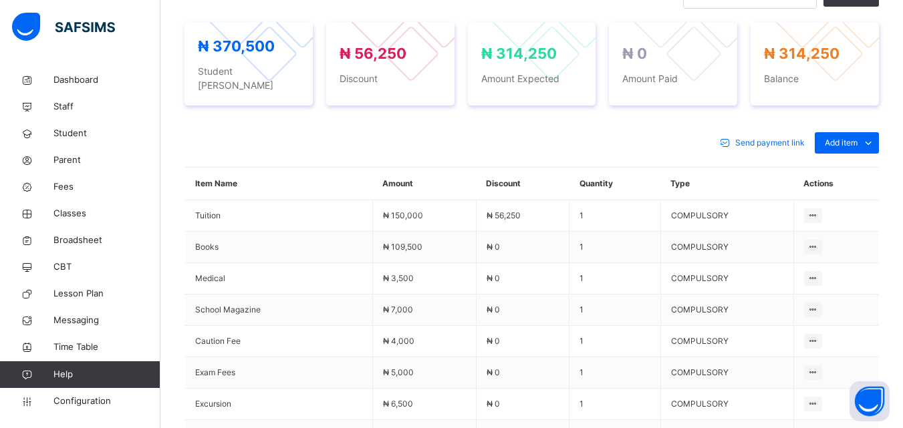
scroll to position [535, 0]
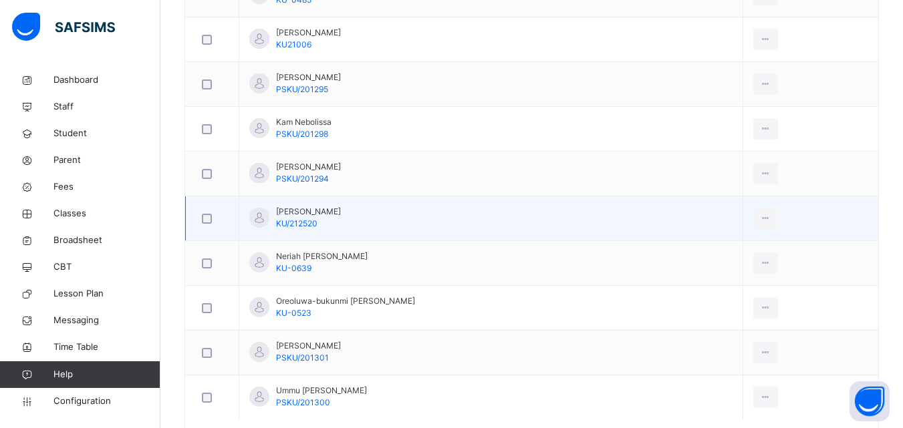
scroll to position [802, 0]
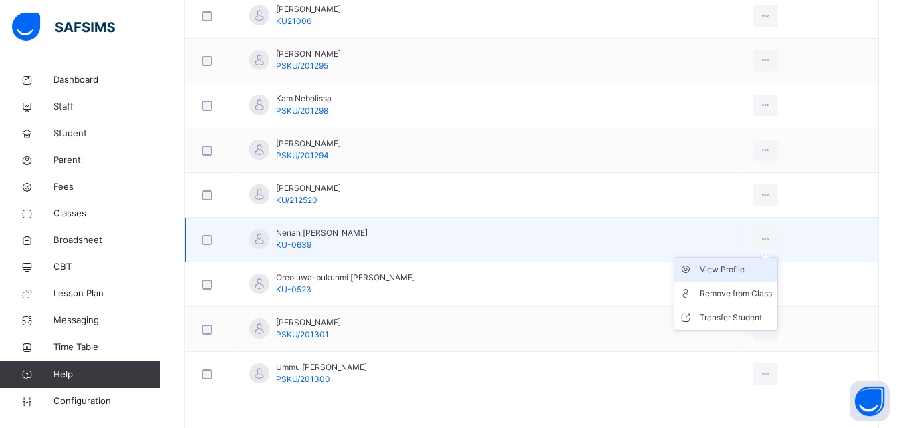
click at [737, 266] on div "View Profile" at bounding box center [736, 269] width 72 height 13
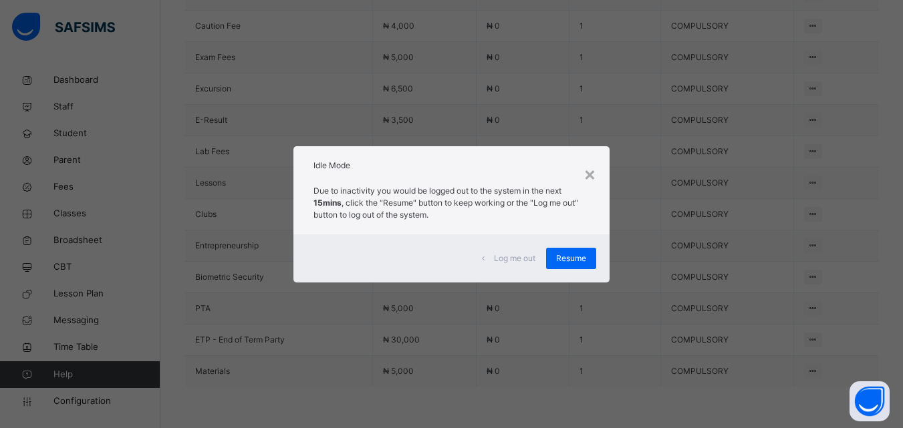
scroll to position [847, 0]
click at [596, 168] on div "×" at bounding box center [590, 174] width 13 height 28
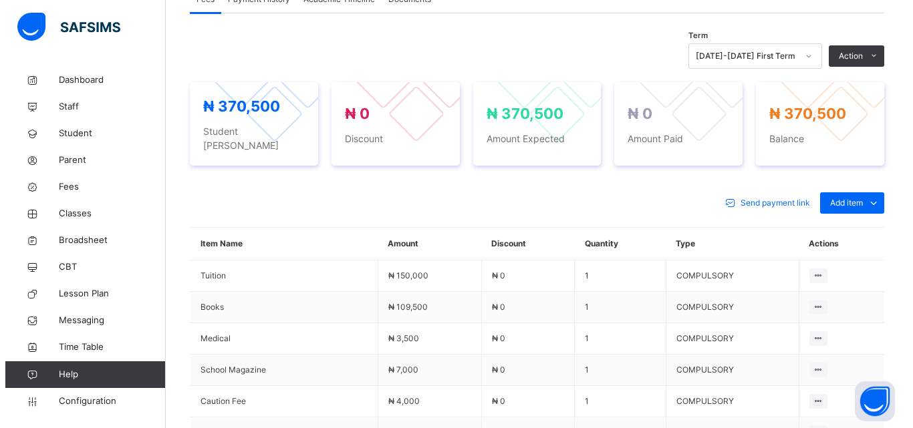
scroll to position [468, 0]
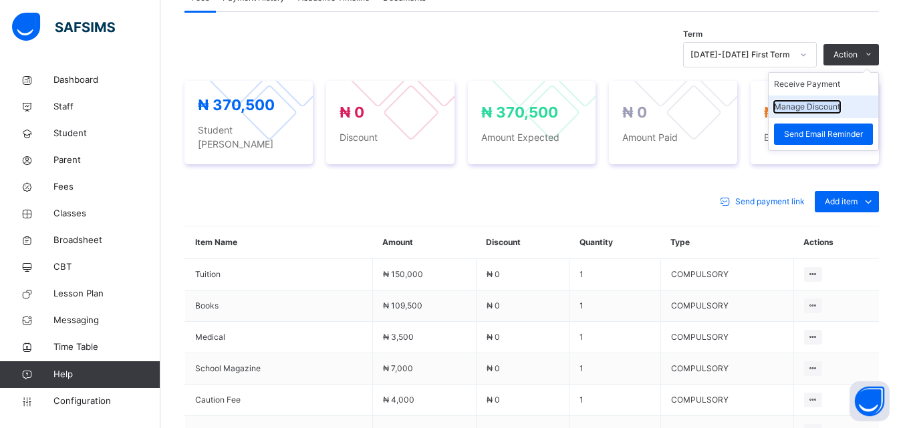
click at [824, 101] on button "Manage Discount" at bounding box center [807, 107] width 66 height 12
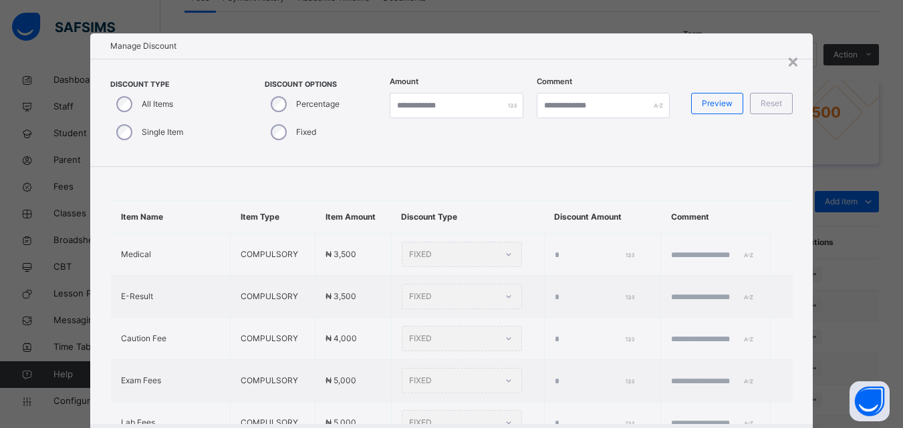
click at [113, 131] on div "Single Item" at bounding box center [148, 132] width 76 height 28
type input "*"
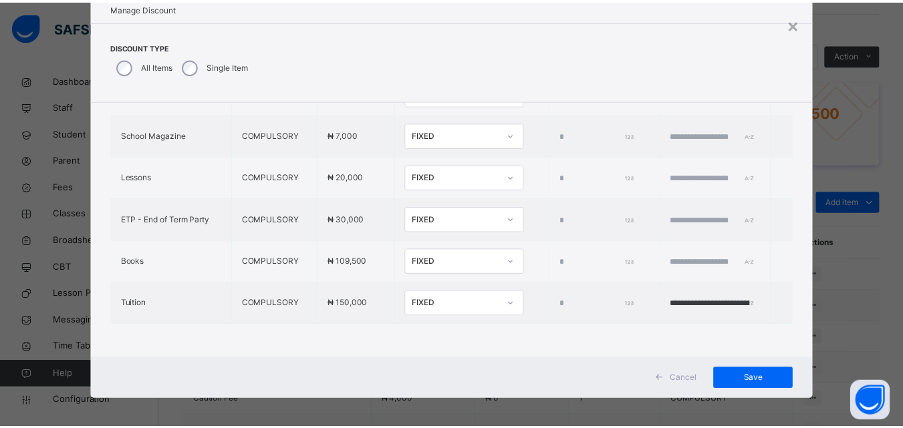
scroll to position [43, 0]
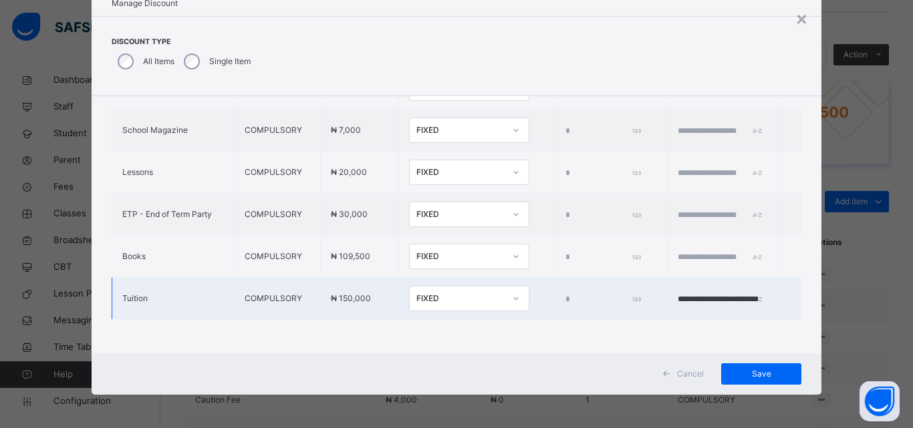
click at [447, 293] on div "FIXED" at bounding box center [460, 299] width 88 height 12
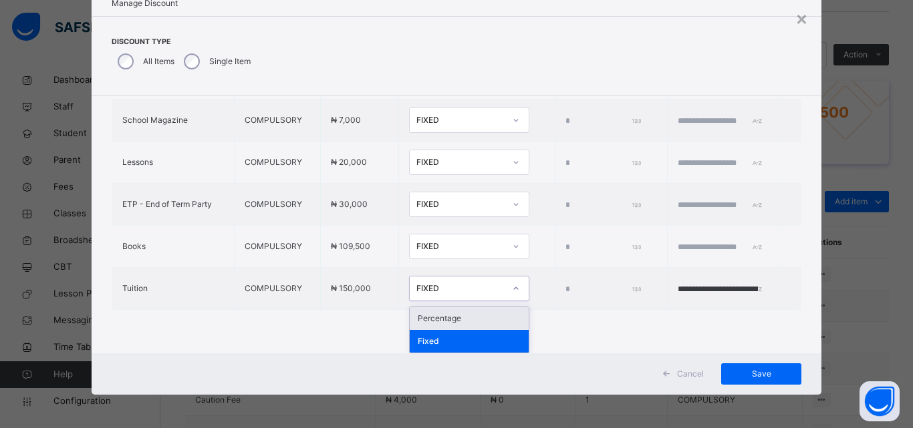
drag, startPoint x: 419, startPoint y: 323, endPoint x: 433, endPoint y: 314, distance: 16.5
click at [419, 322] on div "Percentage" at bounding box center [469, 318] width 119 height 23
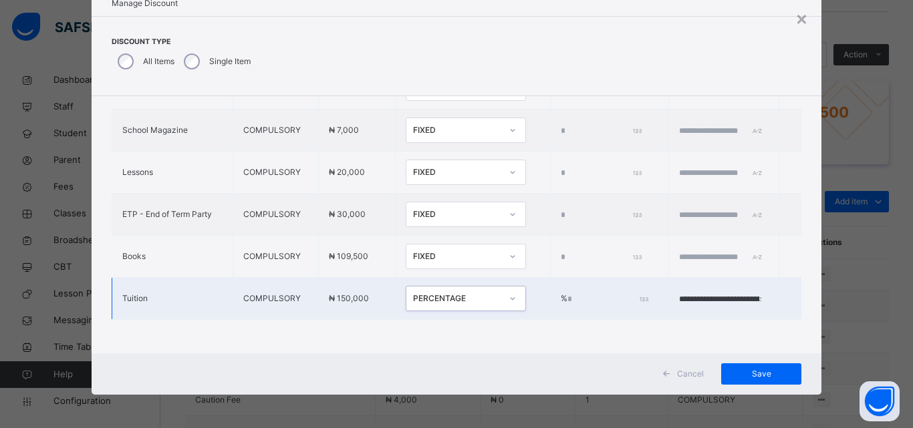
click at [568, 293] on input "*" at bounding box center [607, 299] width 79 height 12
type input "***"
click at [704, 293] on input "**********" at bounding box center [719, 299] width 80 height 12
type input "**********"
click at [771, 378] on span "Save" at bounding box center [761, 374] width 60 height 12
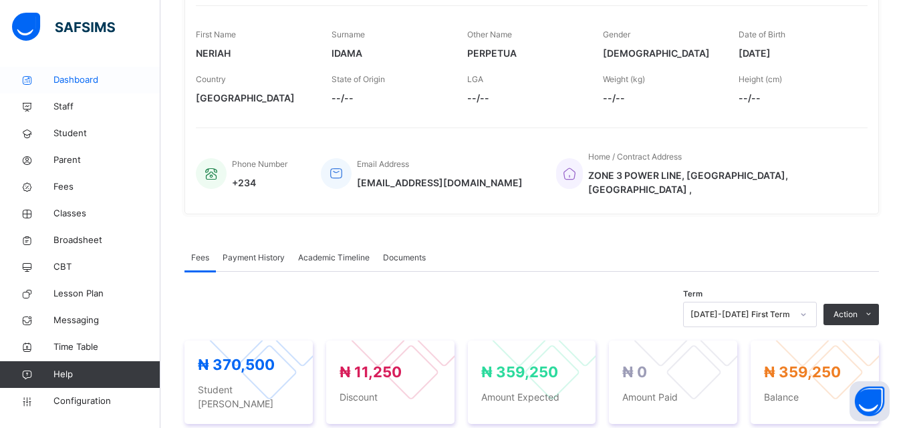
scroll to position [201, 0]
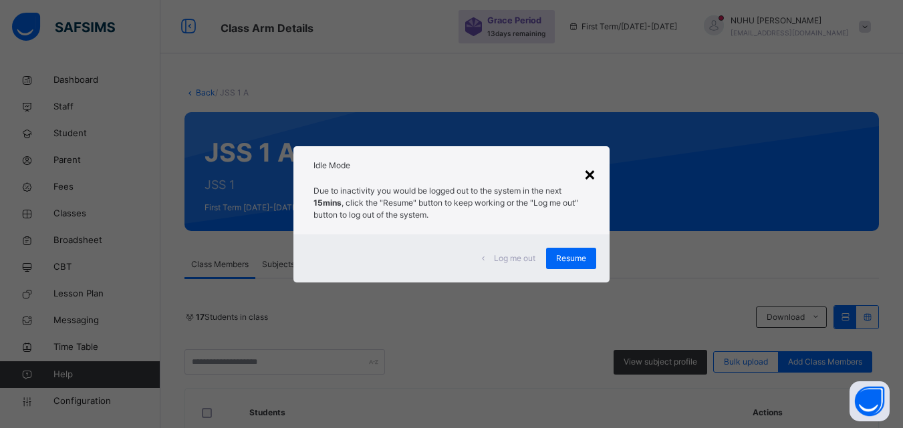
click at [591, 181] on div "×" at bounding box center [590, 174] width 13 height 28
click at [589, 174] on div "×" at bounding box center [590, 174] width 13 height 28
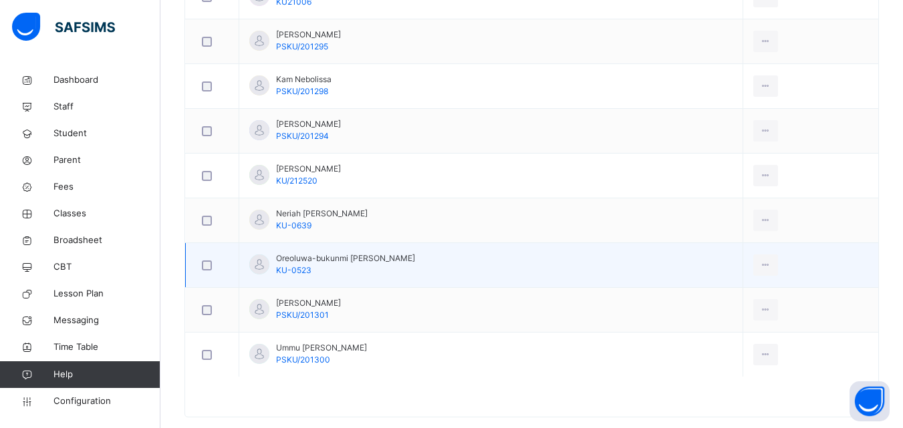
scroll to position [844, 0]
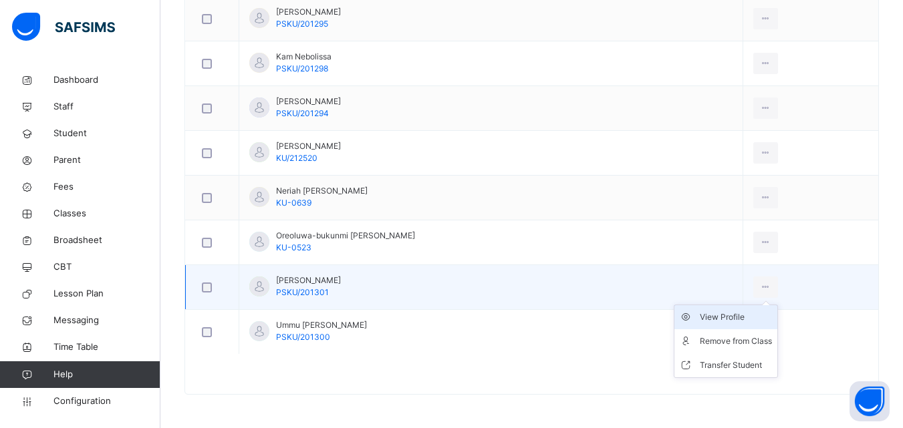
click at [735, 320] on div "View Profile" at bounding box center [736, 317] width 72 height 13
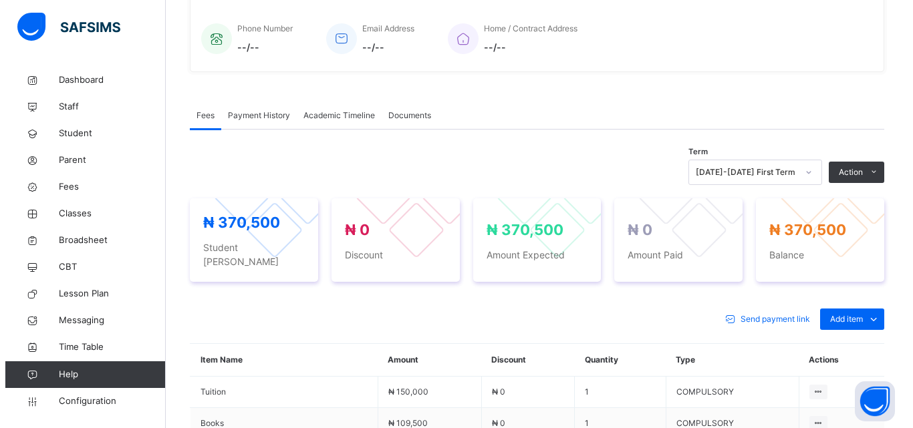
scroll to position [334, 0]
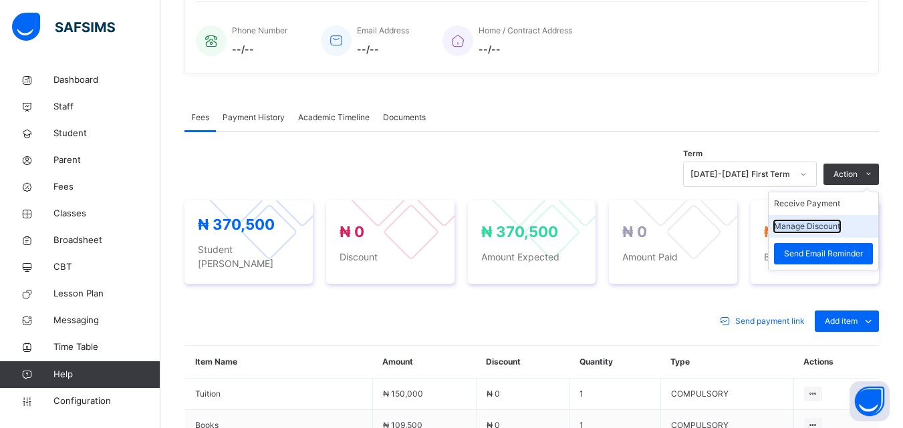
click at [830, 229] on button "Manage Discount" at bounding box center [807, 227] width 66 height 12
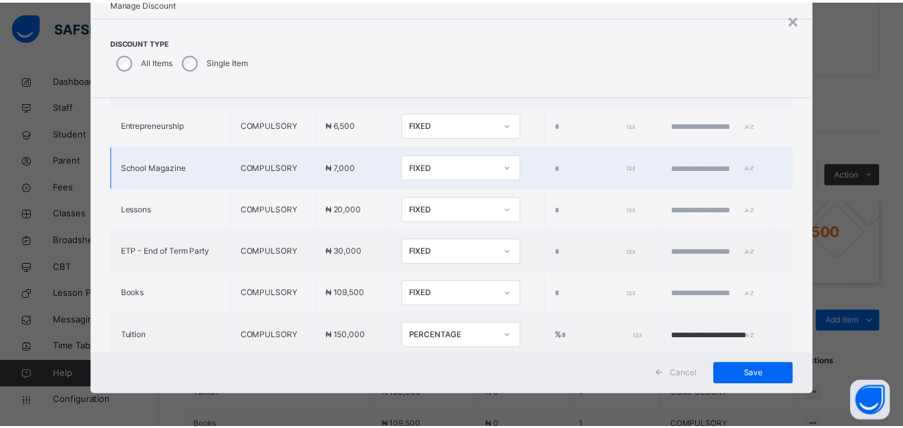
scroll to position [539, 0]
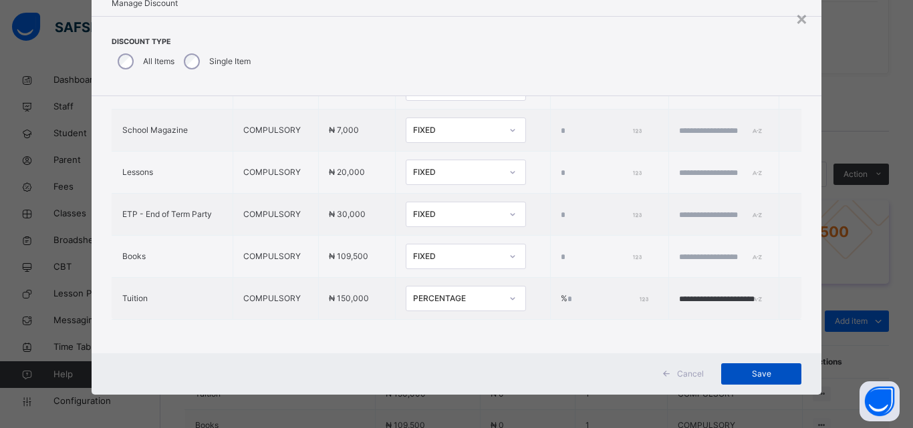
click at [739, 367] on div "Save" at bounding box center [761, 374] width 80 height 21
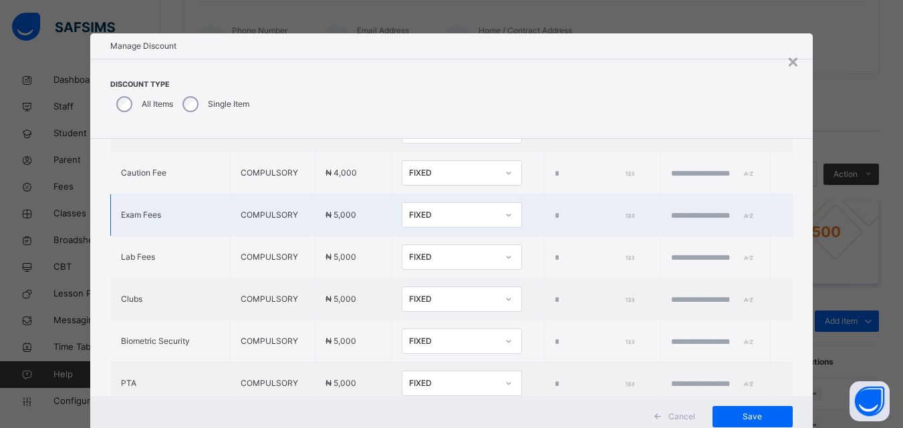
scroll to position [0, 0]
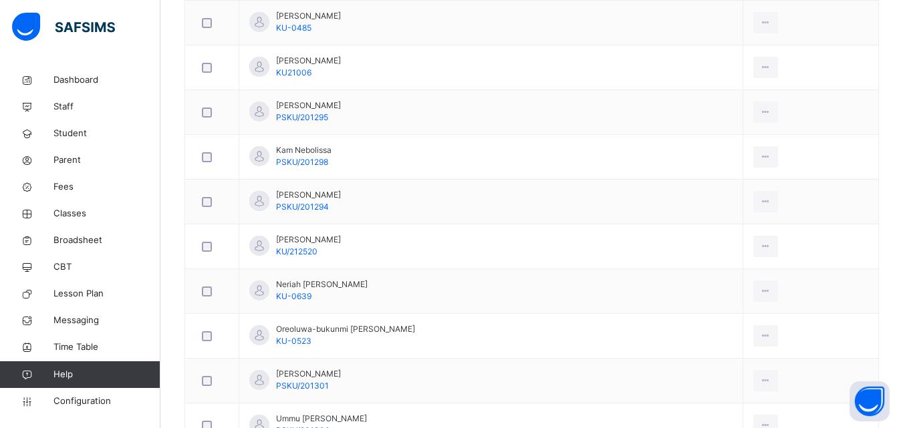
scroll to position [844, 0]
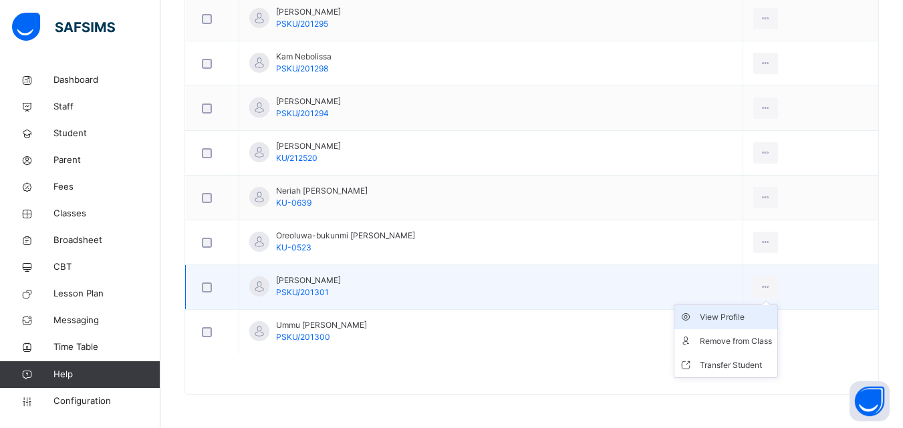
click at [737, 319] on div "View Profile" at bounding box center [736, 317] width 72 height 13
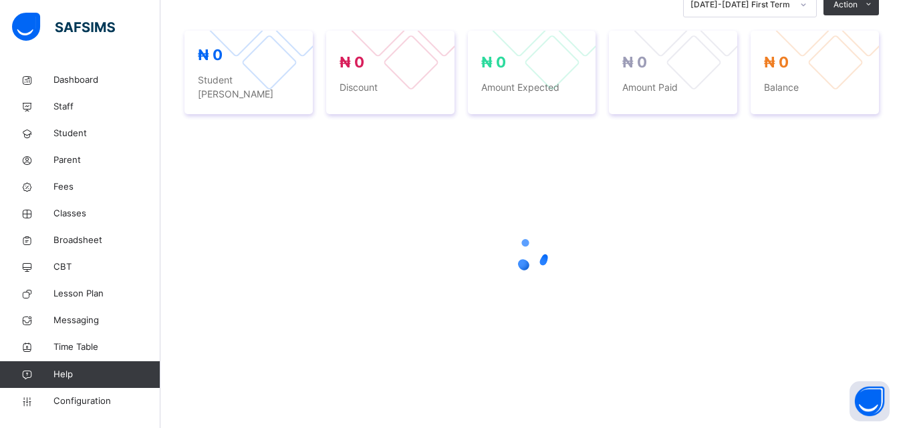
scroll to position [304, 0]
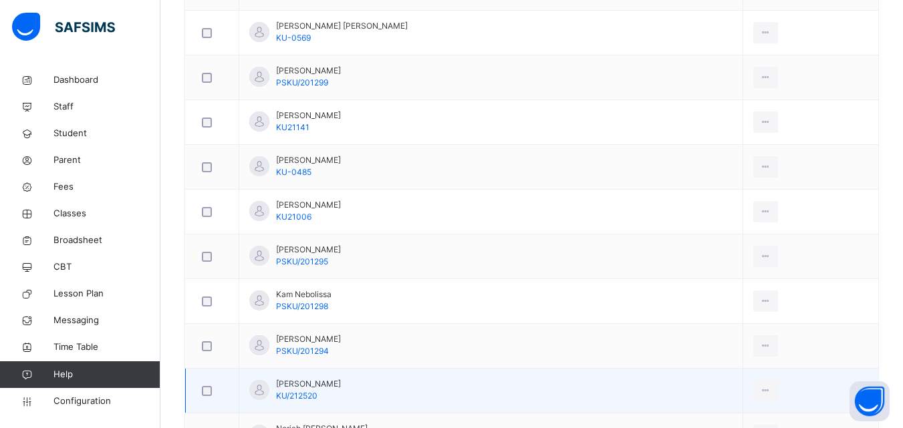
scroll to position [844, 0]
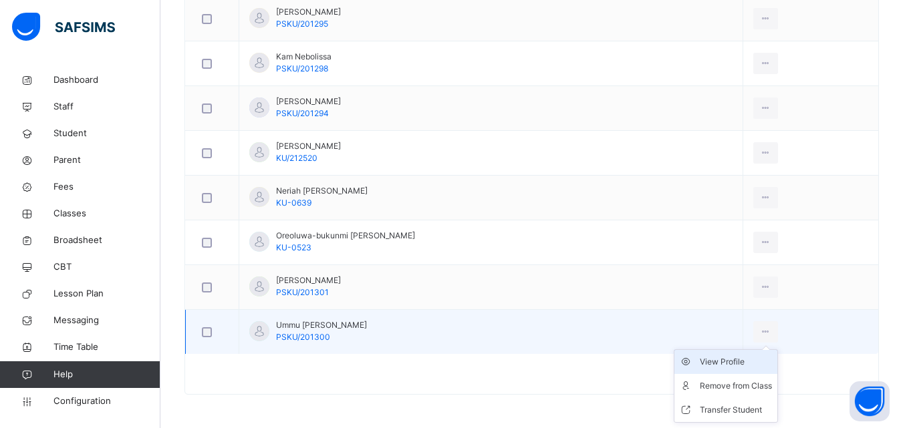
click at [732, 360] on div "View Profile" at bounding box center [736, 362] width 72 height 13
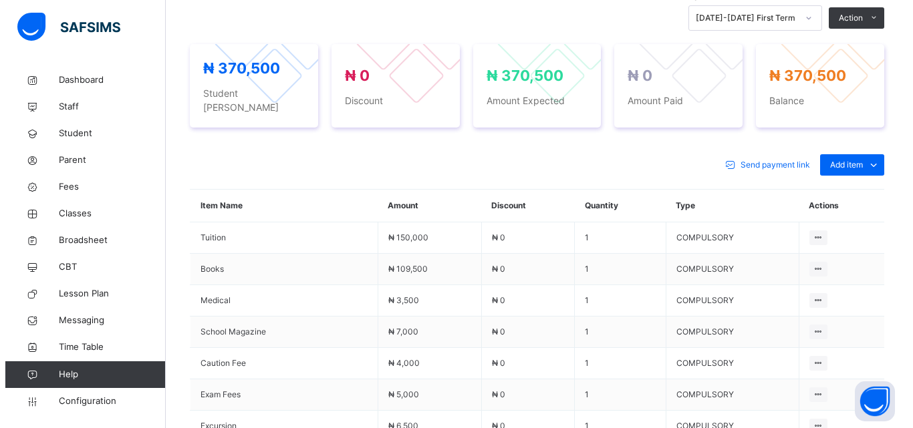
scroll to position [376, 0]
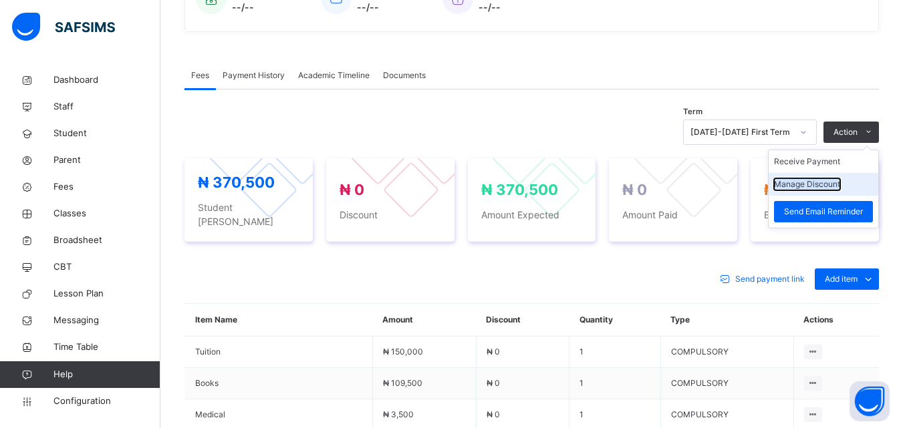
click at [815, 186] on button "Manage Discount" at bounding box center [807, 184] width 66 height 12
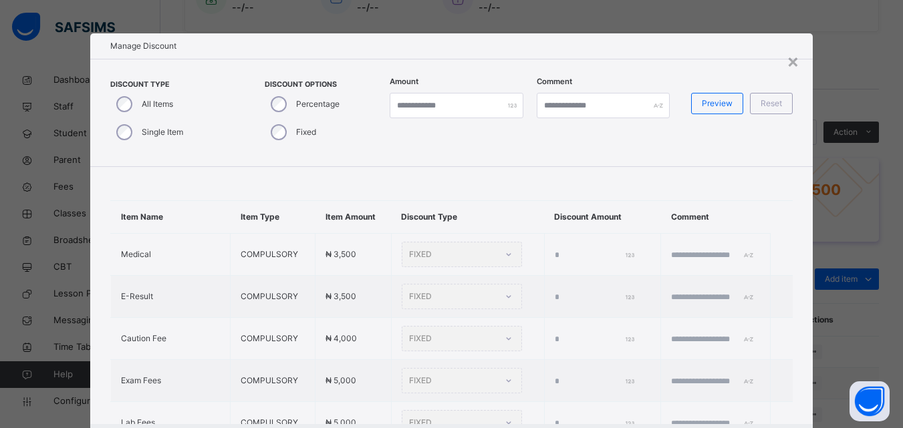
type input "*"
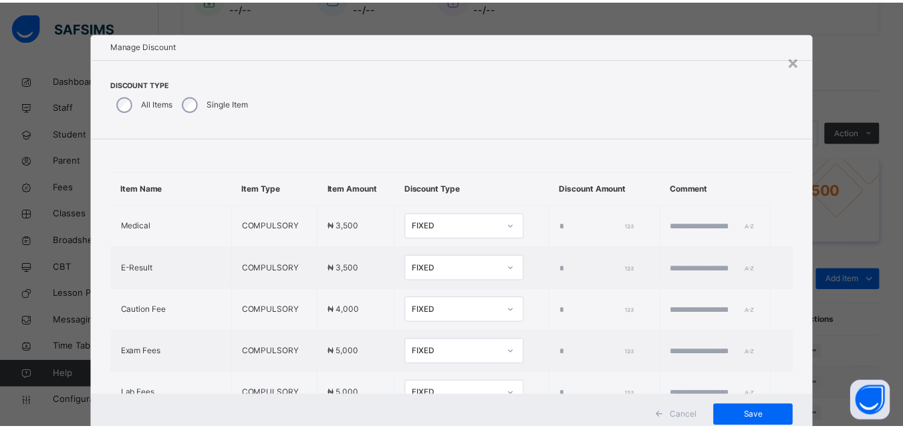
scroll to position [0, 0]
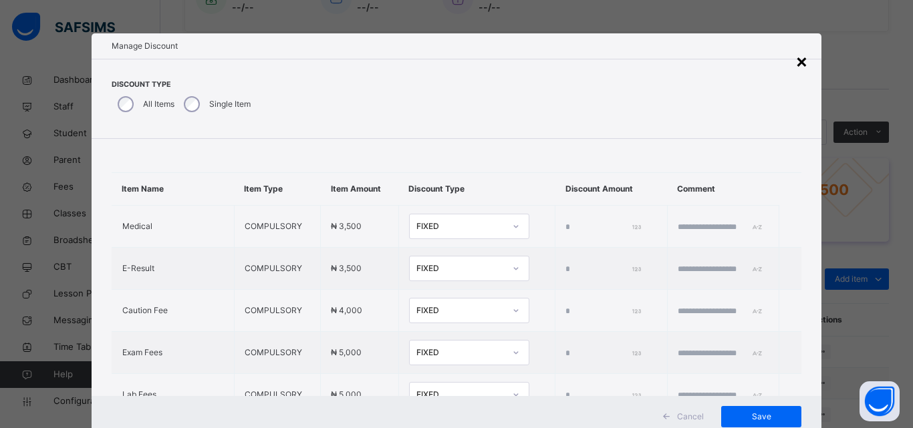
click at [798, 64] on div "×" at bounding box center [801, 61] width 13 height 28
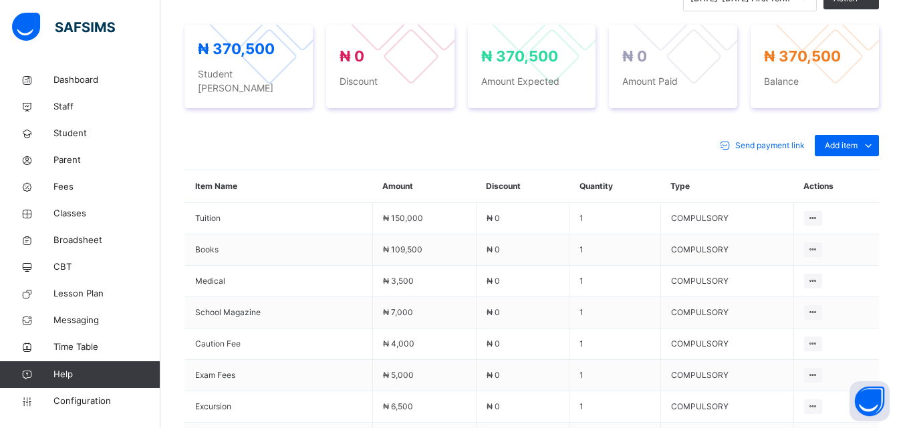
scroll to position [443, 0]
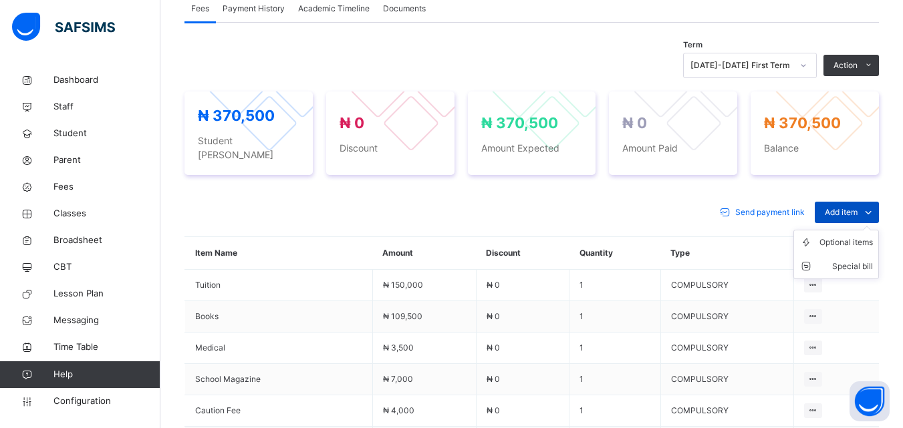
click at [853, 207] on span "Add item" at bounding box center [841, 213] width 33 height 12
drag, startPoint x: 854, startPoint y: 255, endPoint x: 700, endPoint y: 164, distance: 179.2
click at [0, 0] on div "Special bill" at bounding box center [0, 0] width 0 height 0
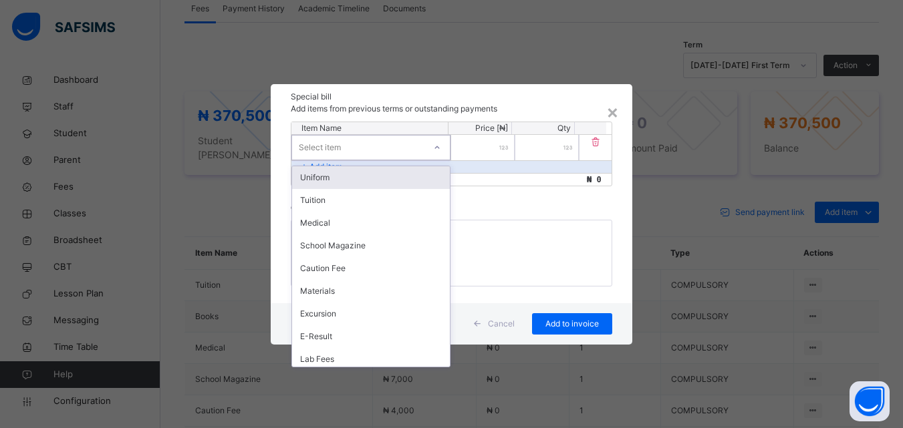
click at [394, 154] on div "Select item" at bounding box center [358, 147] width 132 height 21
click at [372, 180] on div "Uniform" at bounding box center [371, 177] width 158 height 23
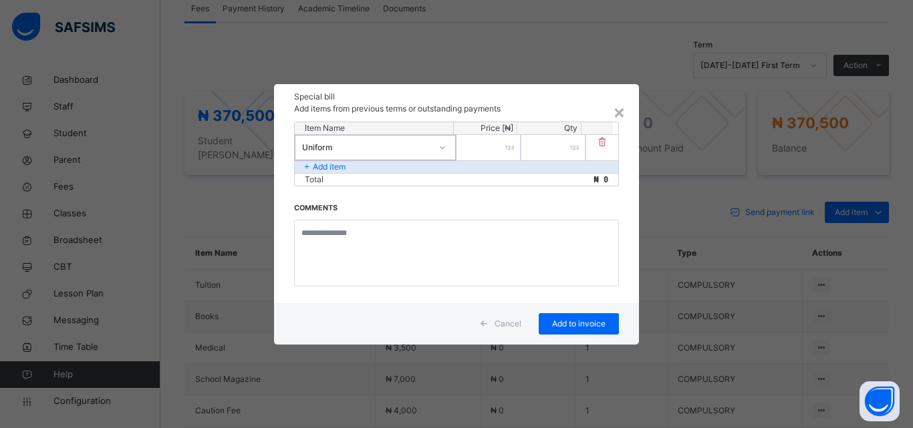
click at [497, 152] on input "number" at bounding box center [489, 147] width 64 height 25
type input "******"
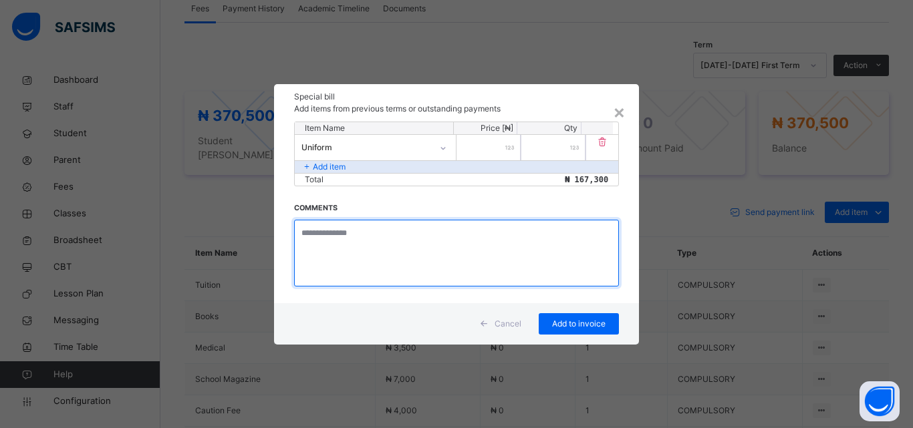
click at [417, 235] on textarea at bounding box center [456, 253] width 325 height 67
type textarea "**********"
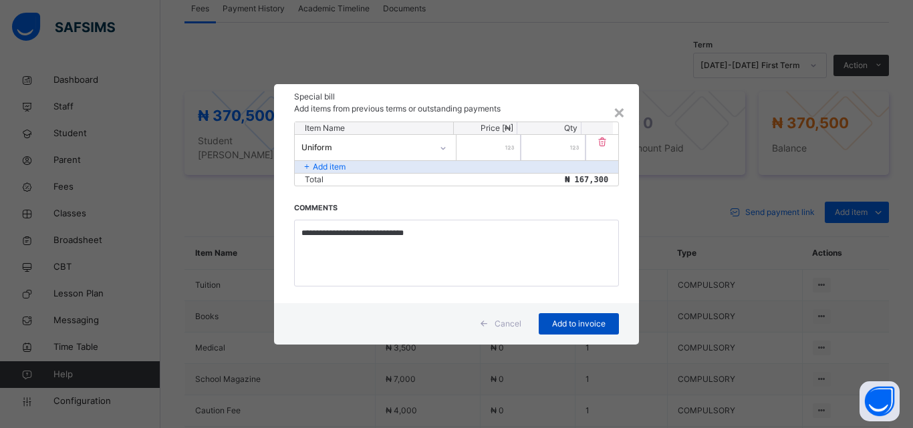
drag, startPoint x: 562, startPoint y: 327, endPoint x: 552, endPoint y: 324, distance: 9.7
click at [557, 326] on span "Add to invoice" at bounding box center [579, 324] width 60 height 12
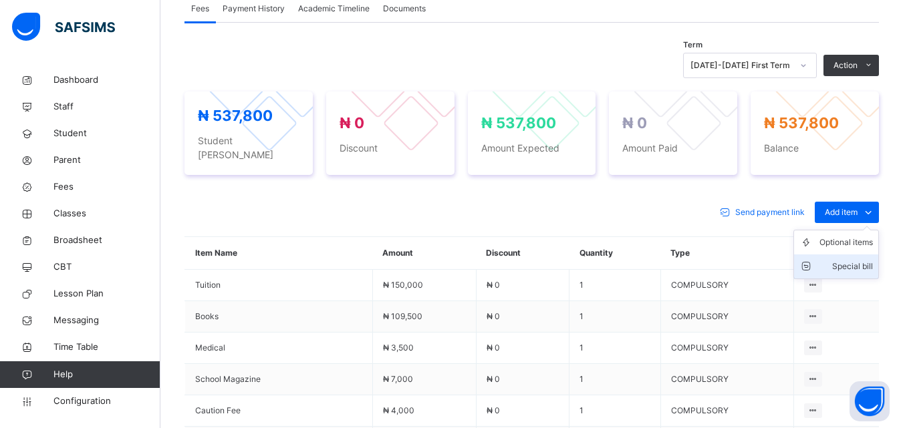
click at [851, 260] on div "Special bill" at bounding box center [846, 266] width 53 height 13
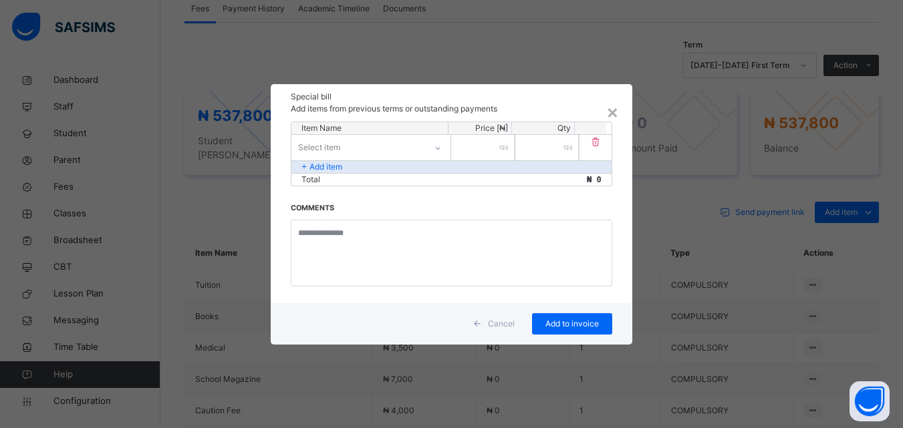
click at [439, 141] on div at bounding box center [437, 148] width 23 height 21
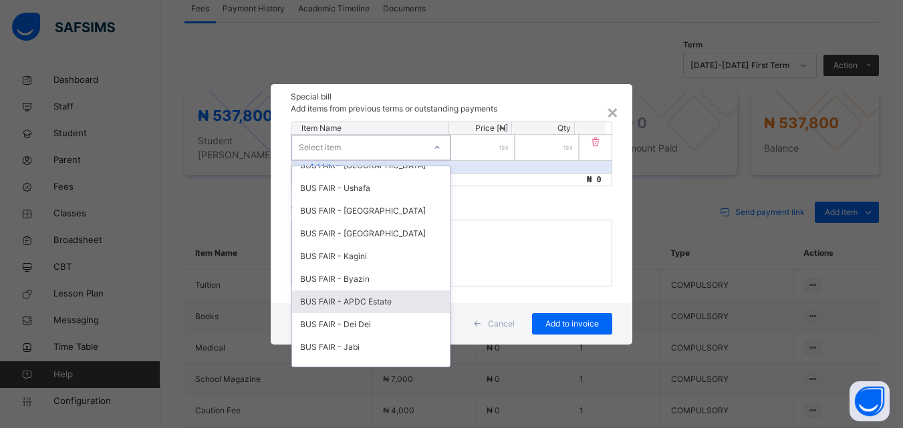
scroll to position [618, 0]
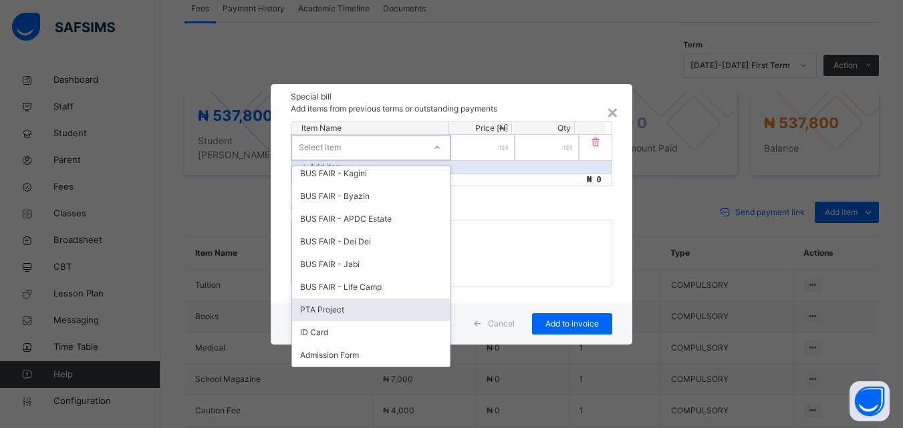
click at [372, 303] on div "PTA Project" at bounding box center [371, 310] width 158 height 23
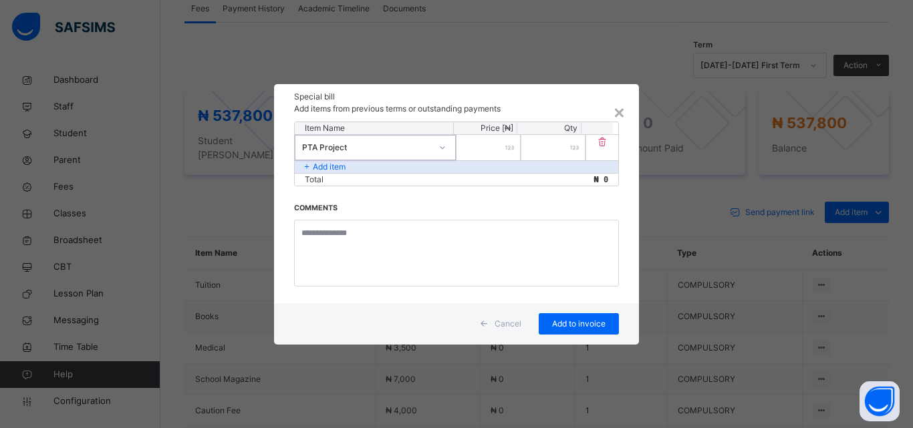
click at [487, 148] on input "number" at bounding box center [489, 147] width 64 height 25
type input "****"
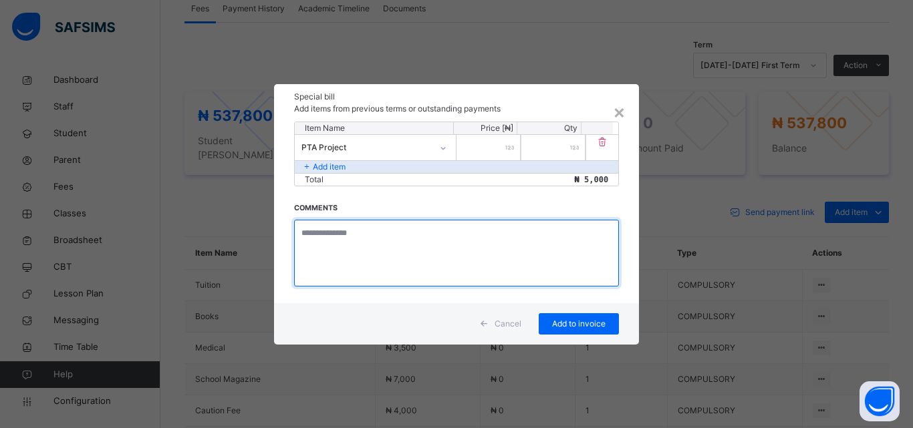
click at [396, 250] on textarea at bounding box center [456, 253] width 325 height 67
type textarea "**********"
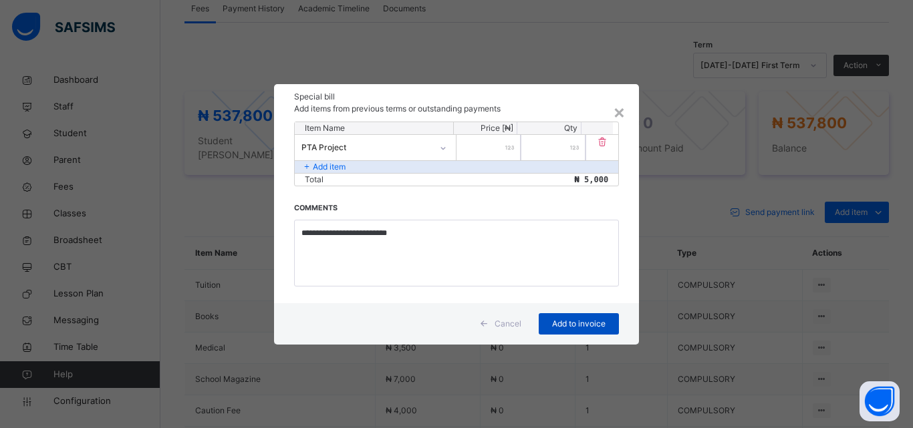
click at [592, 319] on span "Add to invoice" at bounding box center [579, 324] width 60 height 12
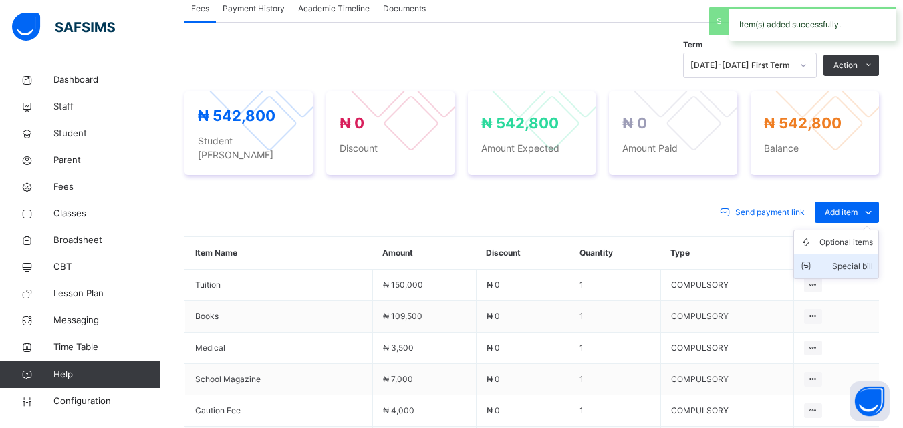
click at [858, 260] on div "Special bill" at bounding box center [846, 266] width 53 height 13
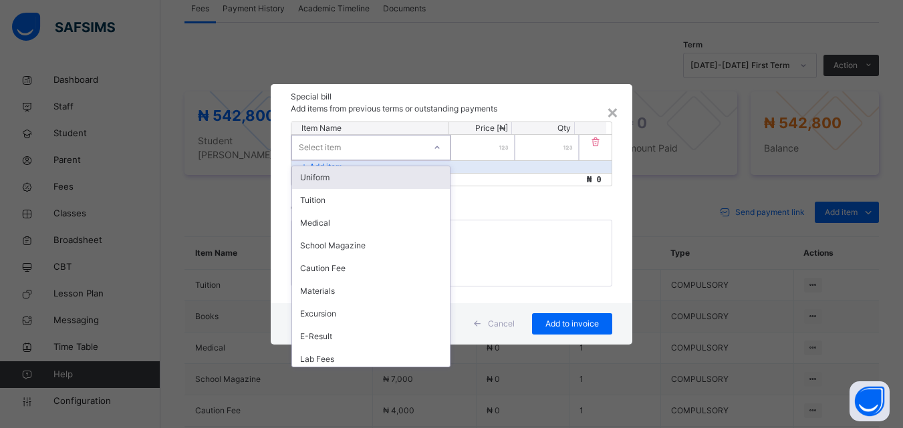
click at [414, 147] on div "Select item" at bounding box center [358, 147] width 132 height 21
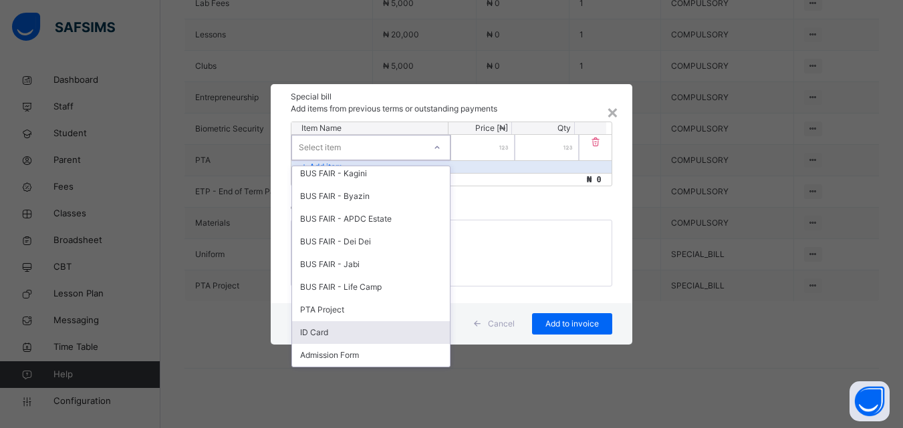
click at [319, 328] on div "ID Card" at bounding box center [371, 333] width 158 height 23
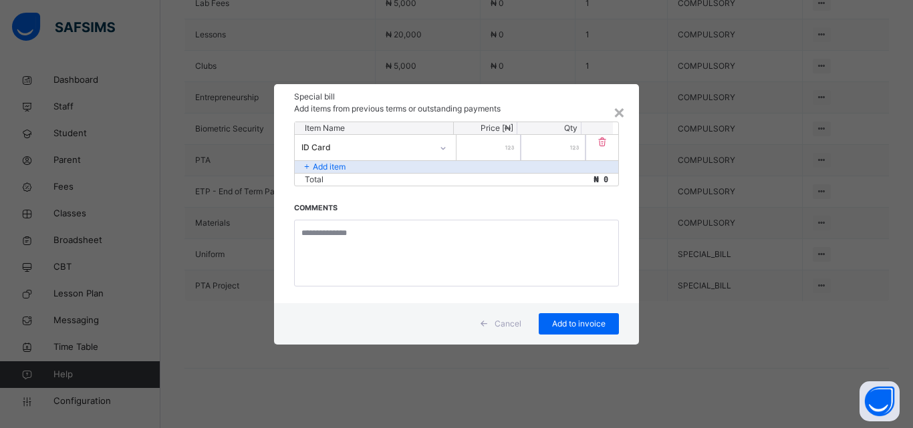
click at [497, 154] on input "number" at bounding box center [489, 147] width 64 height 25
type input "****"
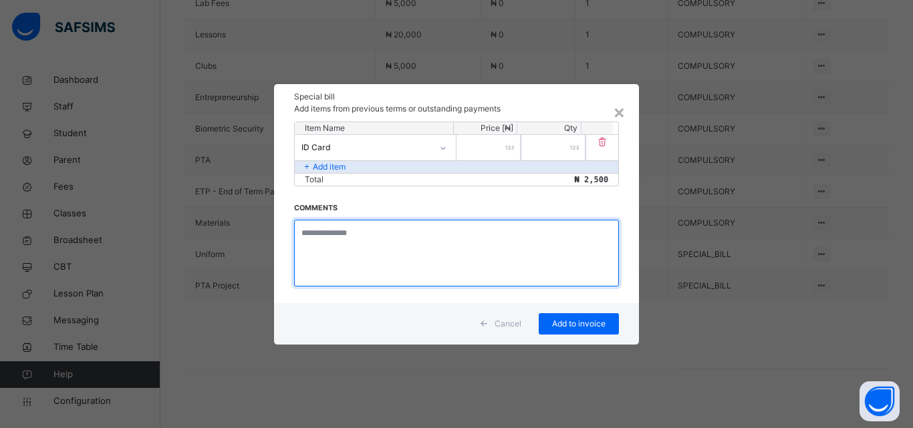
click at [356, 235] on textarea at bounding box center [456, 253] width 325 height 67
type textarea "**********"
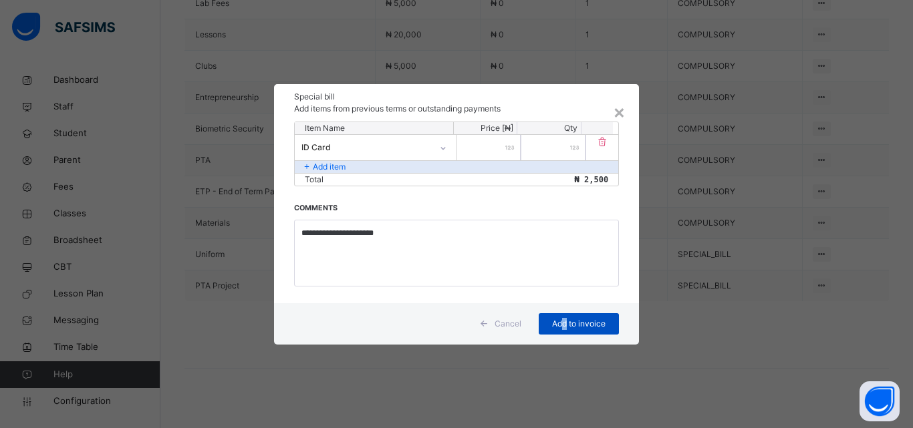
click at [563, 318] on div "Add to invoice" at bounding box center [579, 324] width 80 height 21
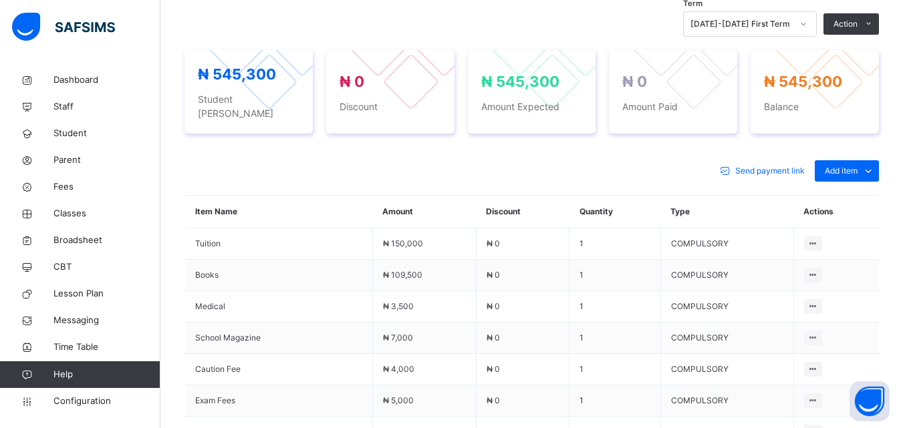
scroll to position [375, 0]
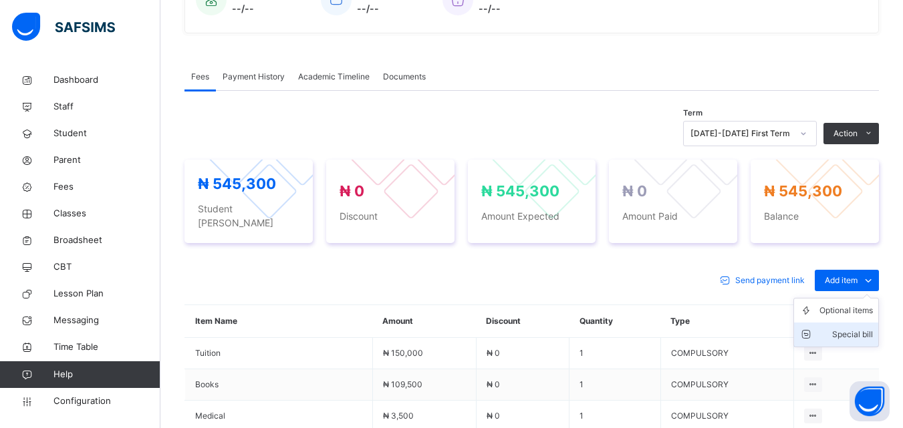
click at [864, 328] on div "Special bill" at bounding box center [846, 334] width 53 height 13
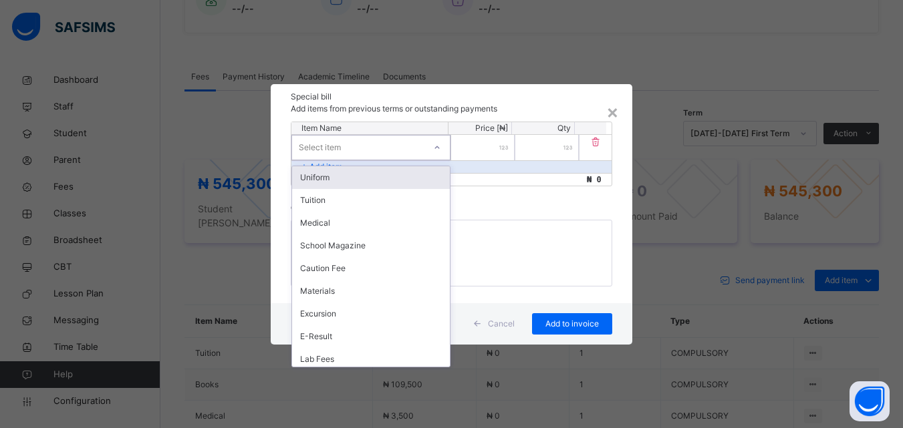
click at [440, 146] on icon at bounding box center [437, 147] width 8 height 13
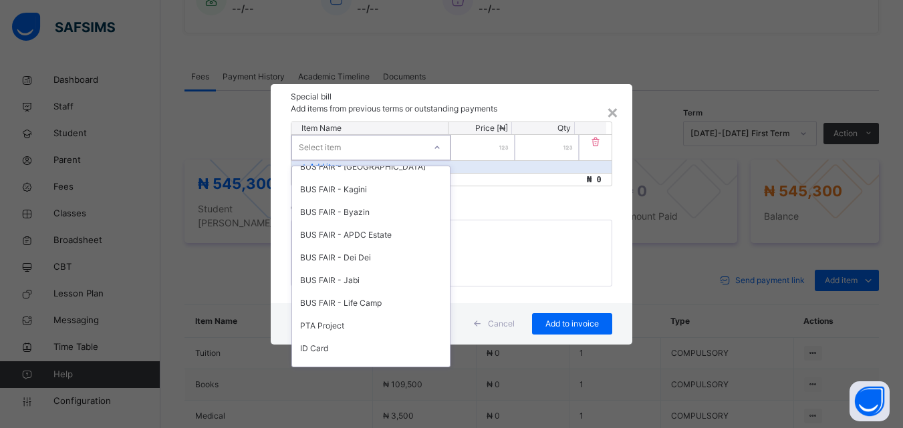
scroll to position [618, 0]
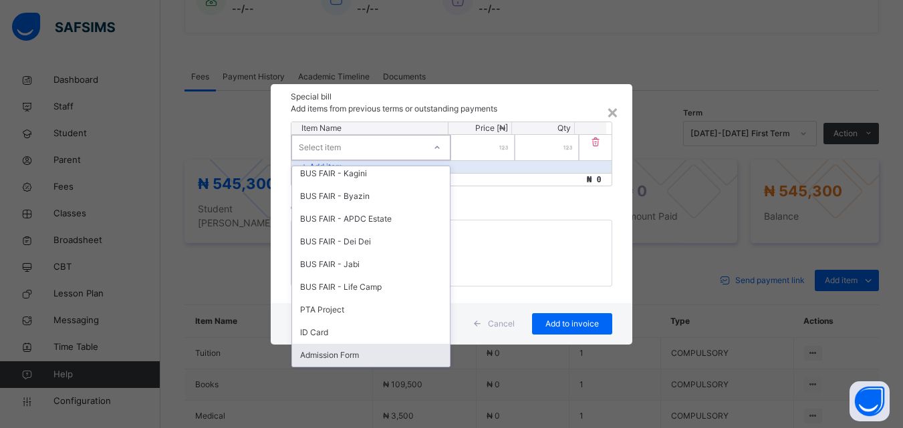
click at [332, 350] on div "Admission Form" at bounding box center [371, 355] width 158 height 23
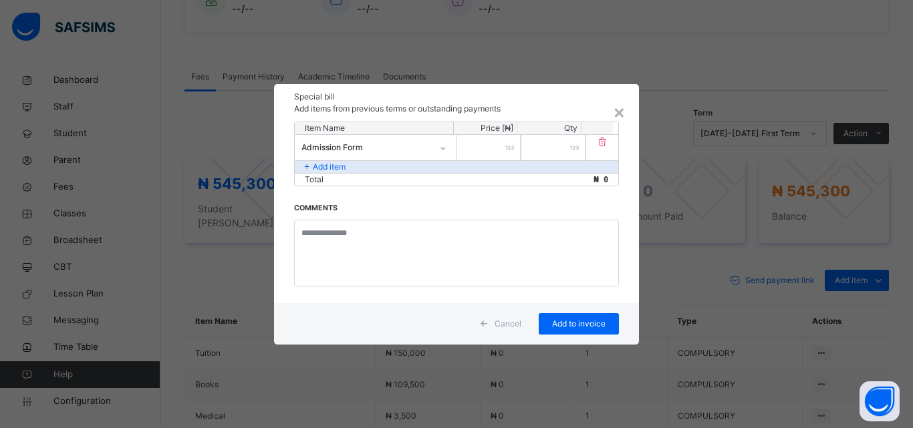
click at [486, 144] on input "number" at bounding box center [489, 147] width 64 height 25
type input "*****"
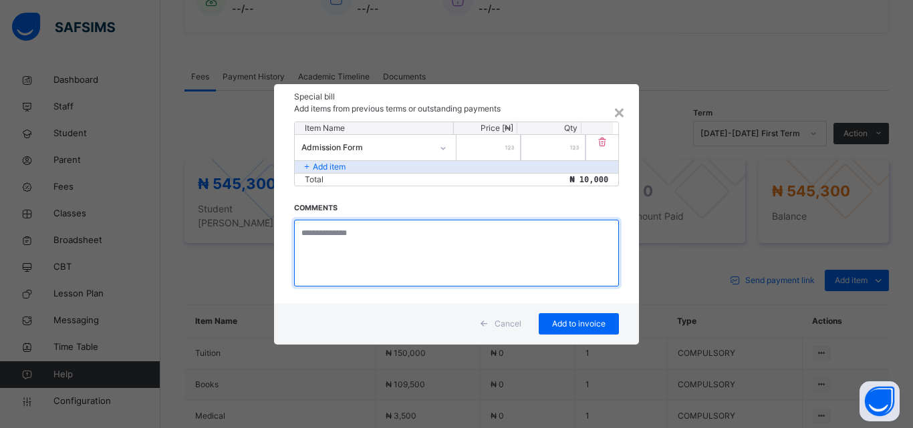
click at [344, 241] on textarea at bounding box center [456, 253] width 325 height 67
type textarea "**********"
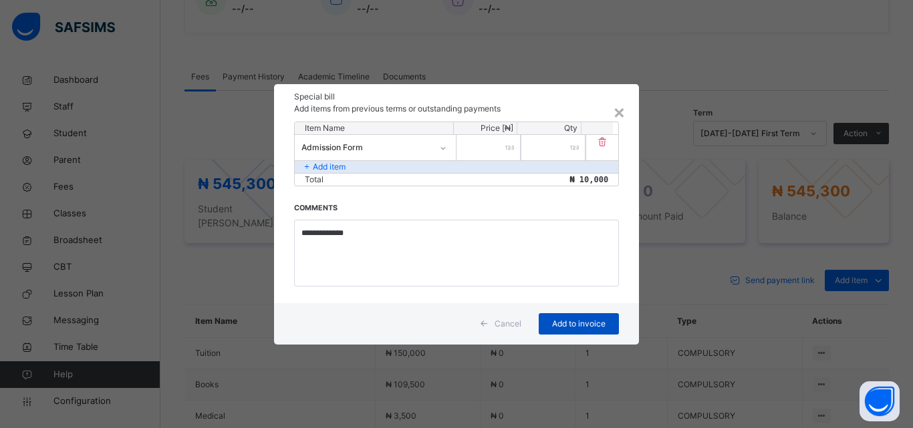
click at [557, 320] on span "Add to invoice" at bounding box center [579, 324] width 60 height 12
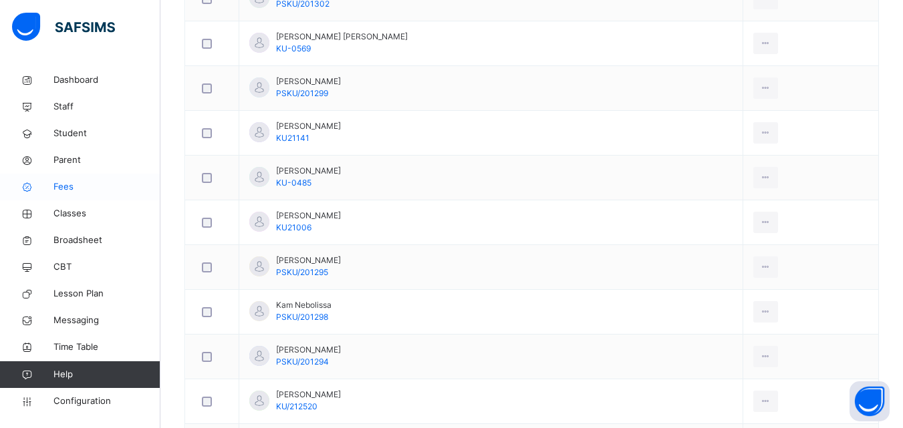
scroll to position [577, 0]
